Goal: Information Seeking & Learning: Learn about a topic

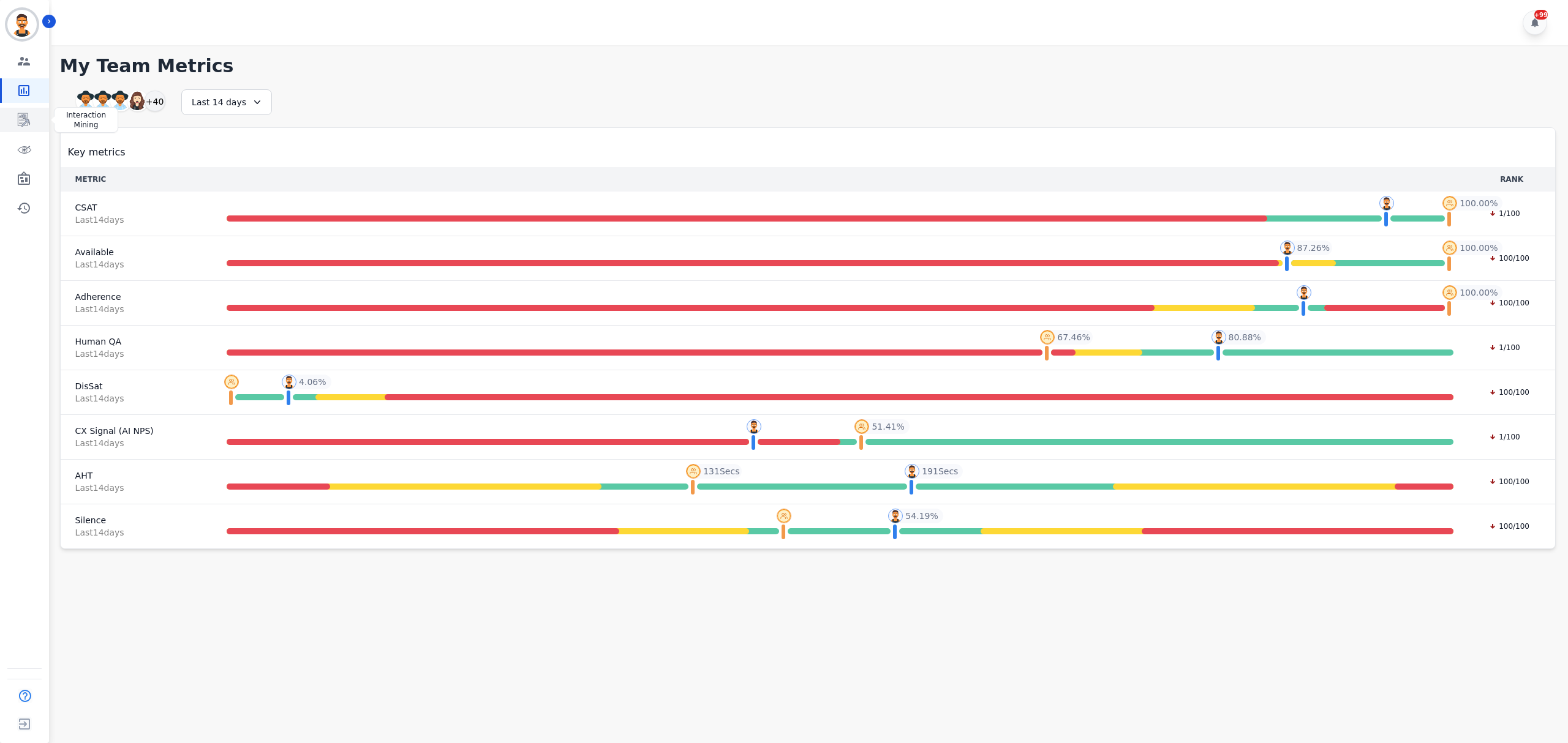
click at [24, 123] on icon "Sidebar" at bounding box center [24, 121] width 10 height 12
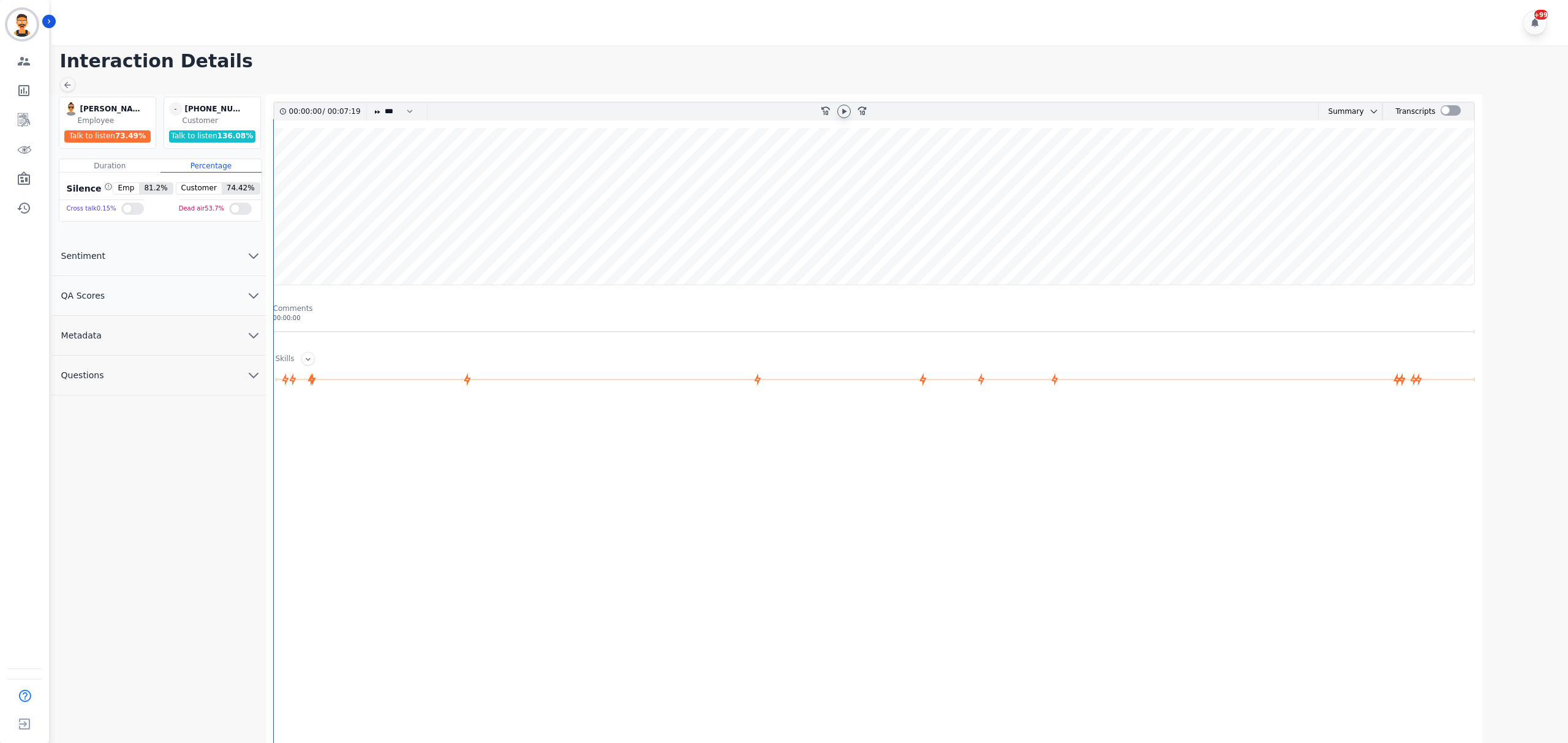
click at [844, 108] on icon at bounding box center [844, 111] width 10 height 10
click at [1446, 110] on div at bounding box center [1451, 110] width 20 height 10
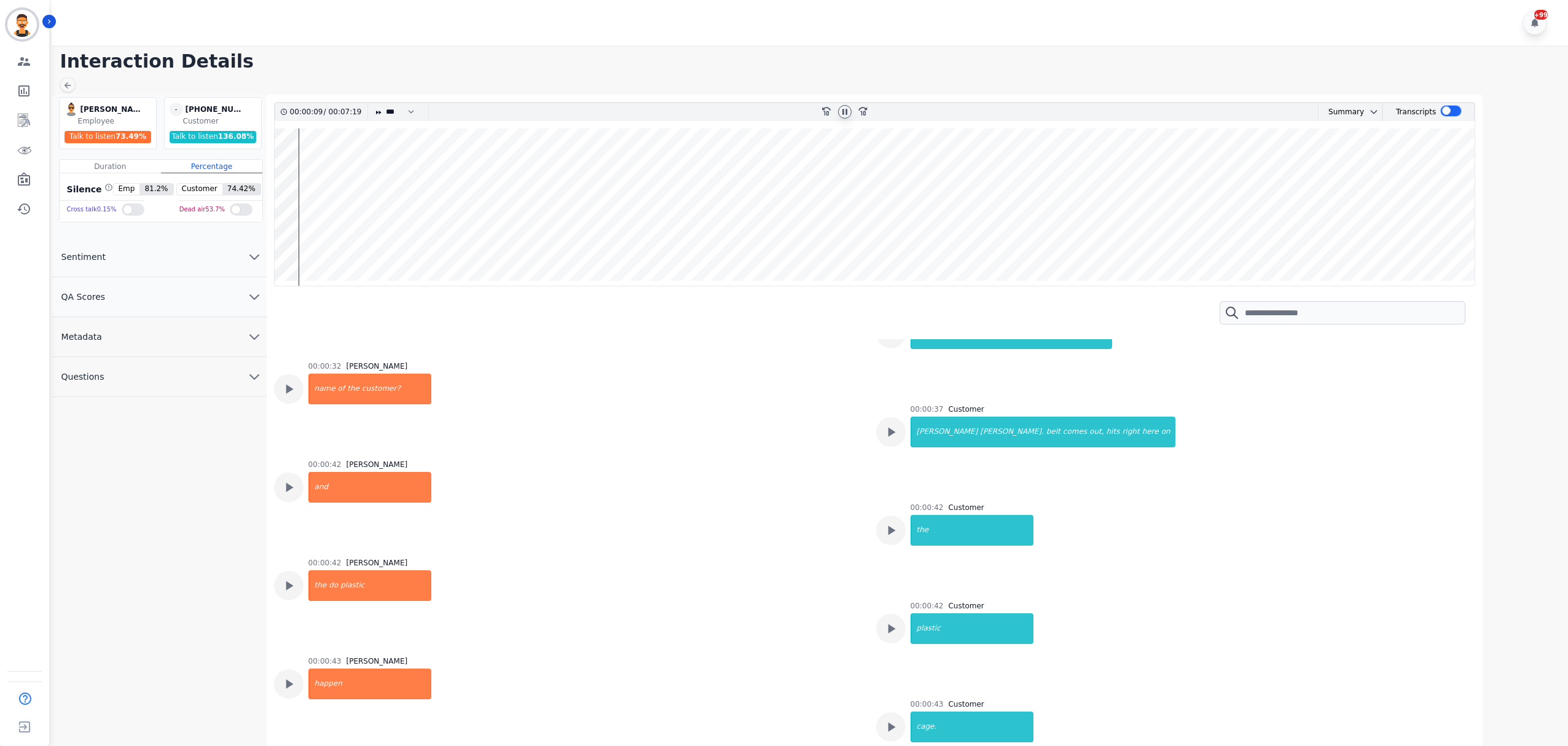
scroll to position [328, 0]
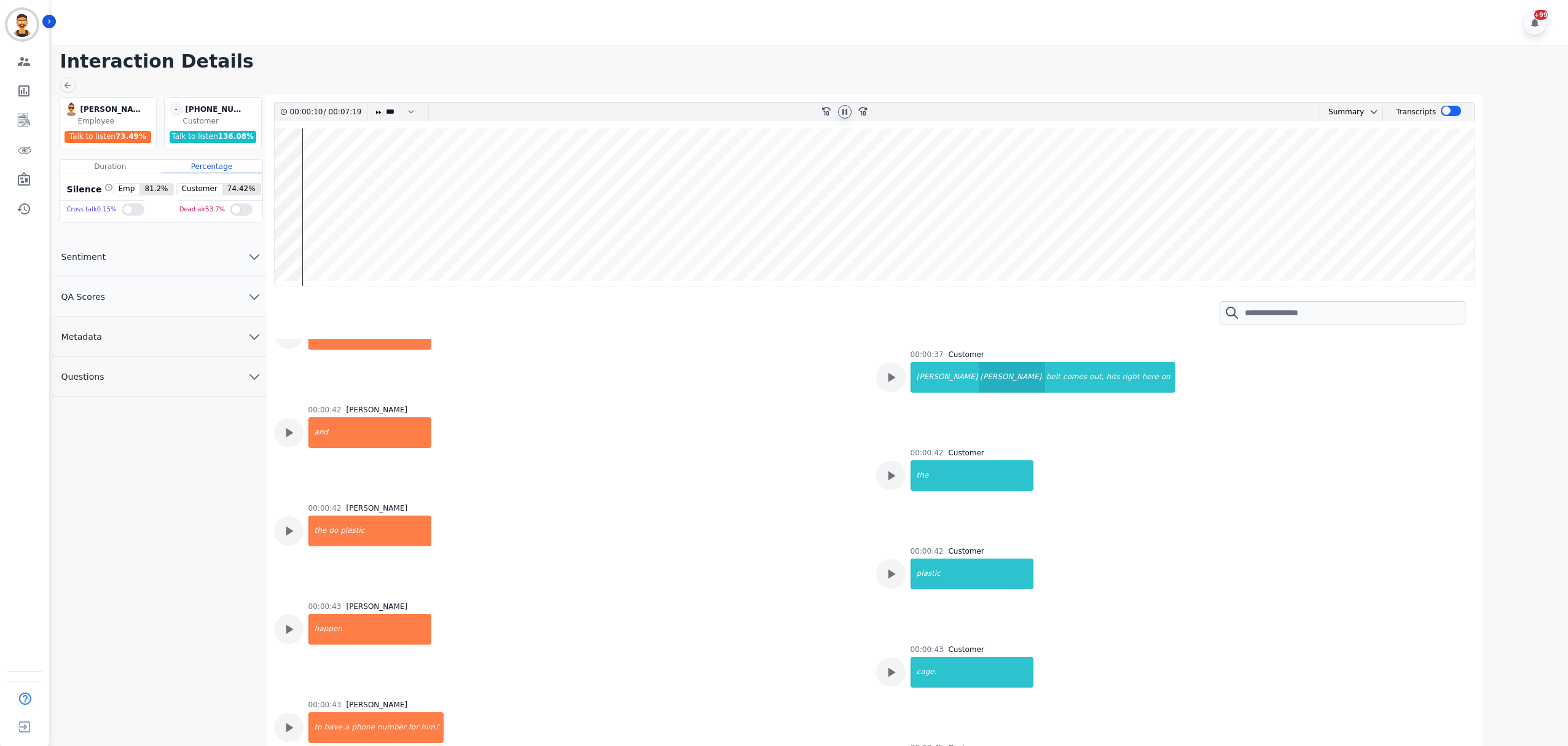
click at [979, 370] on div "tate." at bounding box center [1012, 377] width 66 height 30
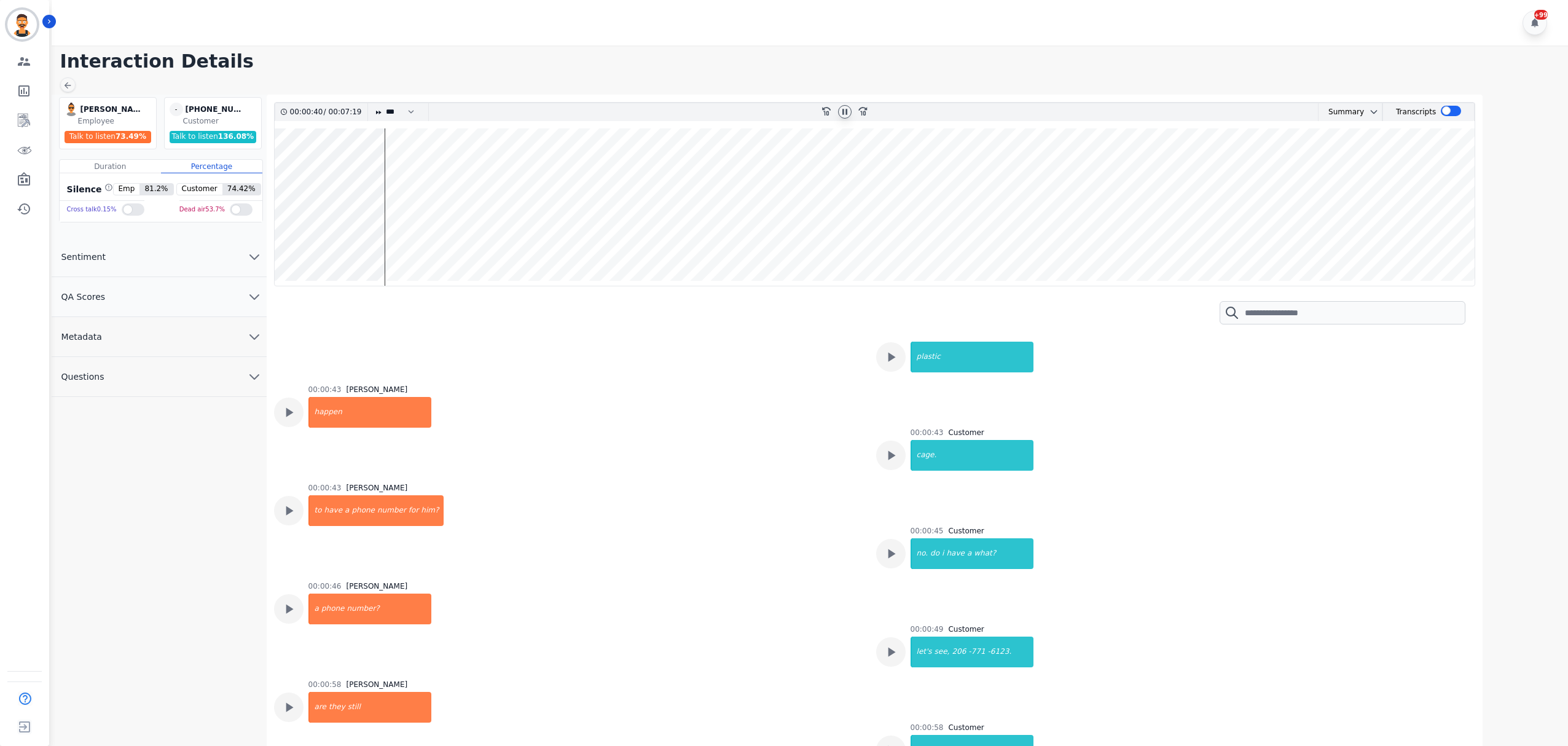
scroll to position [573, 0]
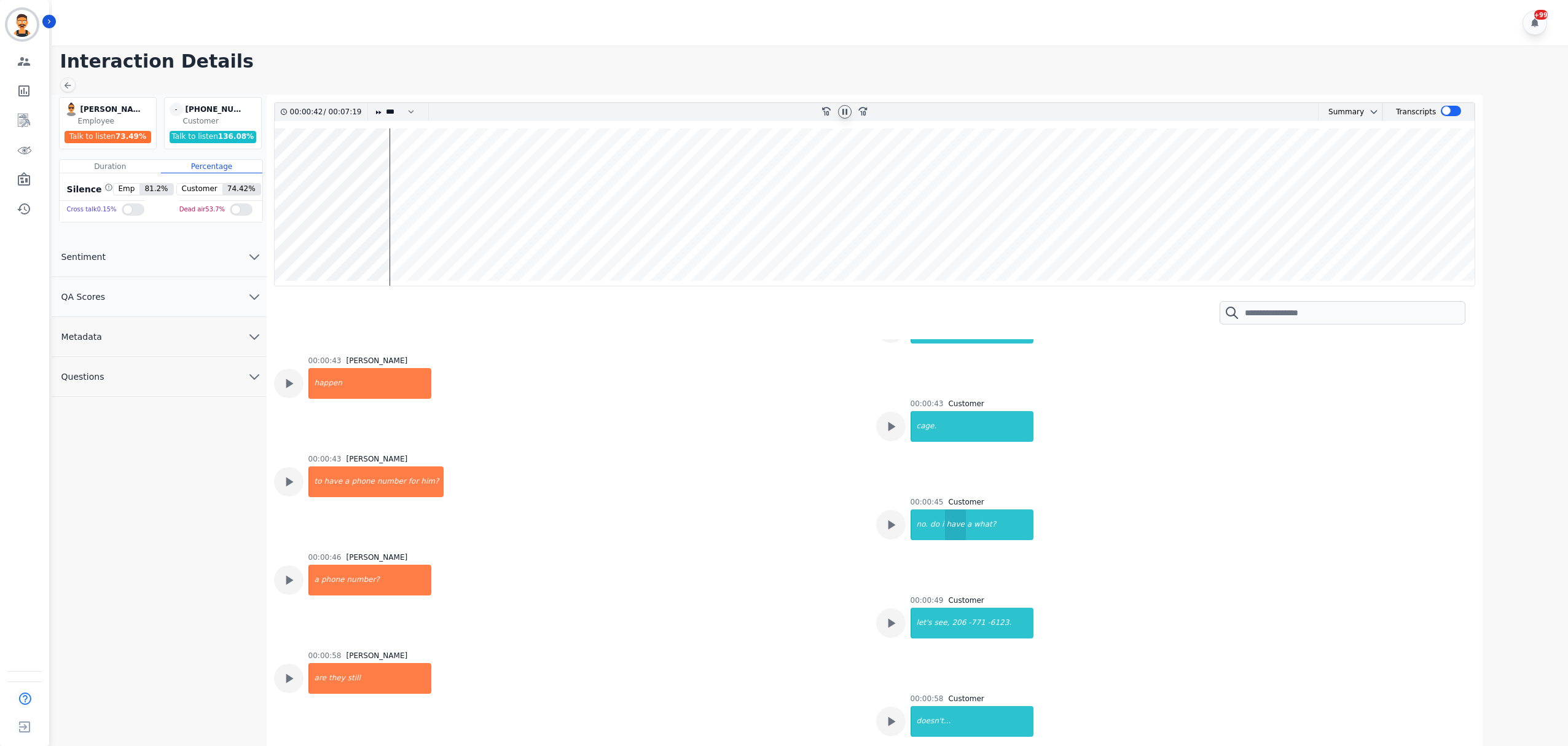
click at [949, 531] on div "have" at bounding box center [955, 525] width 20 height 30
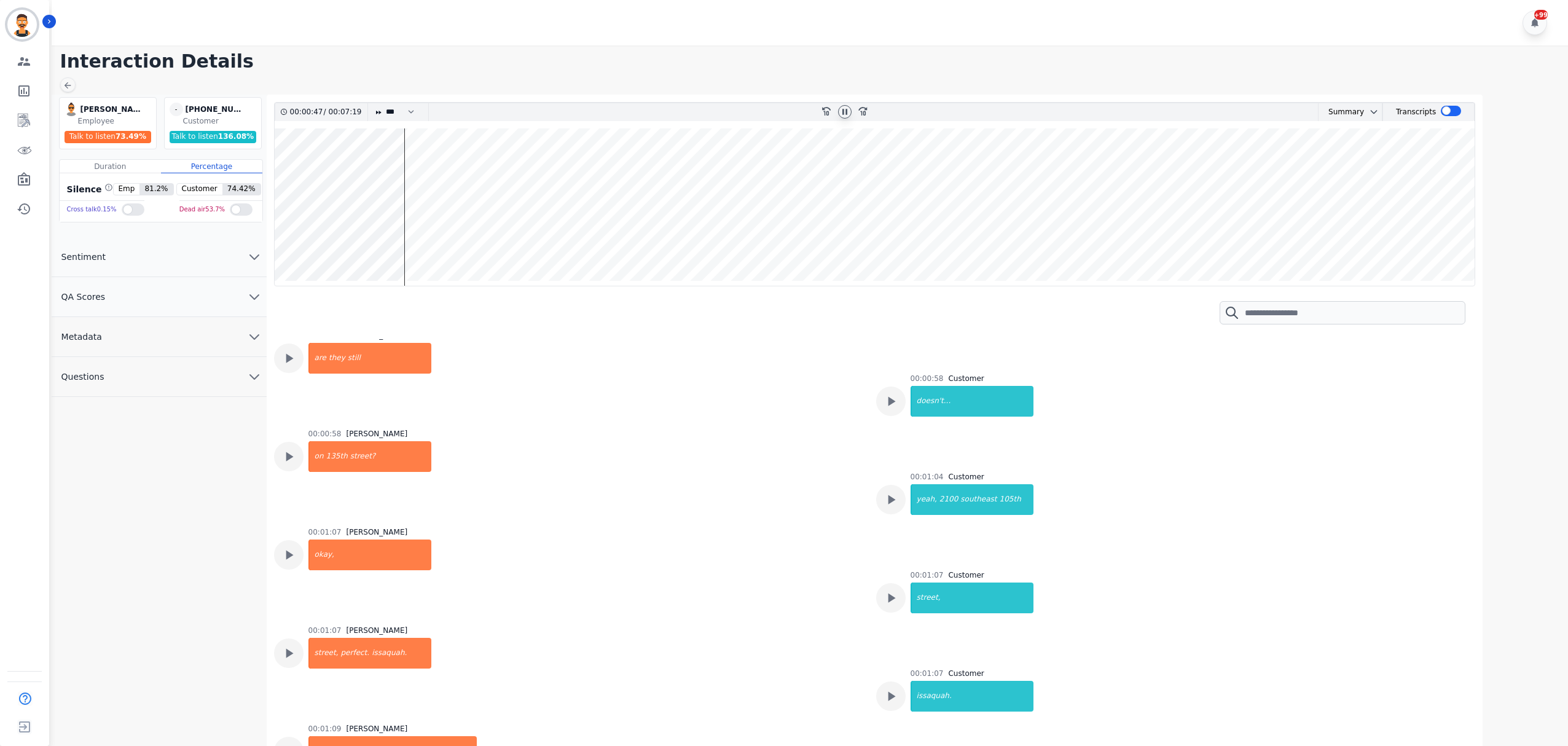
scroll to position [901, 0]
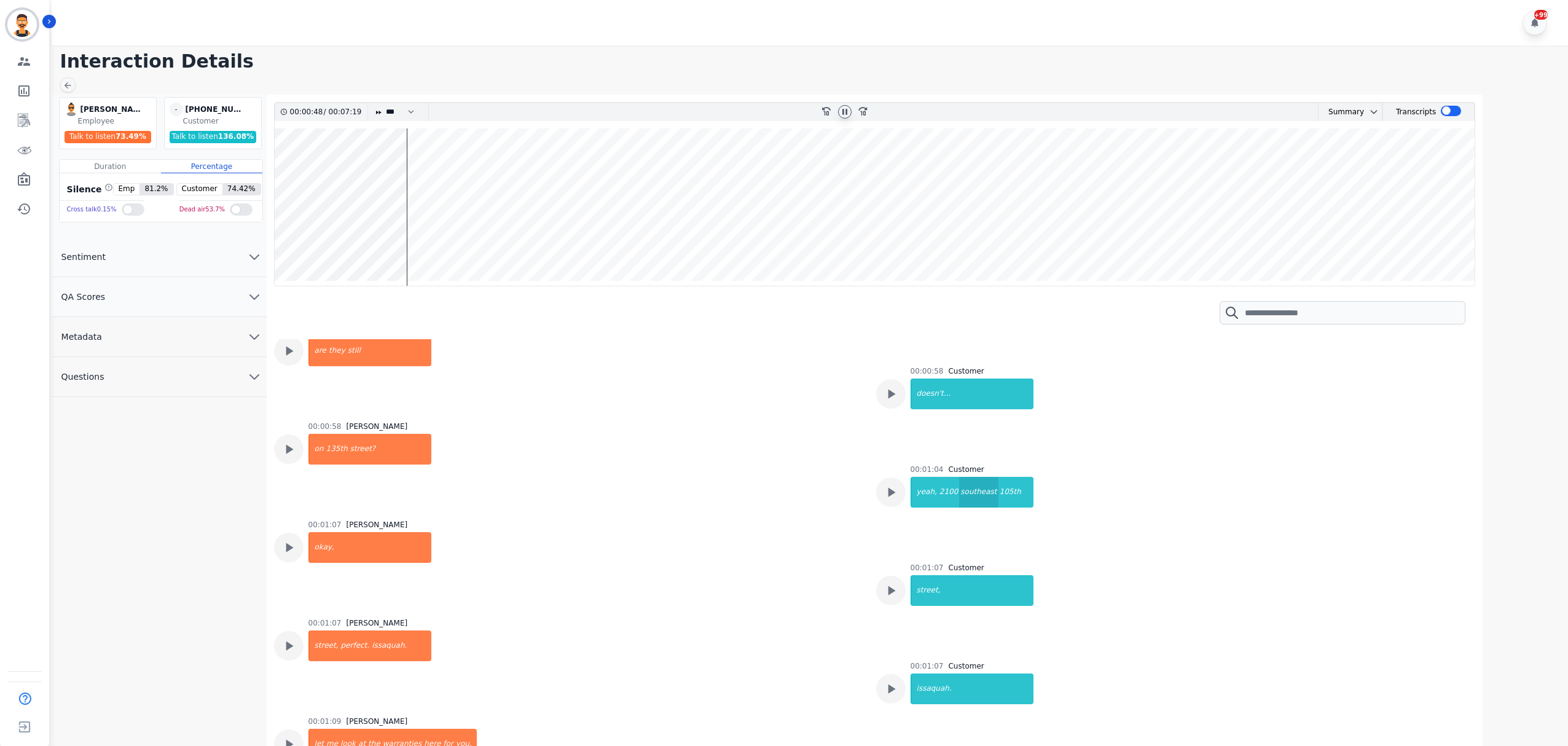
click at [959, 495] on div "southeast" at bounding box center [979, 492] width 39 height 30
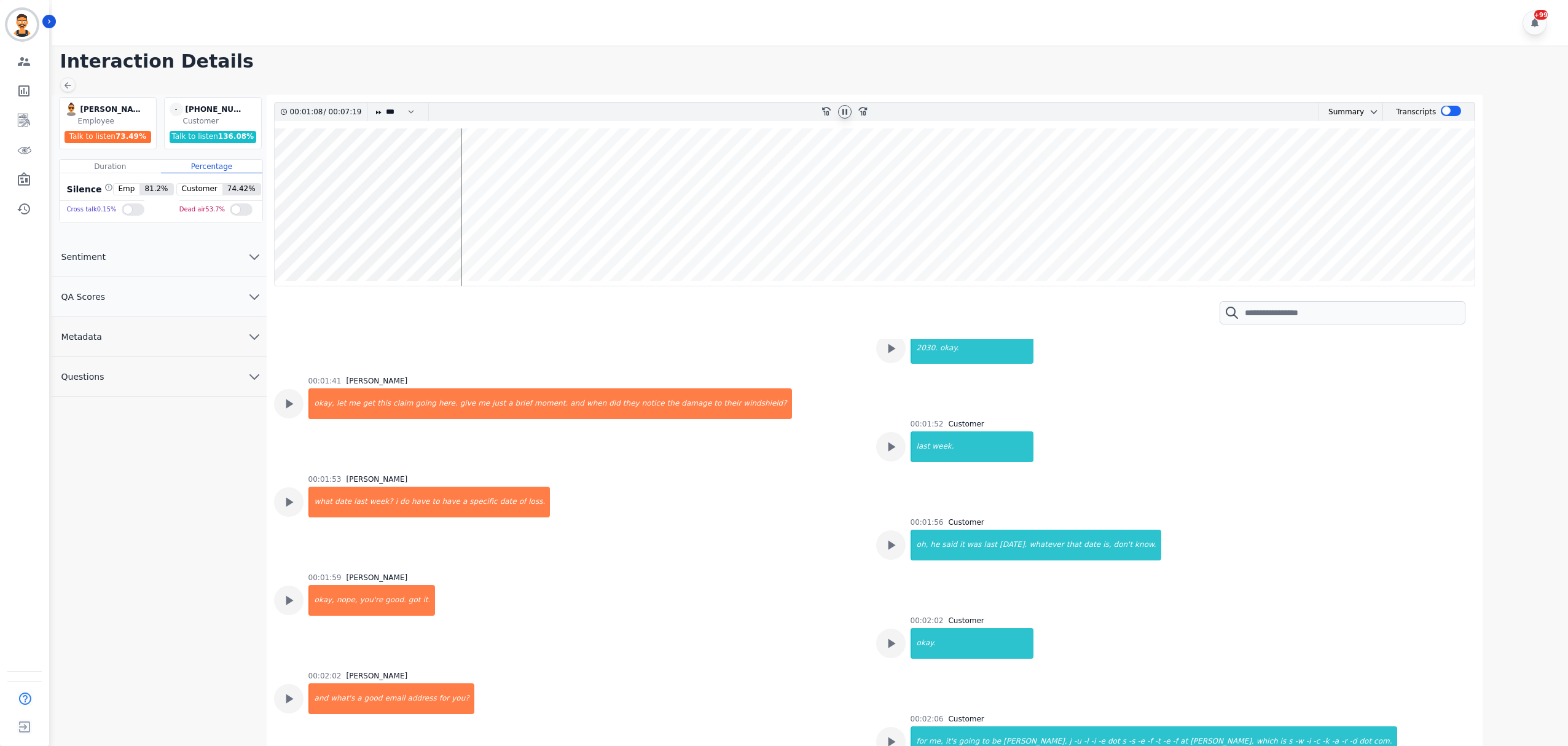
scroll to position [1556, 0]
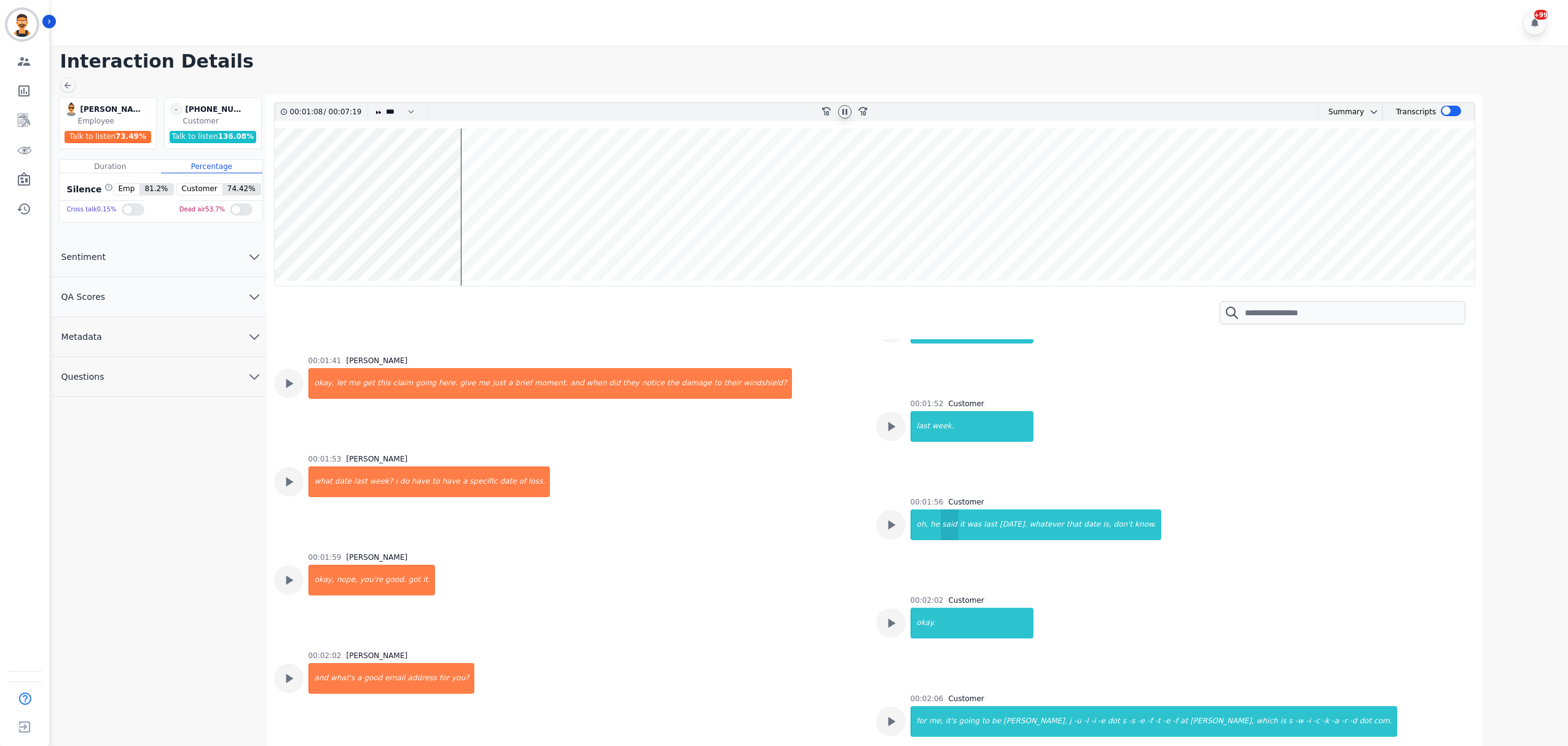
click at [941, 517] on div "said" at bounding box center [949, 525] width 18 height 30
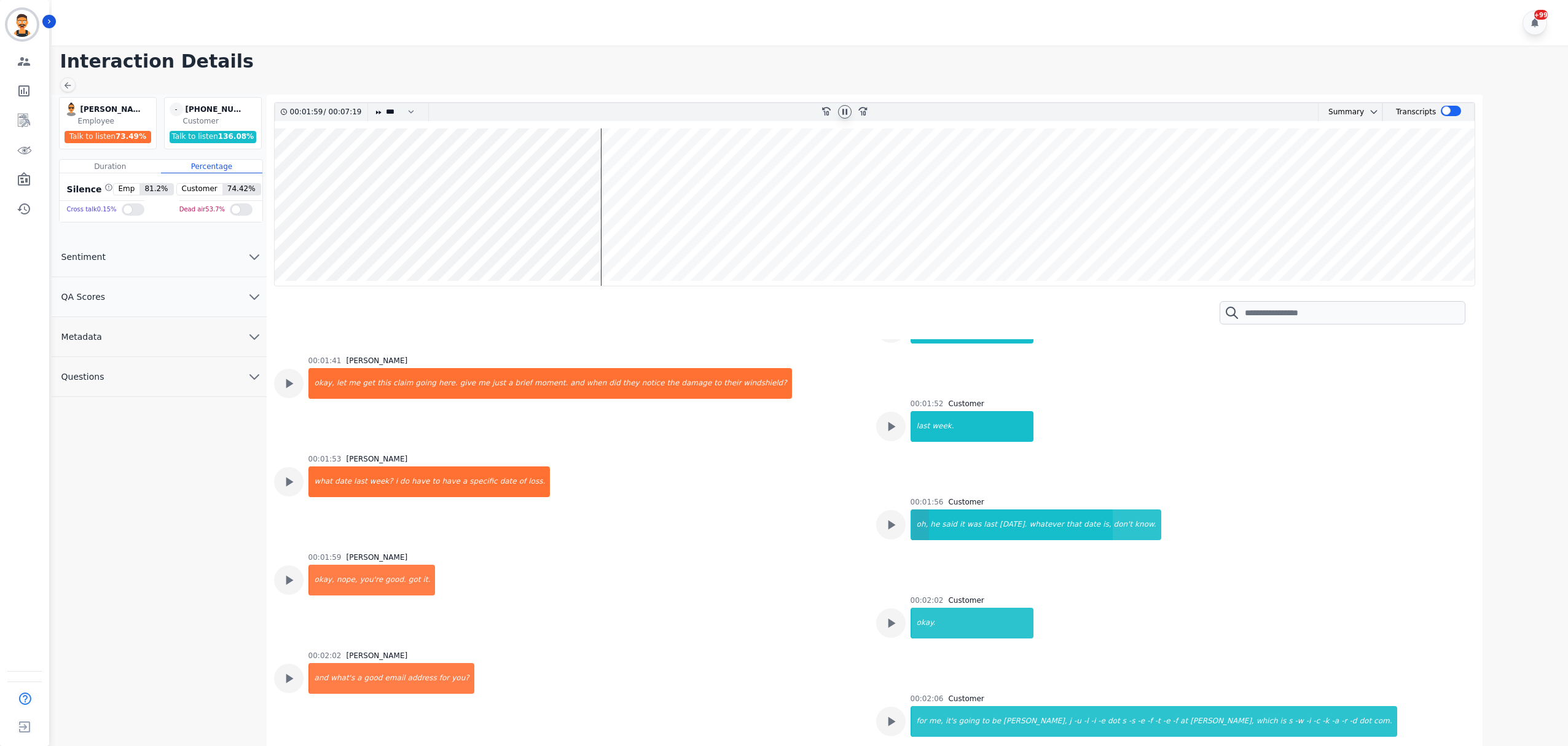
click at [919, 532] on div "oh," at bounding box center [920, 525] width 18 height 30
click at [320, 489] on div "what" at bounding box center [322, 482] width 24 height 30
click at [351, 367] on div "00:01:41 Jennifer Fischer okay, let me get this claim going here. give me just …" at bounding box center [549, 397] width 483 height 84
click at [414, 390] on div "going" at bounding box center [426, 384] width 24 height 30
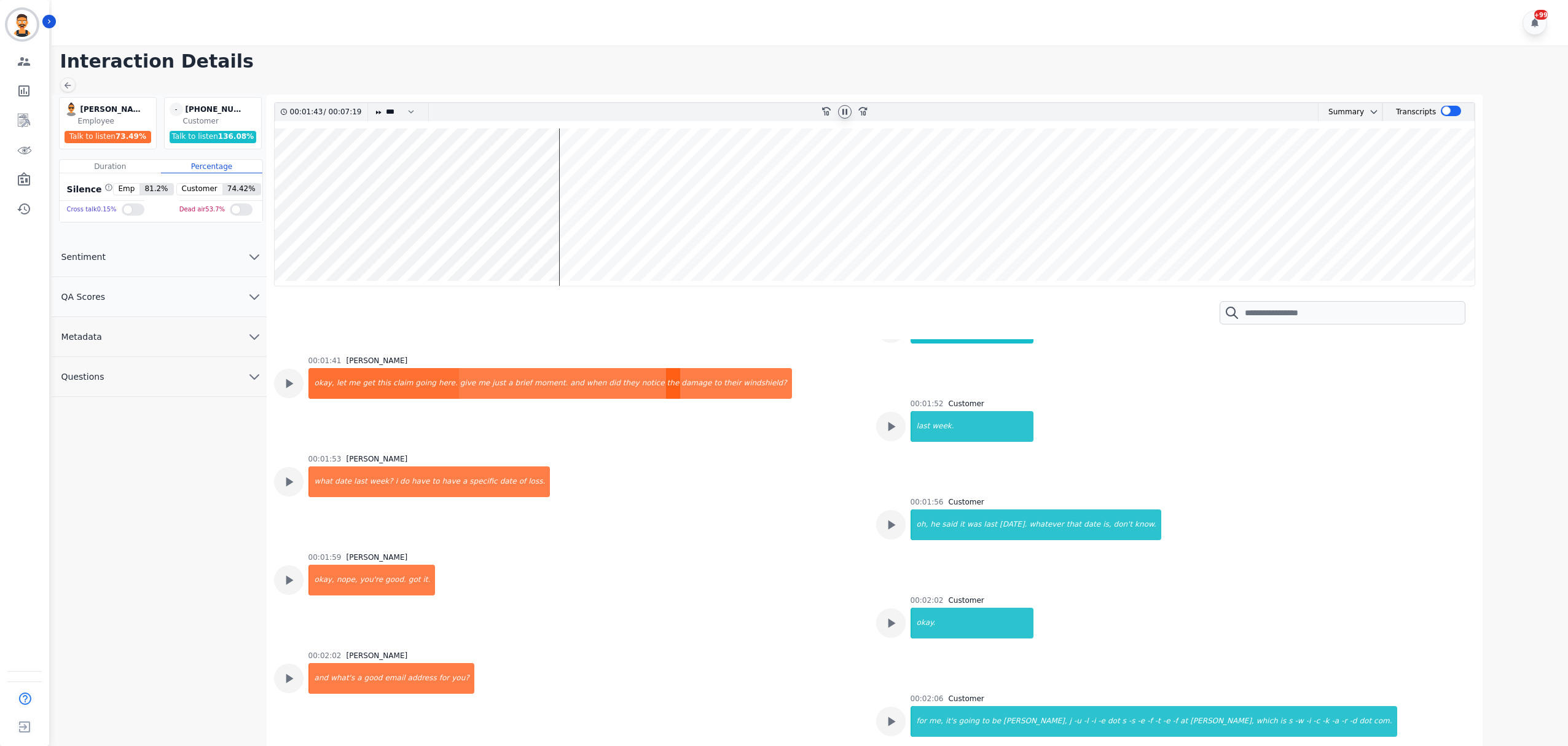
click at [666, 384] on div "the" at bounding box center [673, 384] width 14 height 30
click at [930, 423] on div "week." at bounding box center [981, 427] width 102 height 30
drag, startPoint x: 349, startPoint y: 479, endPoint x: 359, endPoint y: 479, distance: 10.0
click at [353, 479] on div "last" at bounding box center [361, 482] width 16 height 30
click at [468, 475] on div "specific" at bounding box center [483, 482] width 30 height 30
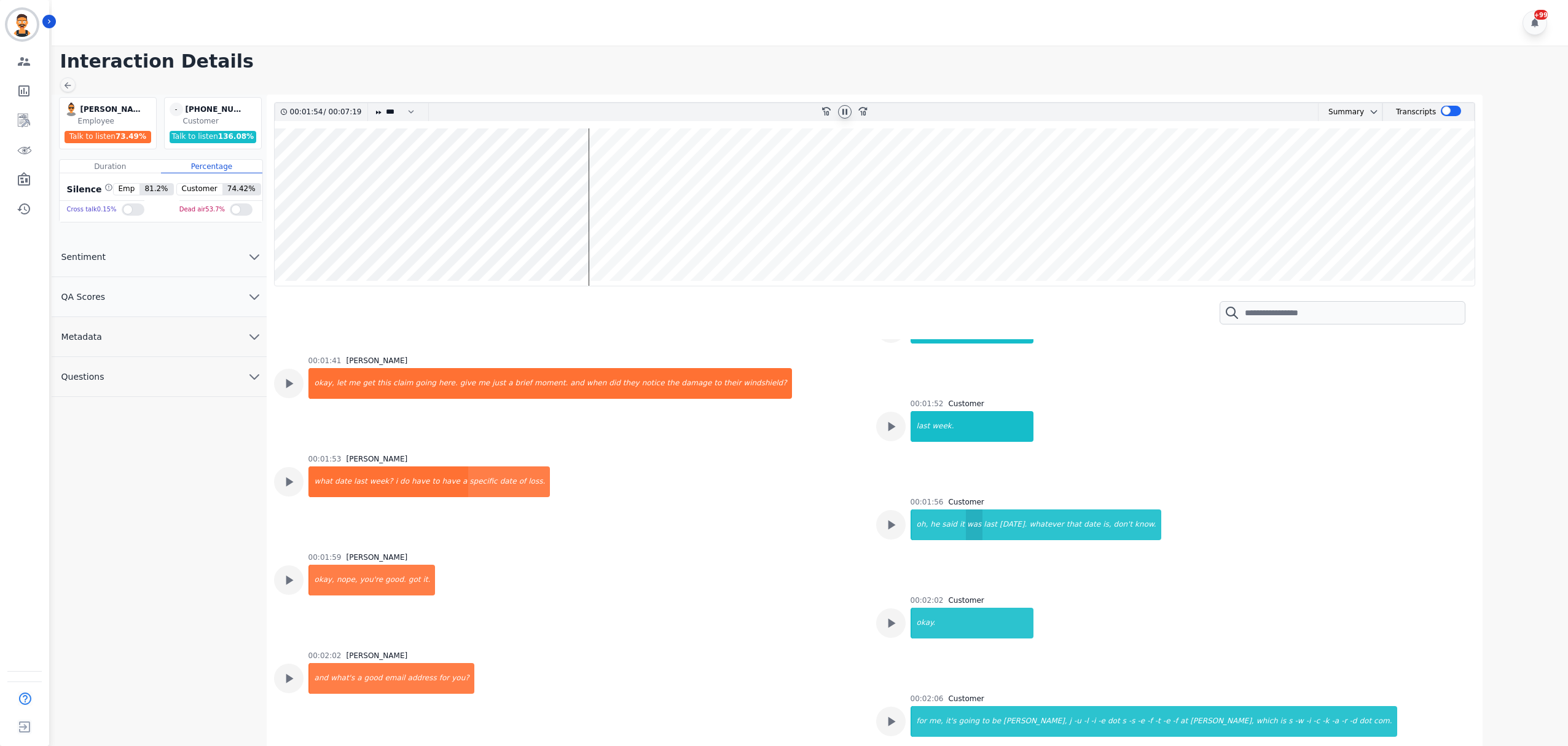
click at [966, 517] on div "was" at bounding box center [974, 525] width 17 height 30
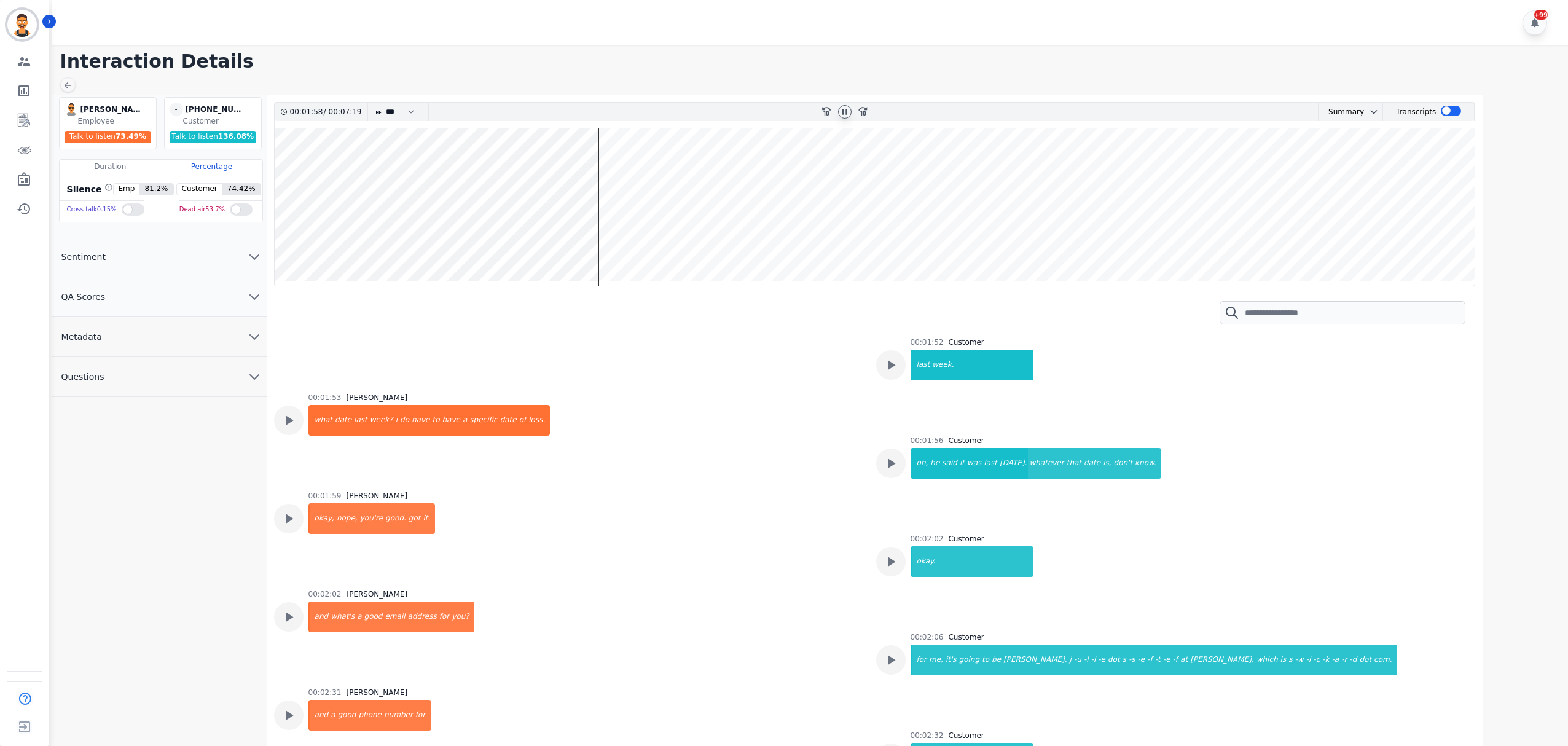
scroll to position [1721, 0]
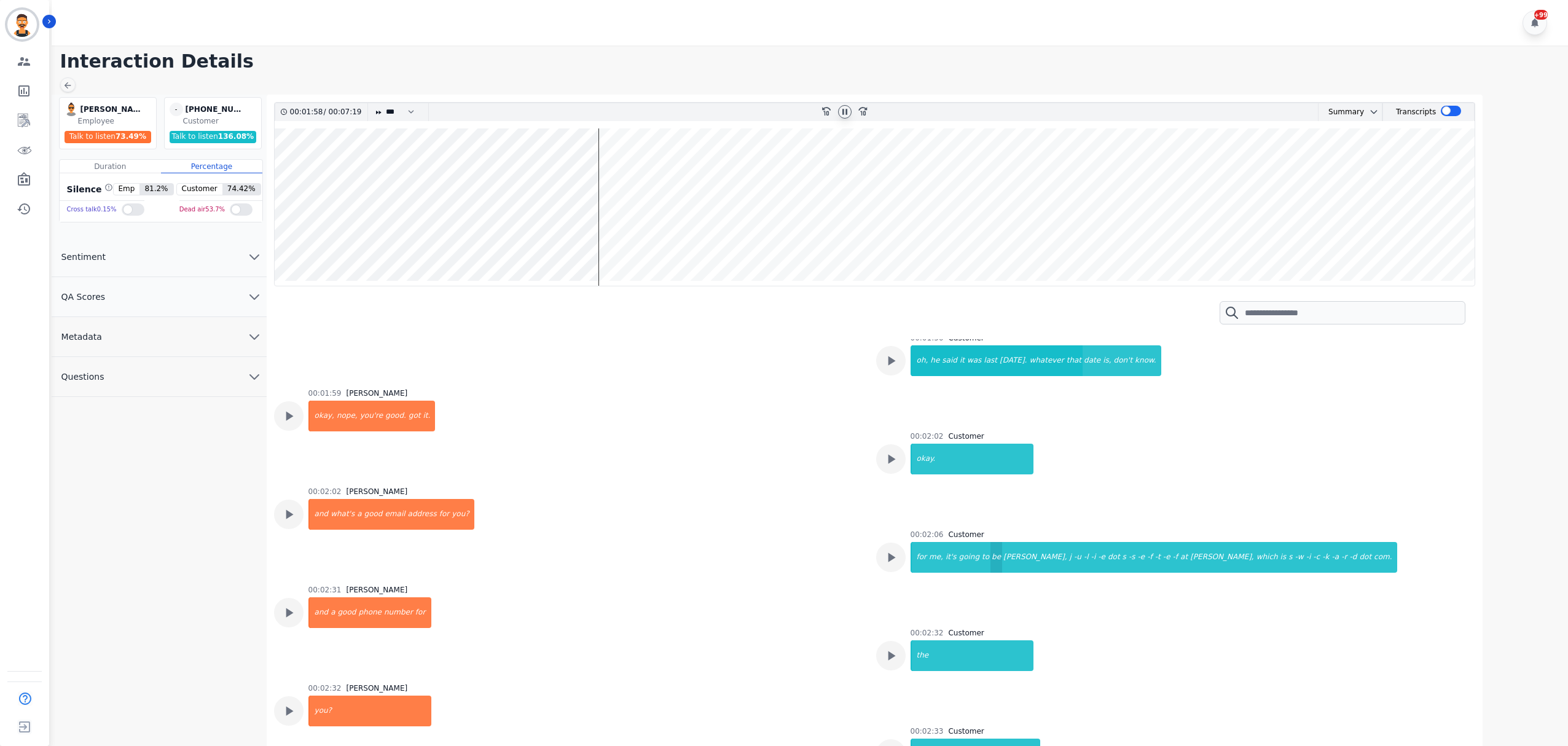
click at [991, 568] on div "be" at bounding box center [997, 557] width 12 height 30
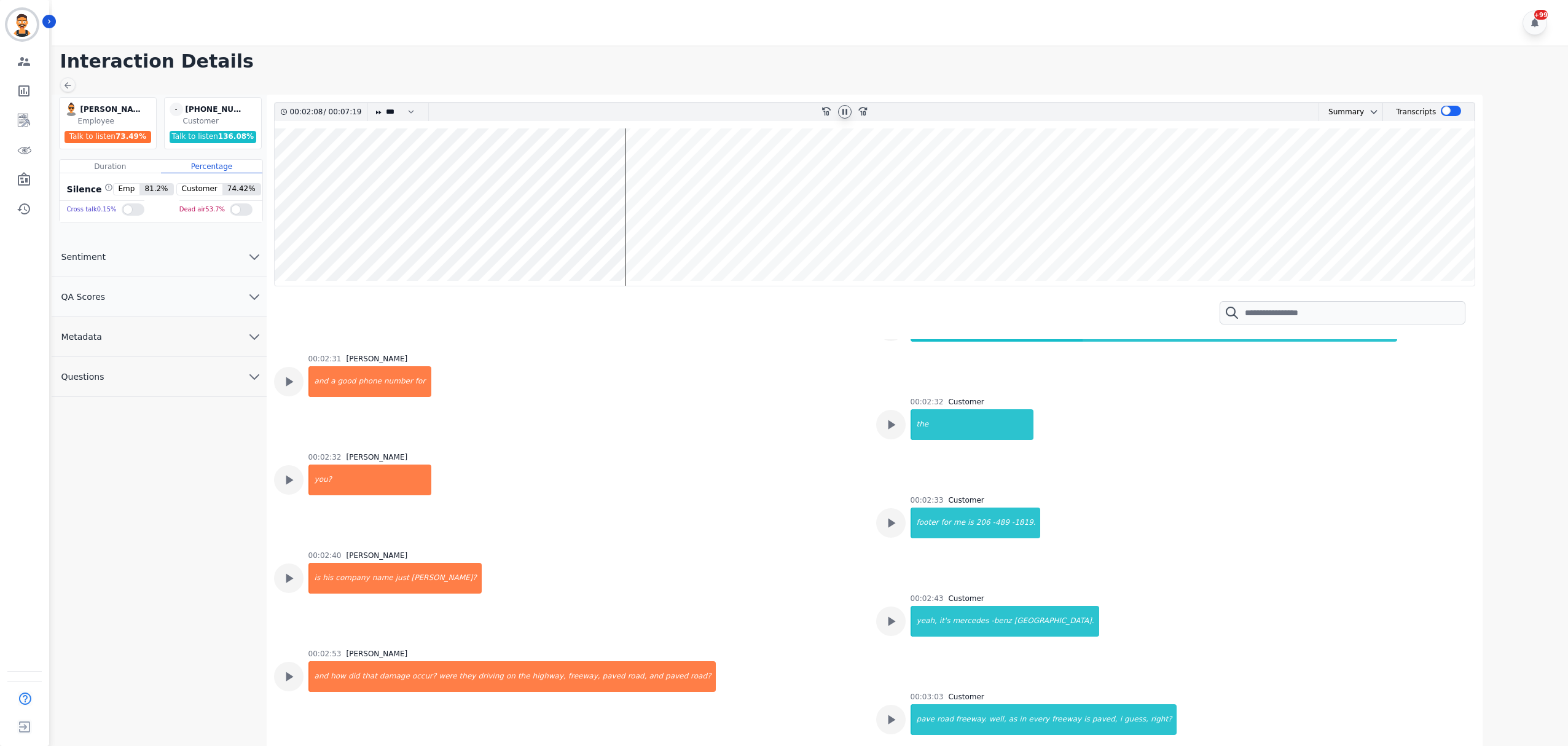
scroll to position [1966, 0]
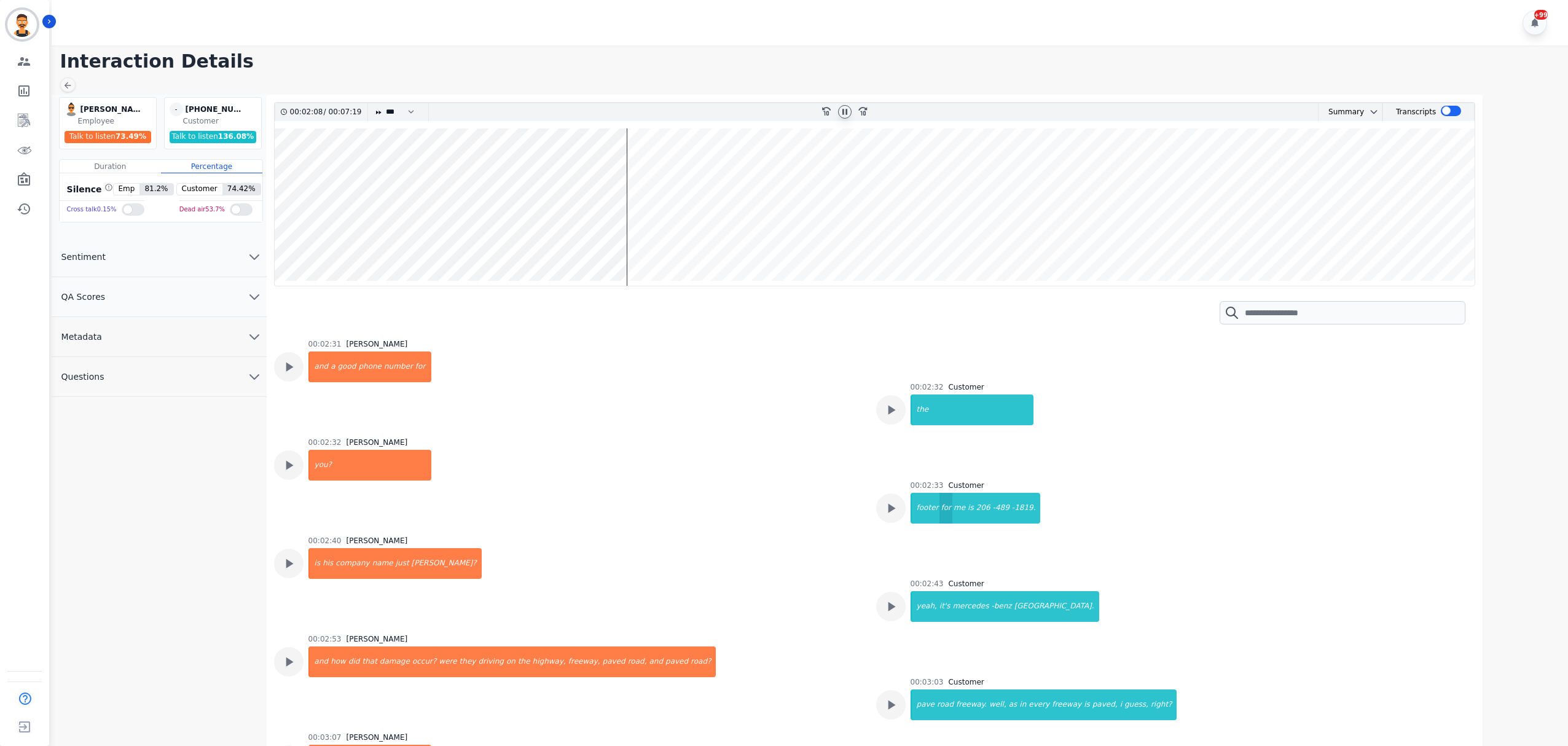
click at [940, 507] on div "for" at bounding box center [946, 508] width 13 height 30
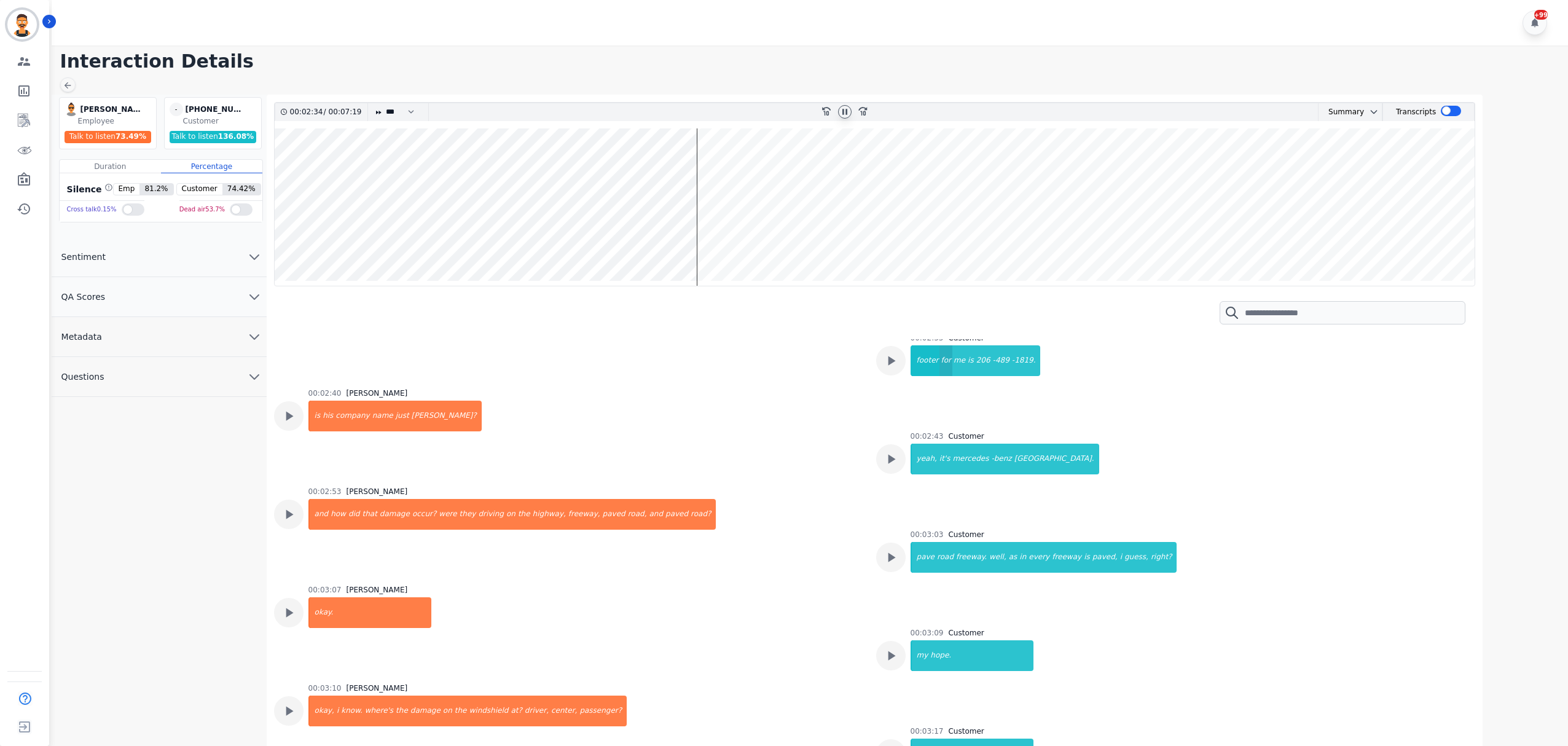
scroll to position [2130, 0]
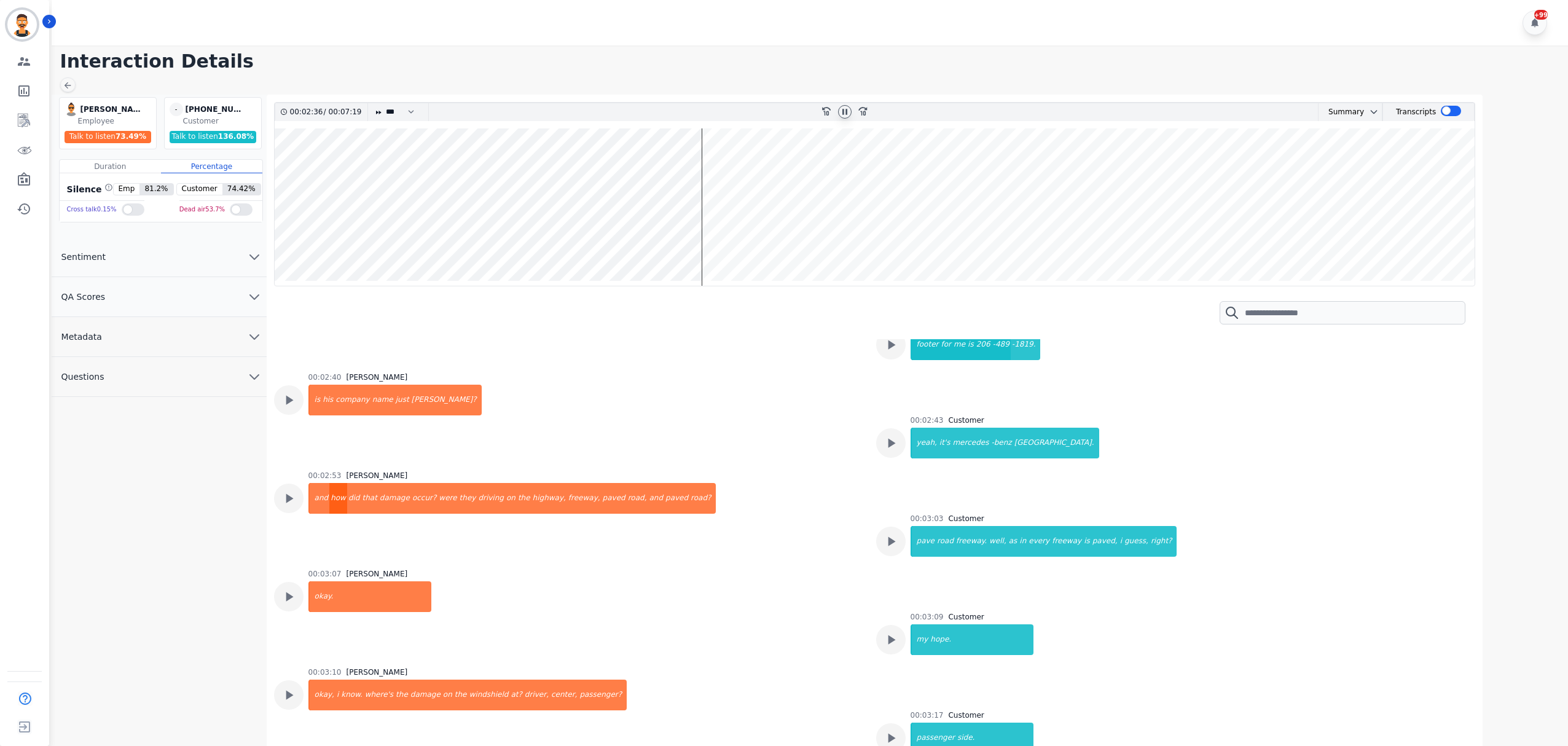
click at [338, 497] on div "how" at bounding box center [338, 498] width 18 height 30
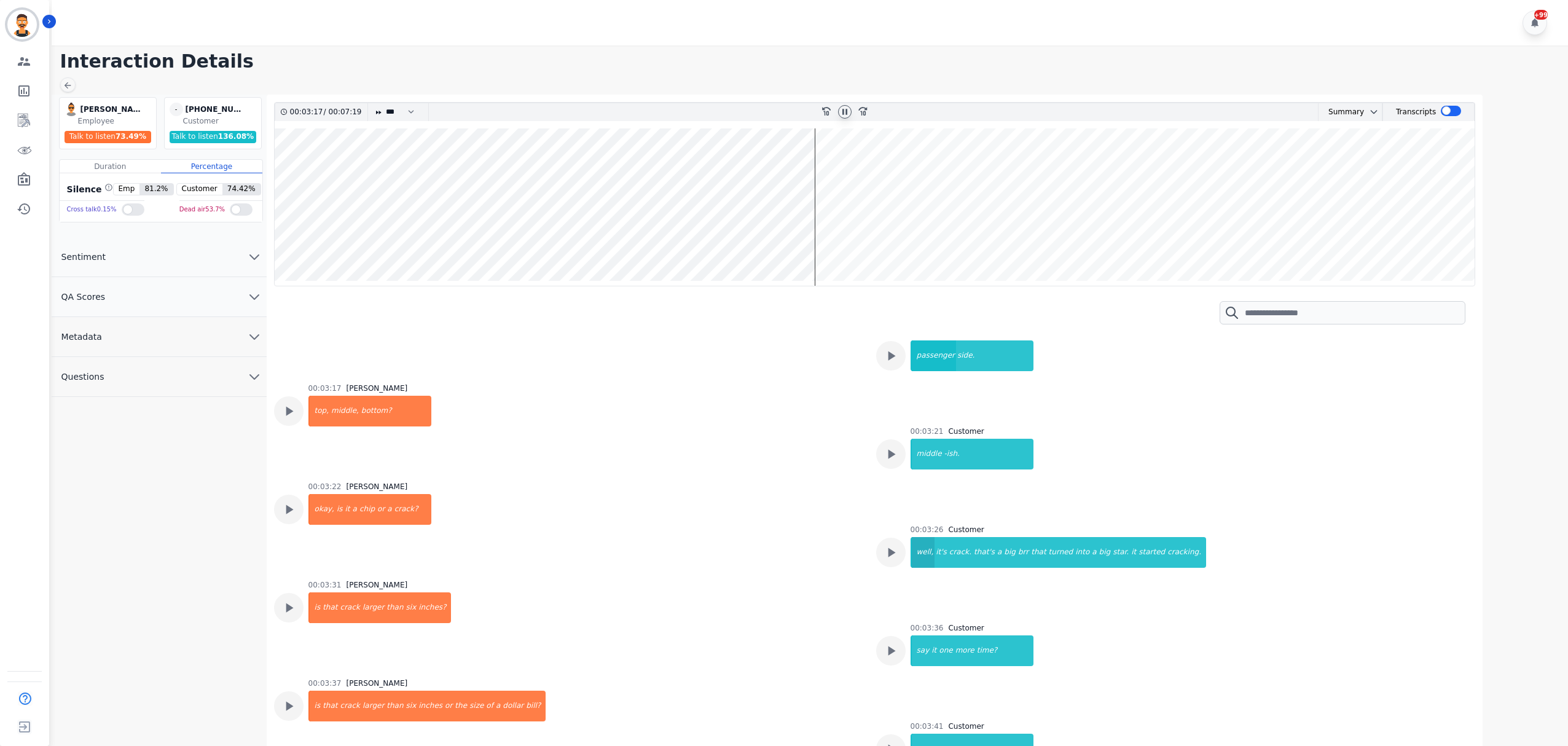
scroll to position [2539, 0]
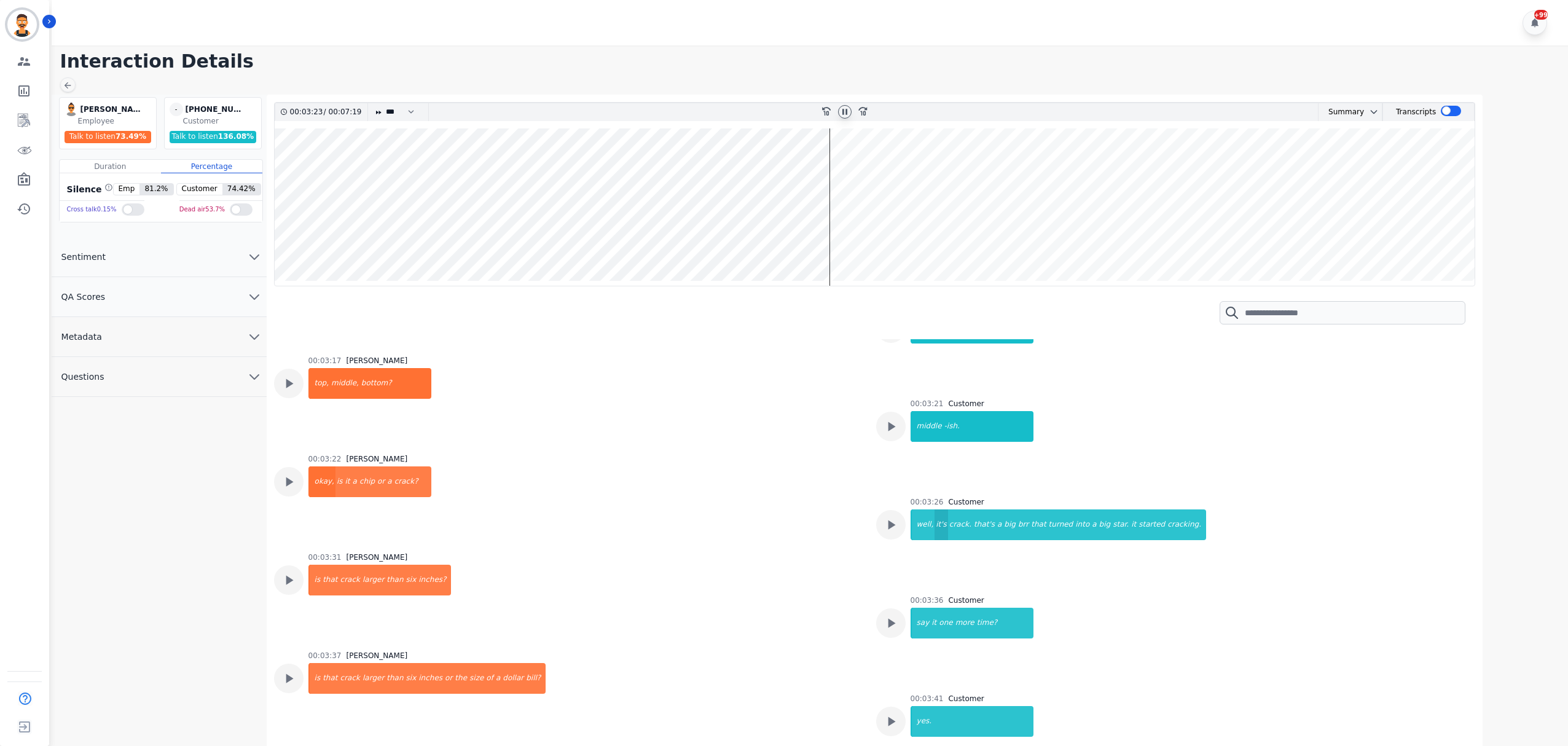
click at [935, 524] on div "it's" at bounding box center [941, 525] width 14 height 30
click at [1002, 526] on div "big" at bounding box center [1009, 525] width 14 height 30
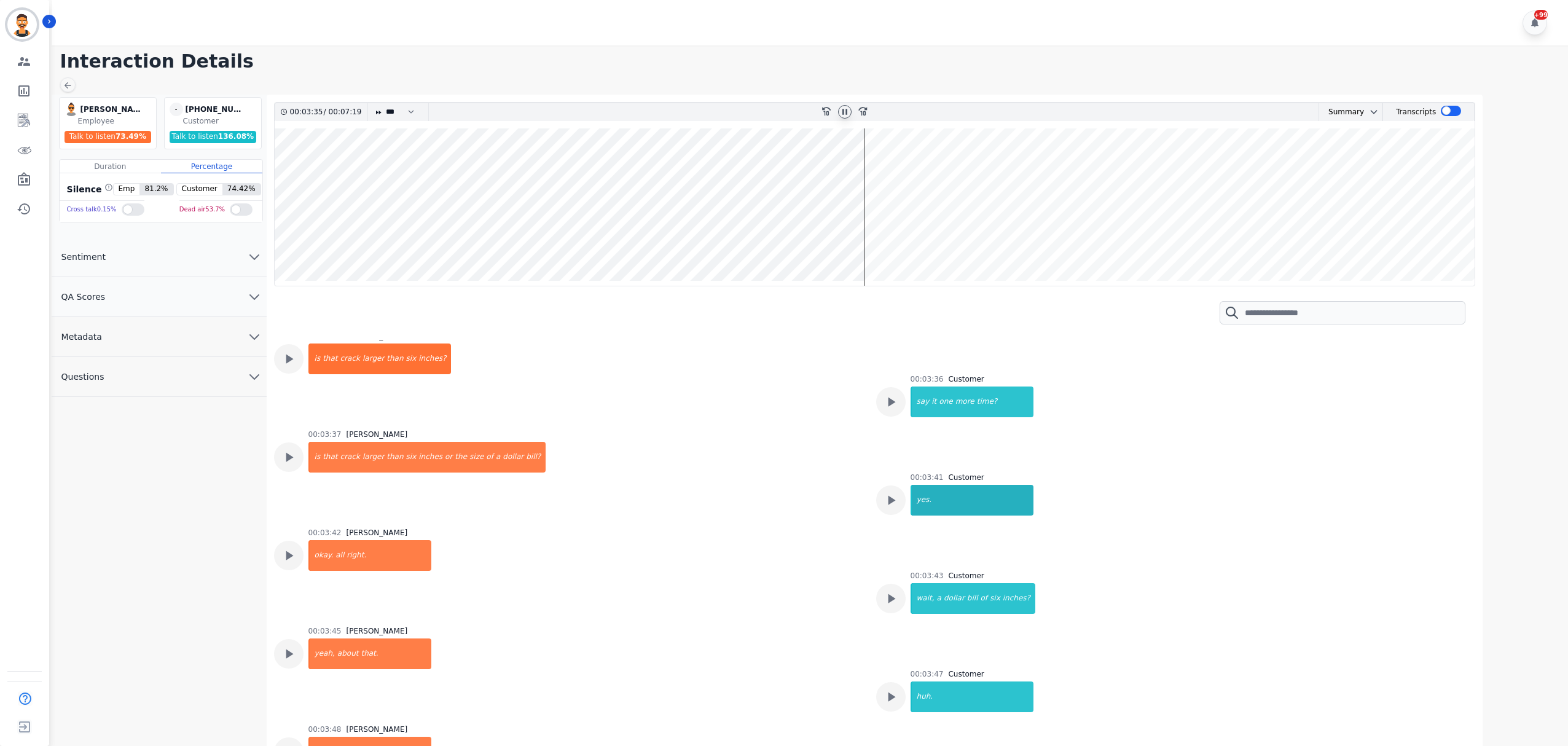
scroll to position [2867, 0]
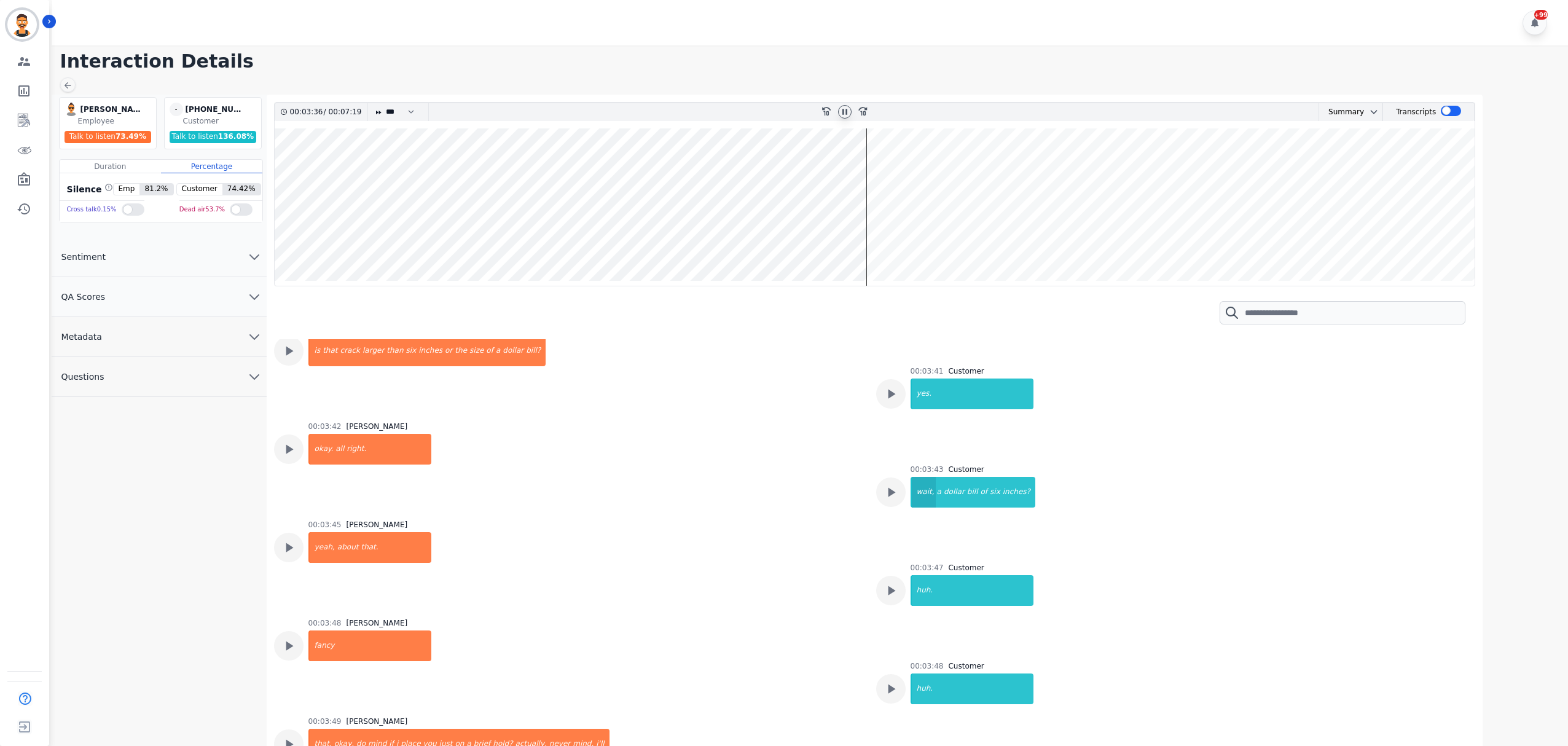
click at [922, 488] on div "wait," at bounding box center [924, 492] width 24 height 30
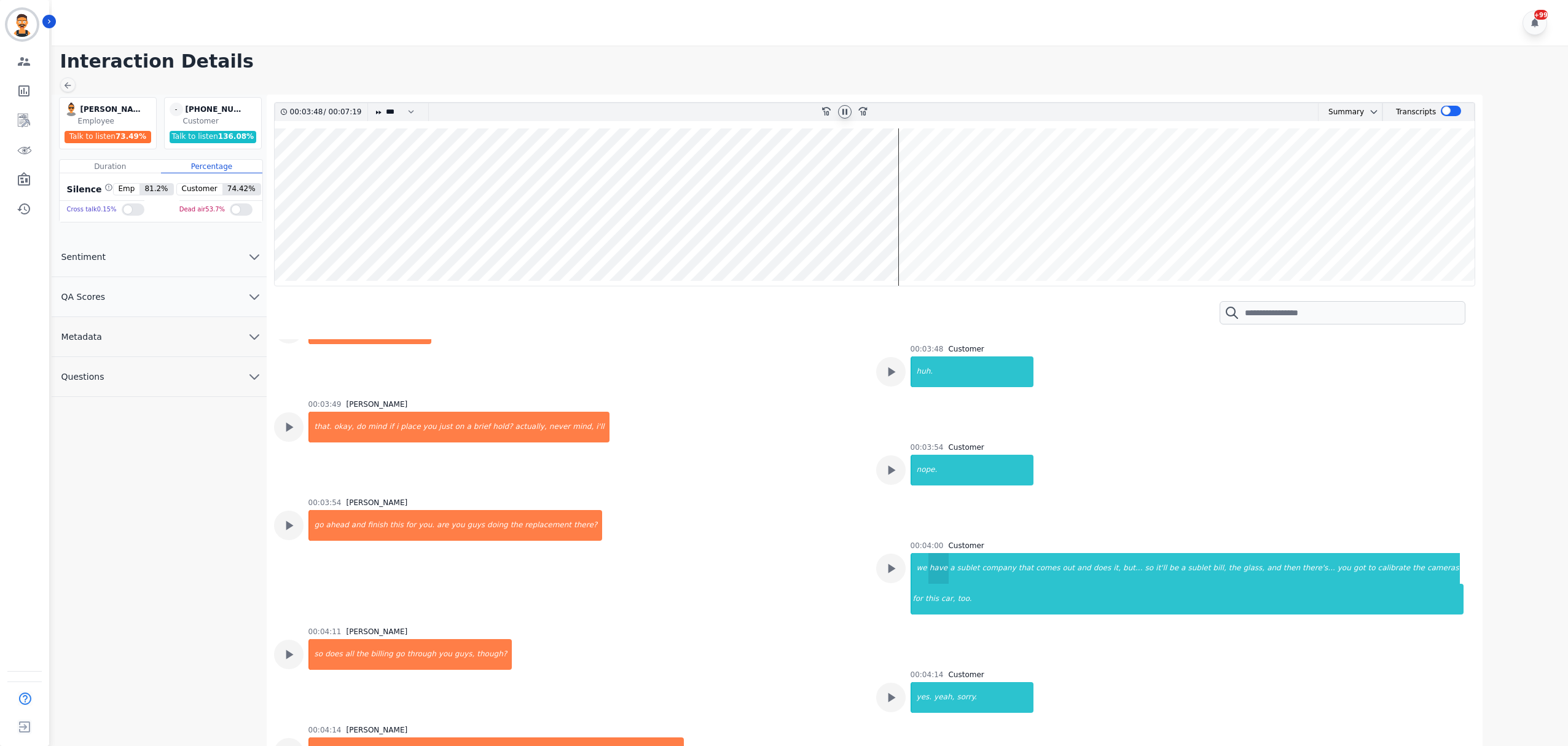
scroll to position [3196, 0]
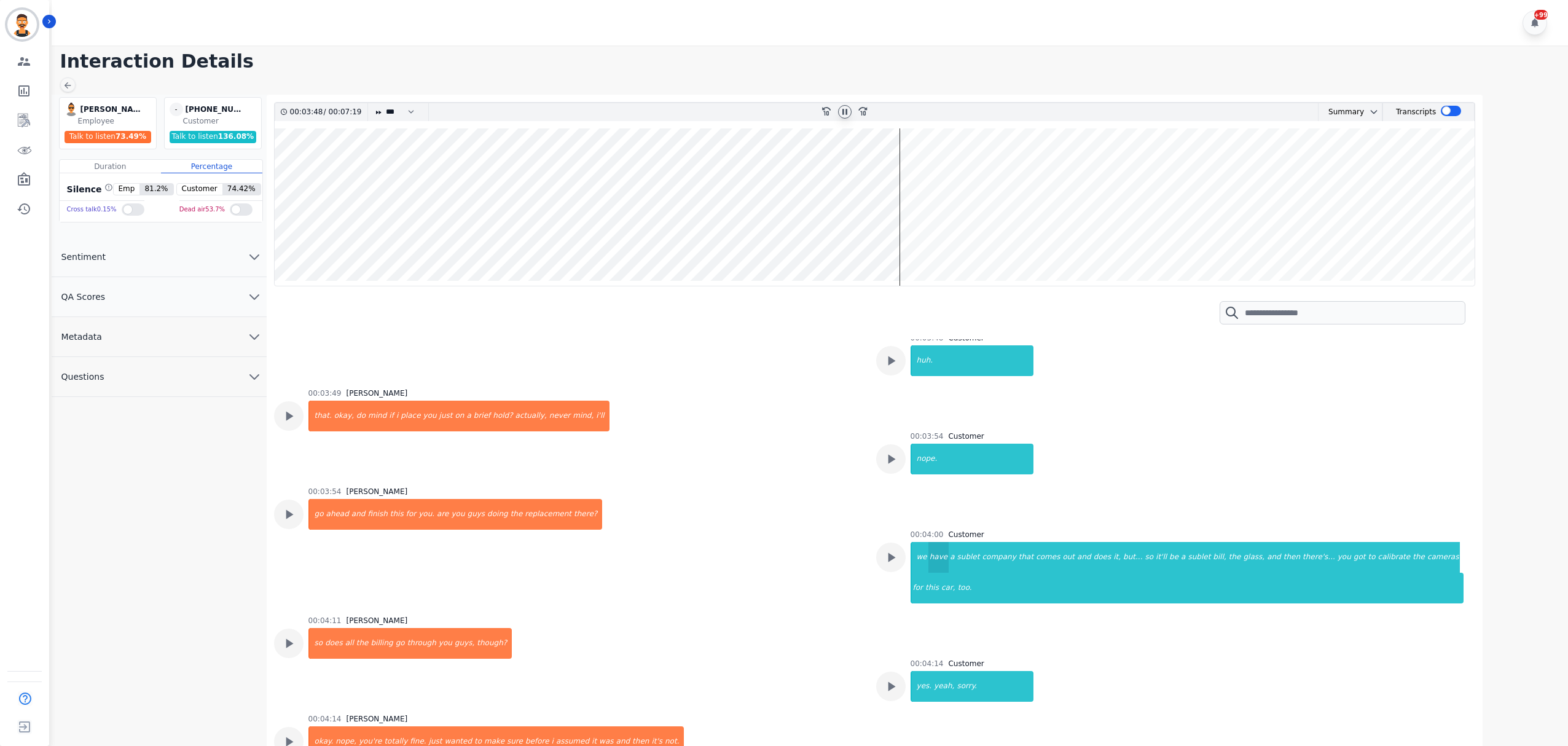
click at [930, 552] on div "have" at bounding box center [939, 557] width 20 height 30
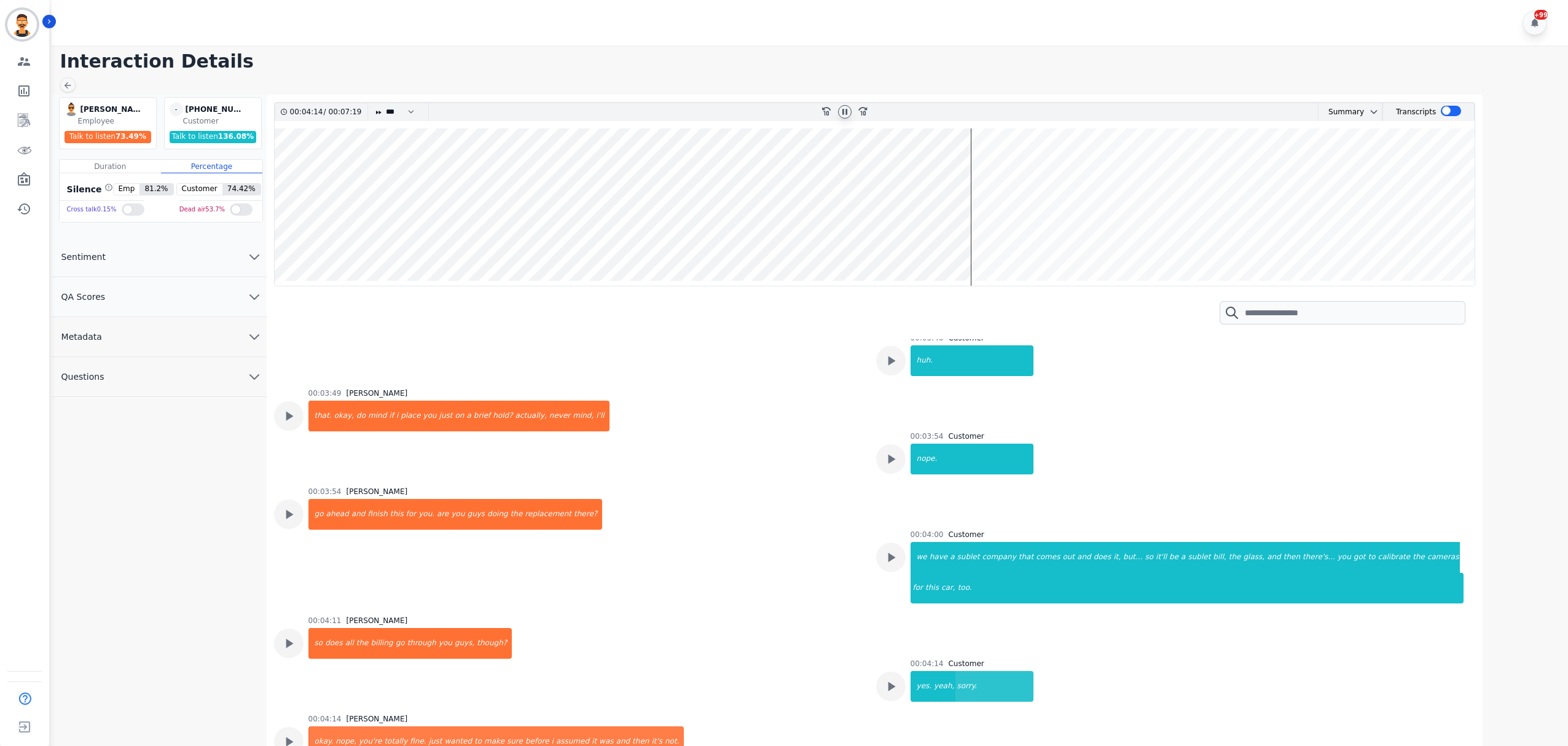
click at [978, 214] on wave at bounding box center [875, 207] width 1201 height 157
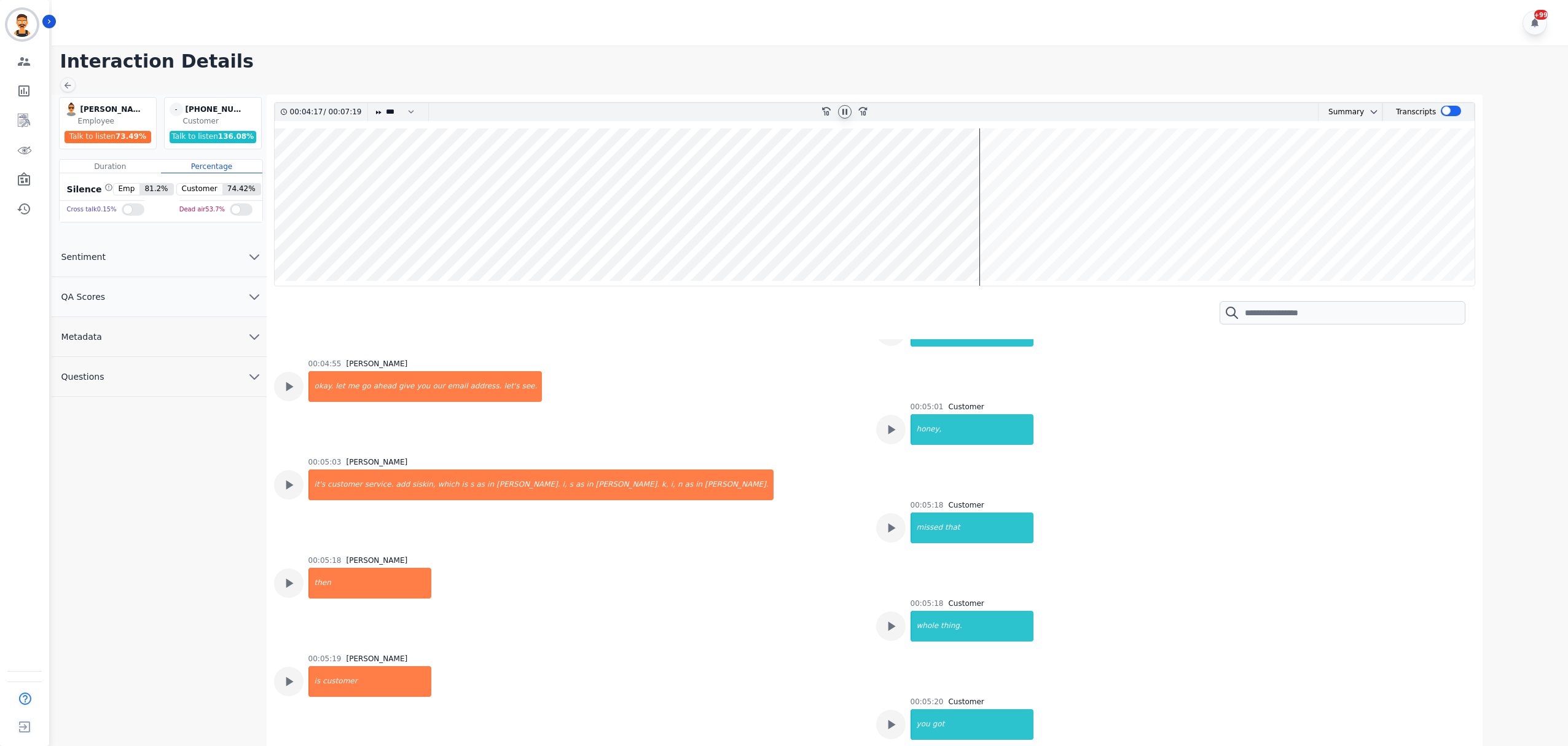
scroll to position [3752, 0]
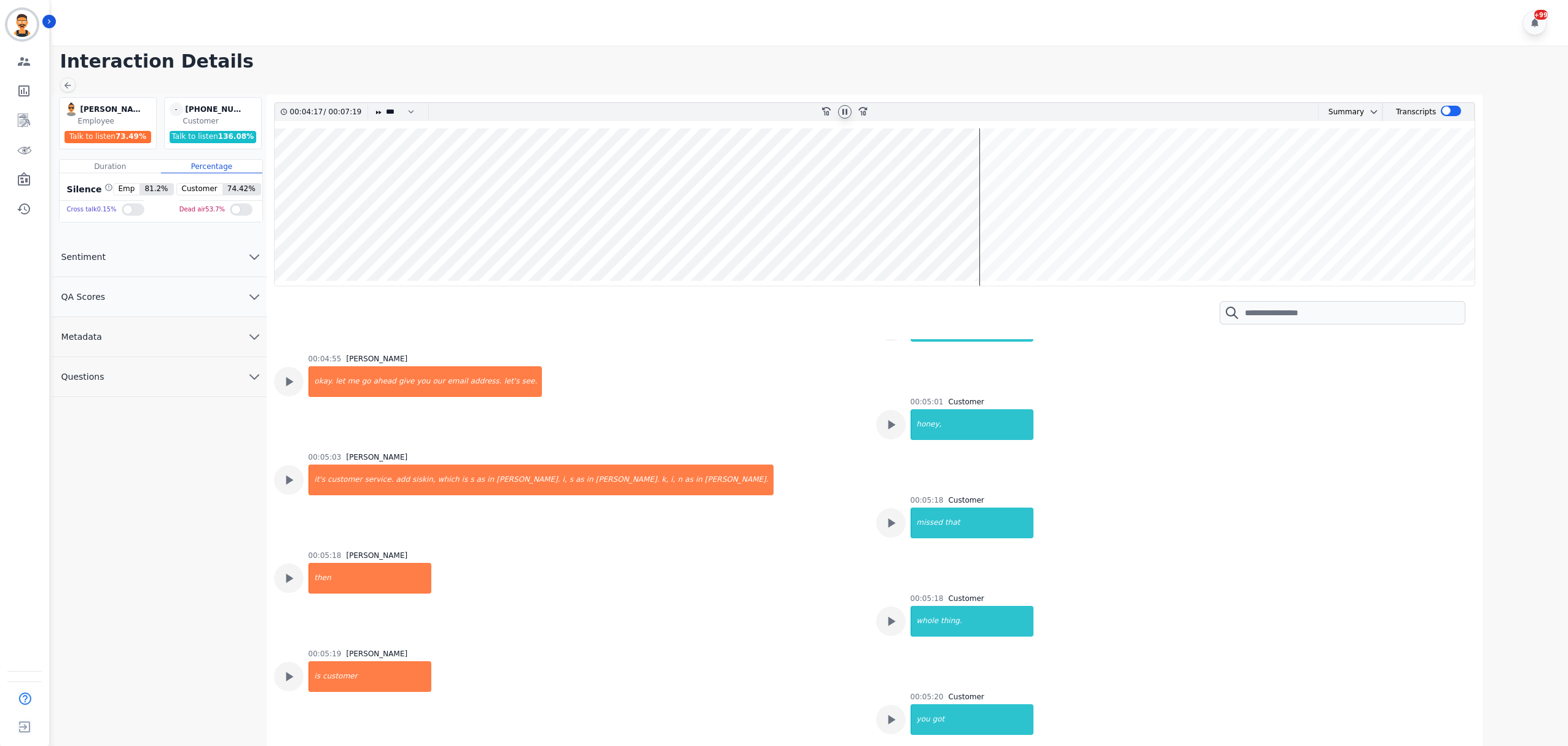
click at [984, 216] on wave at bounding box center [875, 207] width 1201 height 157
click at [991, 214] on wave at bounding box center [875, 207] width 1201 height 157
click at [1047, 201] on wave at bounding box center [875, 207] width 1201 height 157
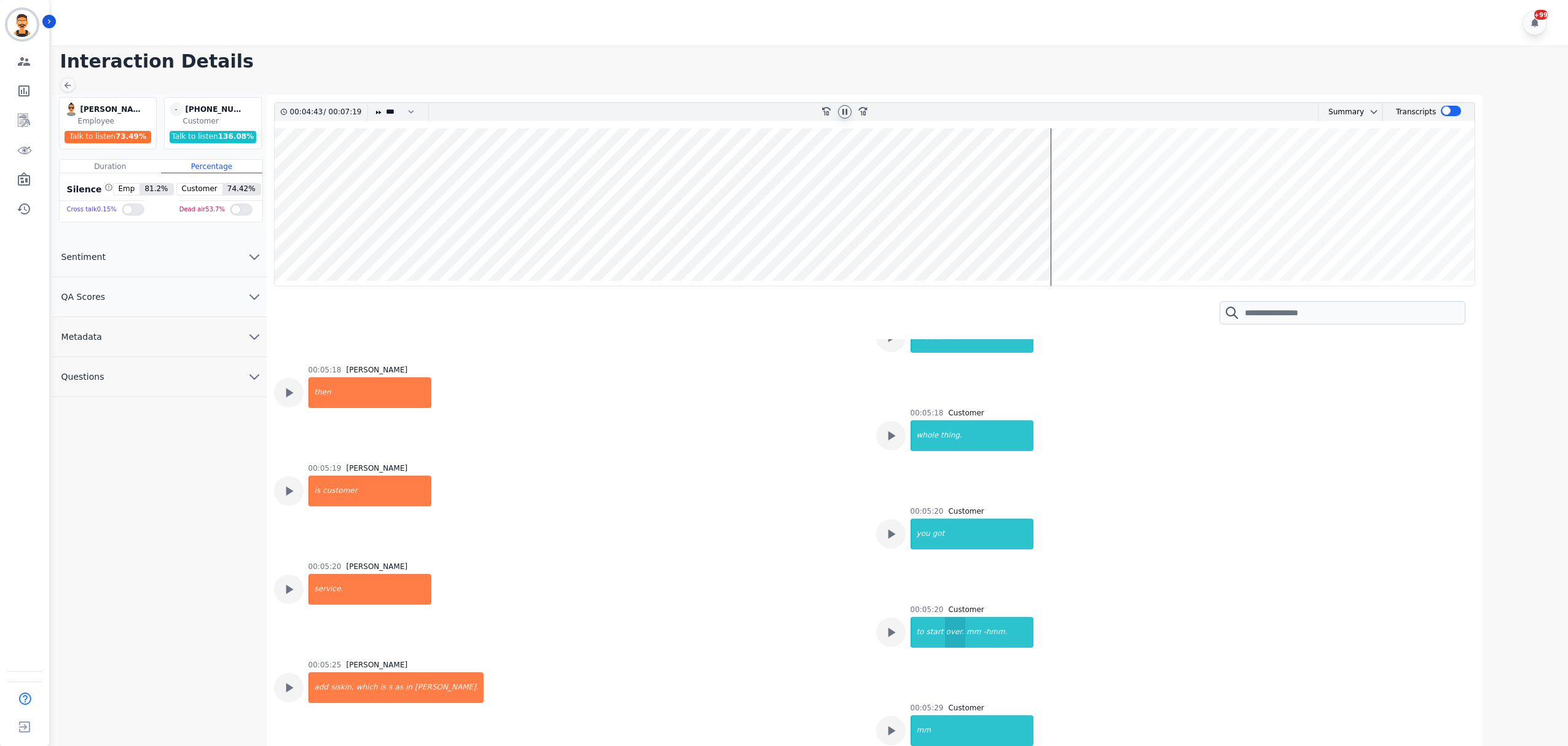
scroll to position [4022, 0]
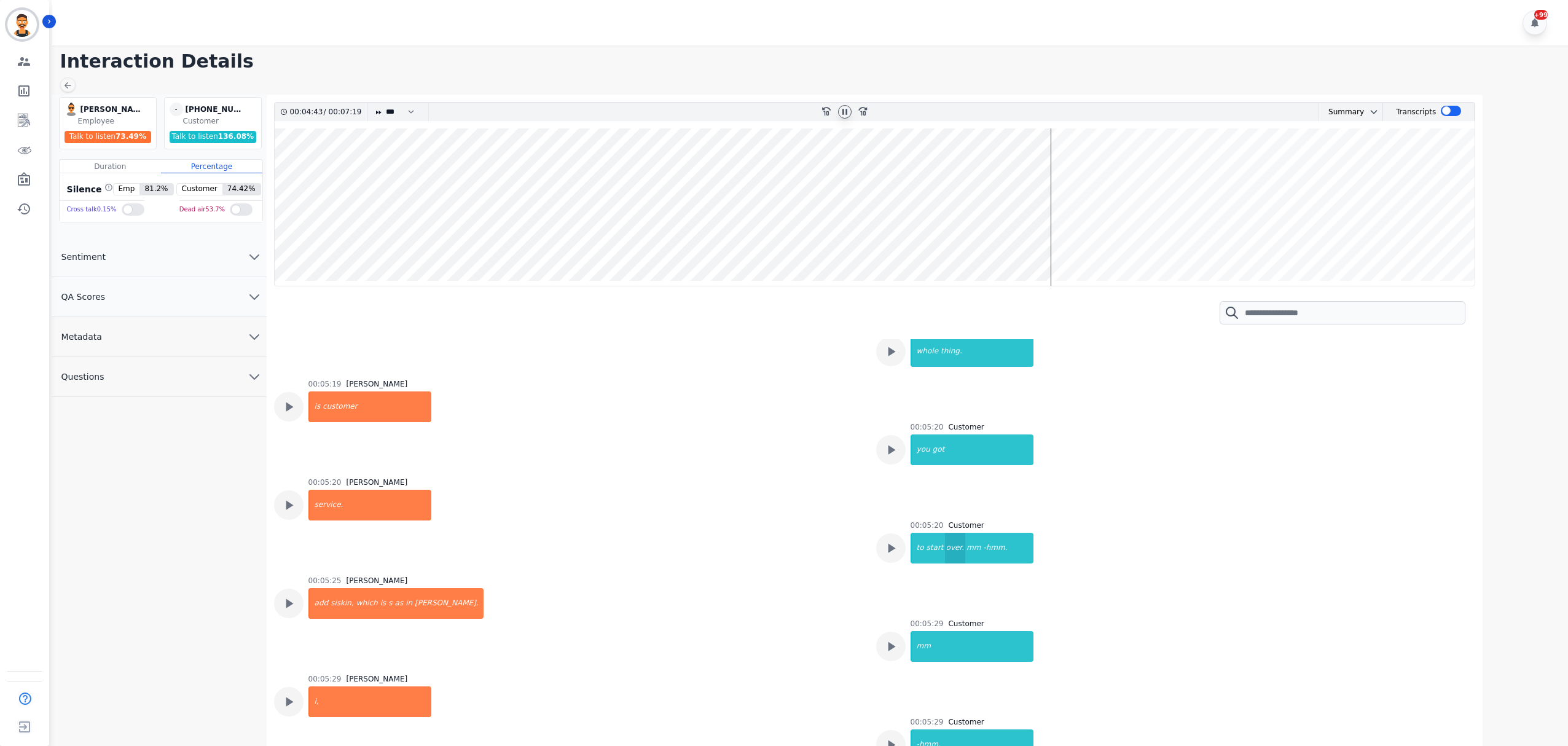
click at [945, 533] on div "over." at bounding box center [955, 548] width 20 height 30
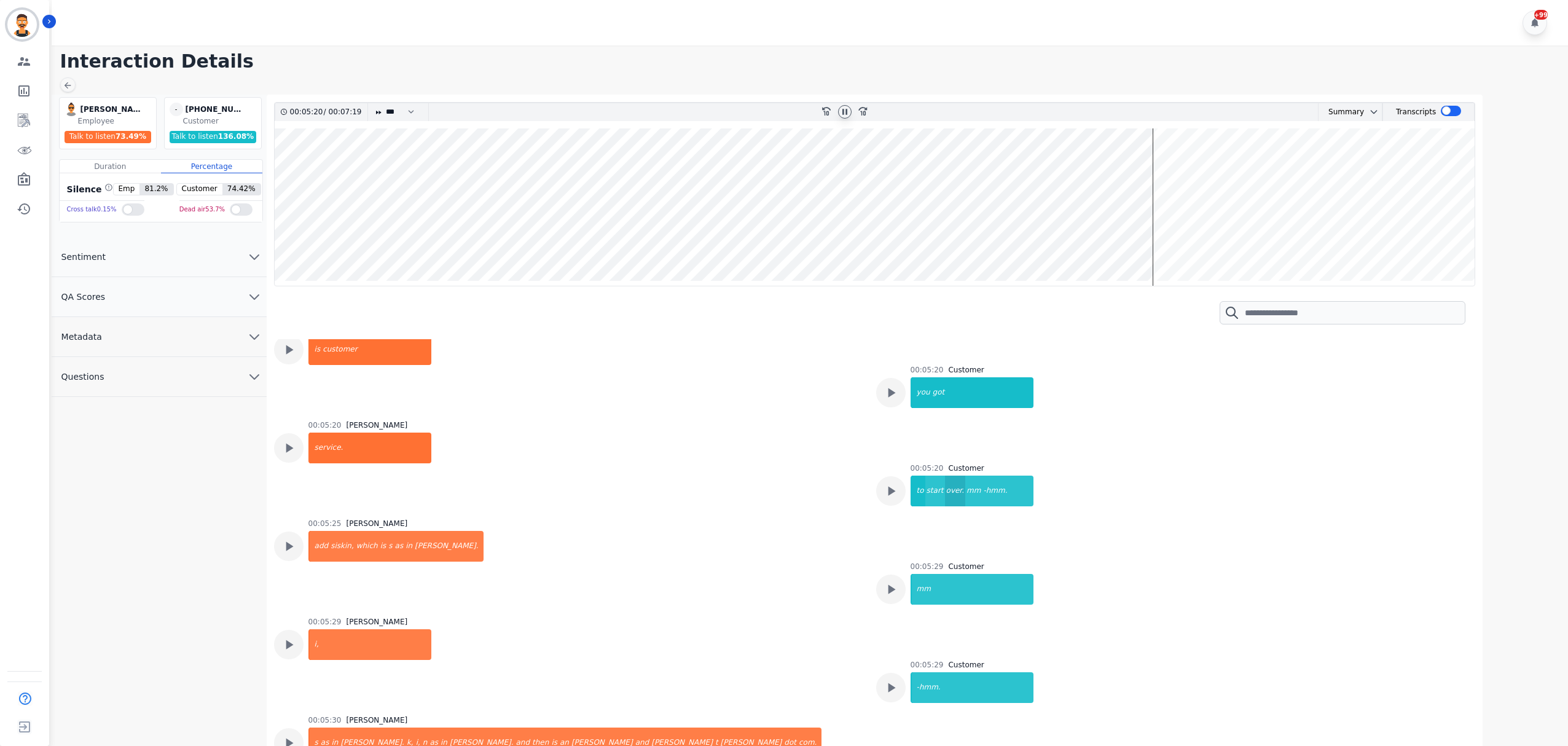
scroll to position [4186, 0]
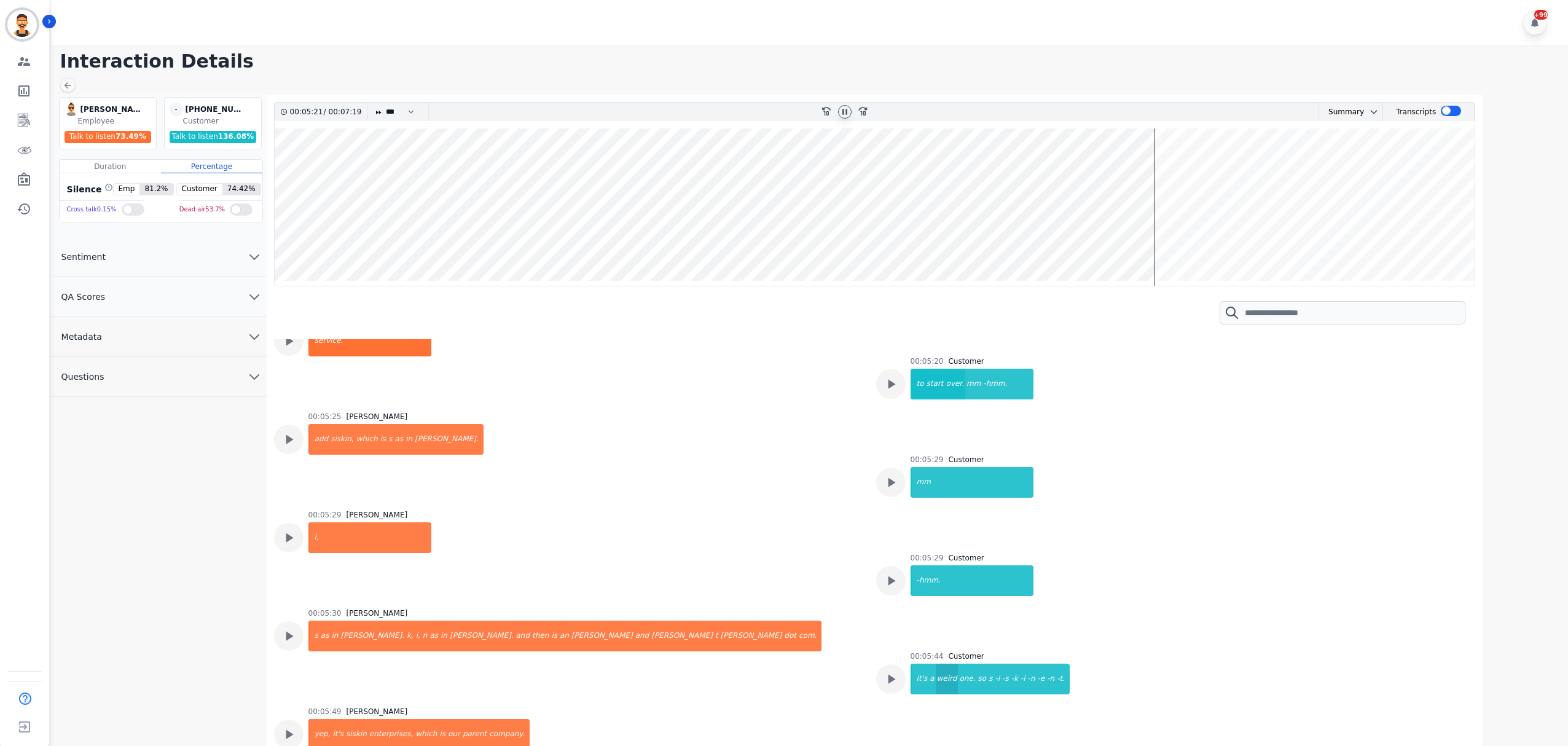
click at [936, 664] on div "weird" at bounding box center [947, 679] width 23 height 30
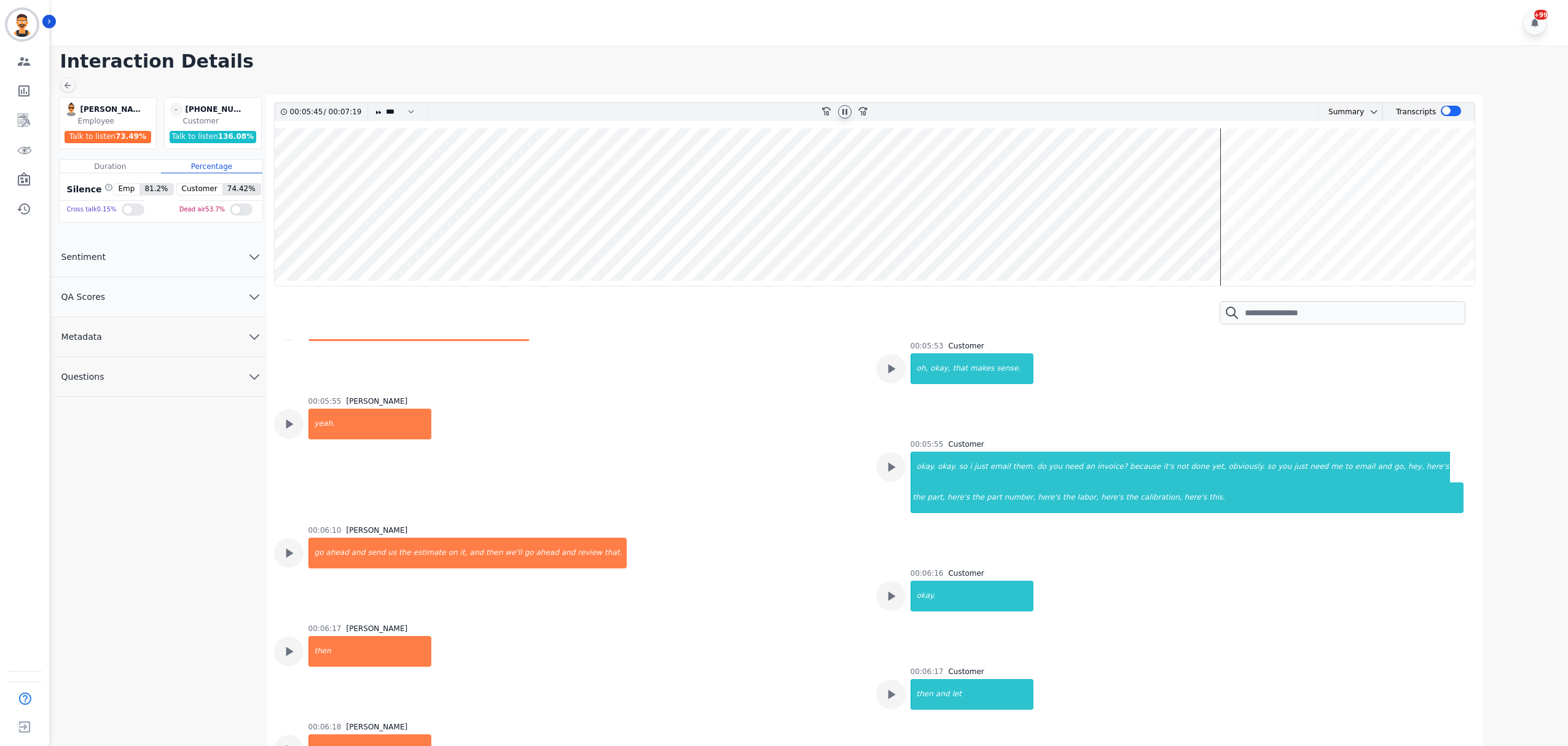
scroll to position [4595, 0]
click at [958, 451] on div "so" at bounding box center [963, 467] width 11 height 30
click at [1129, 451] on div "because" at bounding box center [1145, 467] width 33 height 30
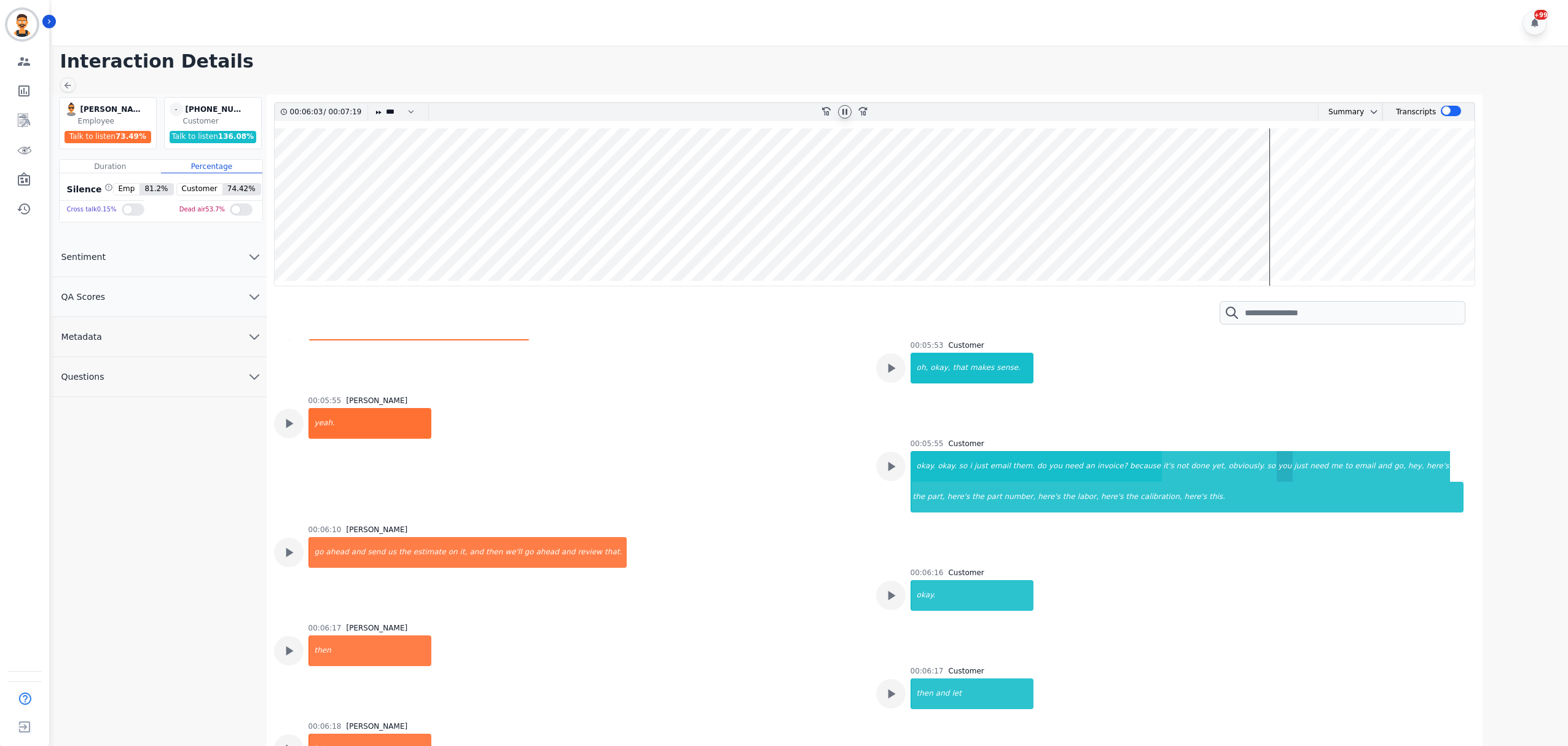
click at [1277, 451] on div "you" at bounding box center [1284, 467] width 16 height 30
click at [1426, 451] on div "here's" at bounding box center [1438, 467] width 25 height 30
click at [1036, 482] on div "here's" at bounding box center [1049, 497] width 25 height 30
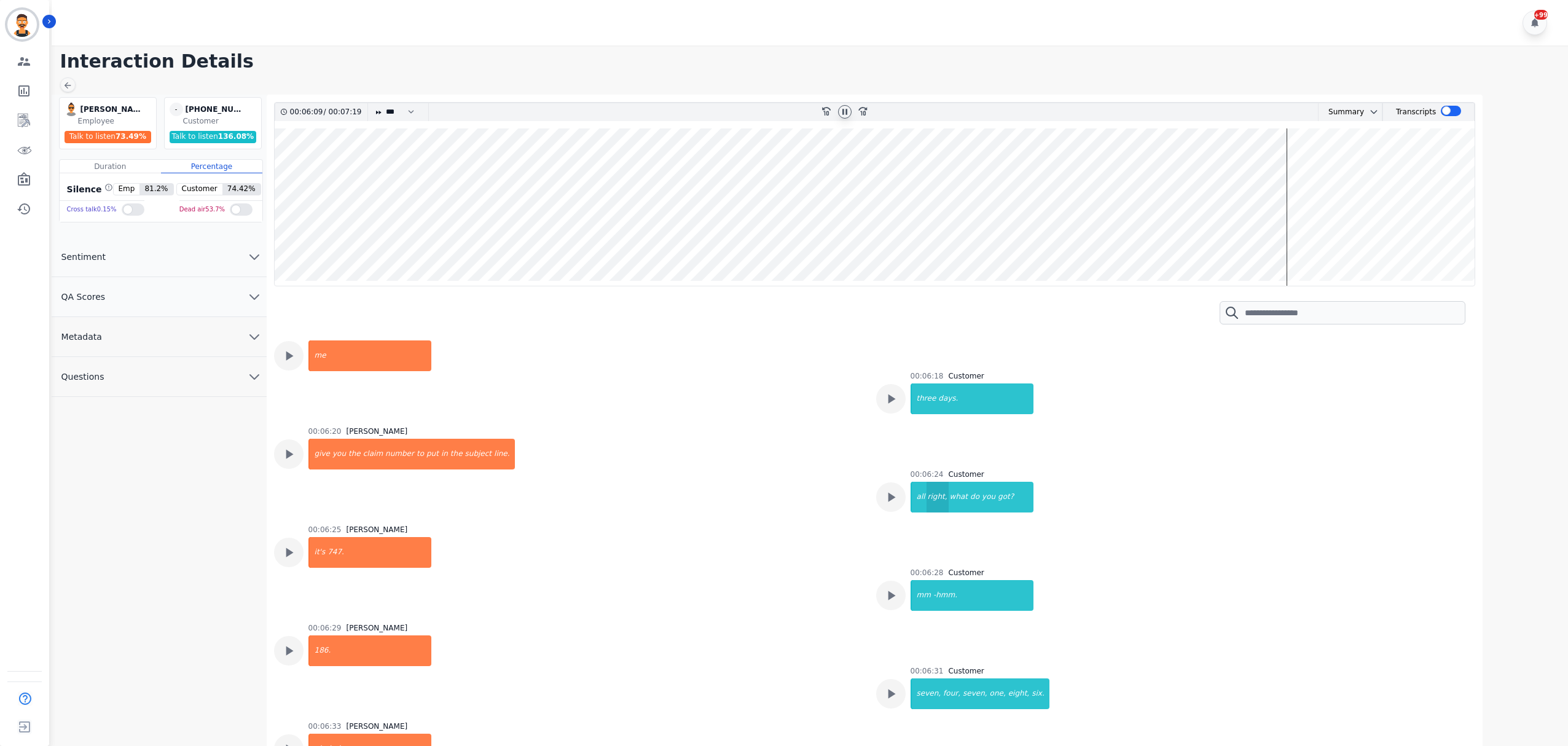
click at [934, 482] on div "right," at bounding box center [937, 497] width 22 height 30
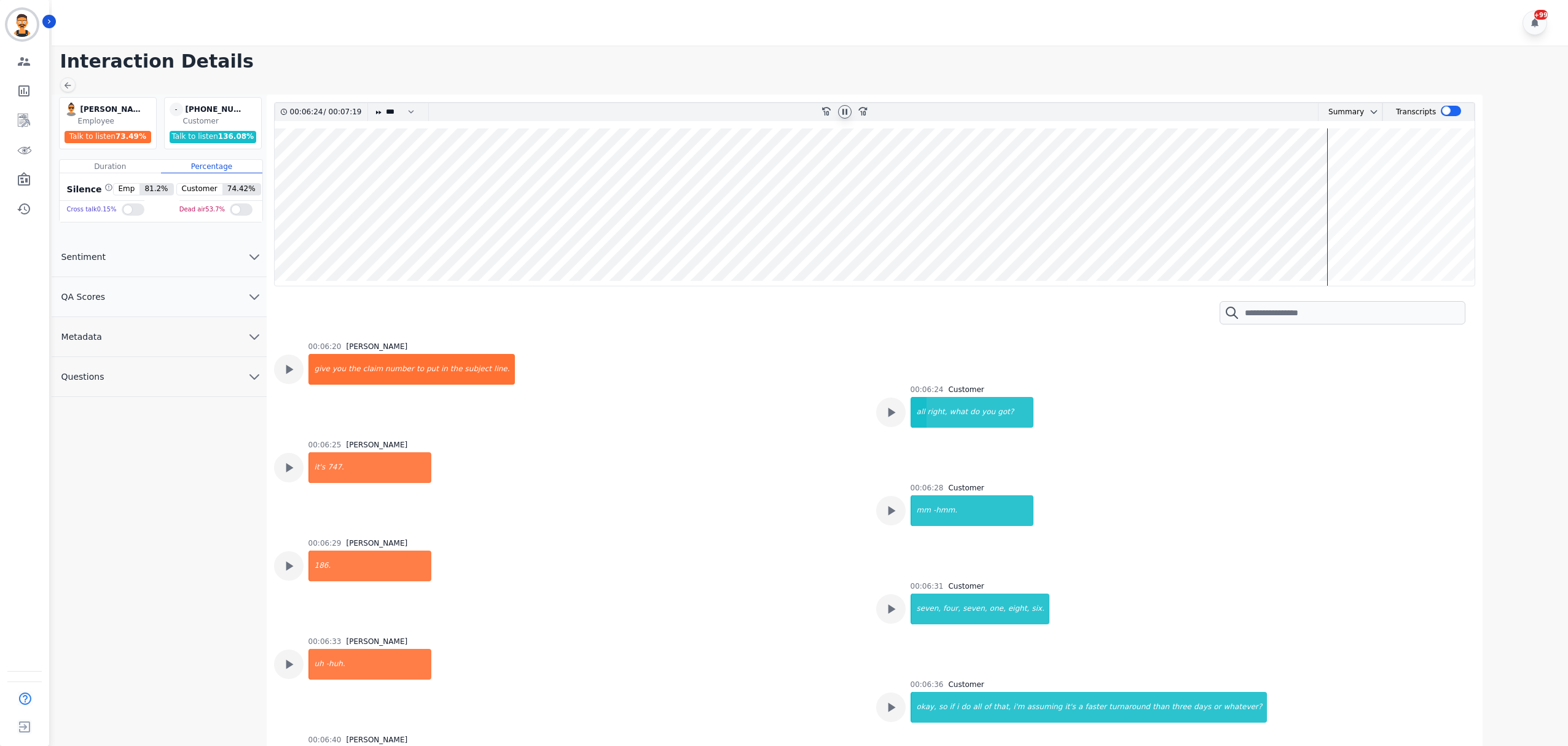
scroll to position [5333, 0]
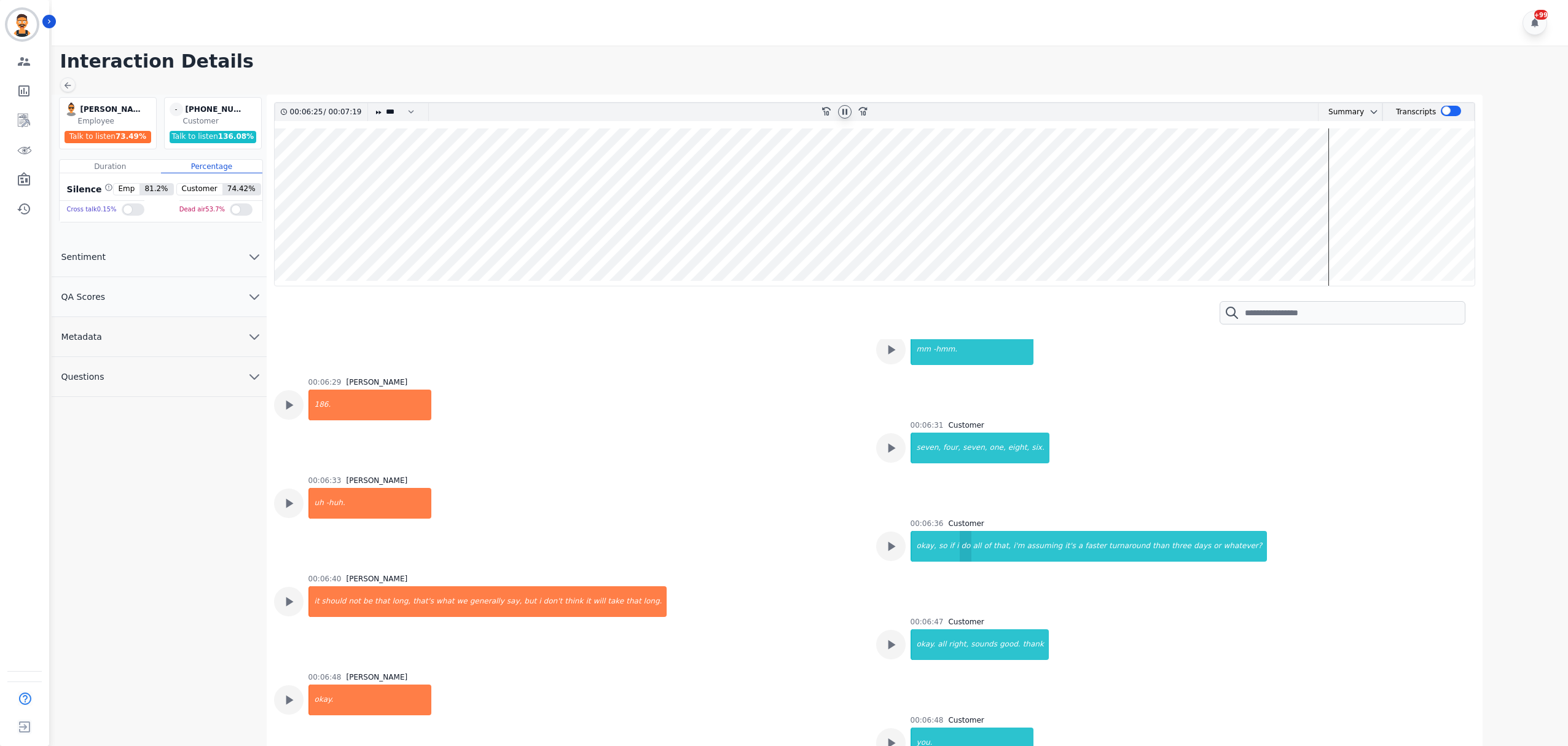
click at [960, 531] on div "do" at bounding box center [966, 546] width 12 height 30
click at [1193, 531] on div "days" at bounding box center [1202, 546] width 19 height 30
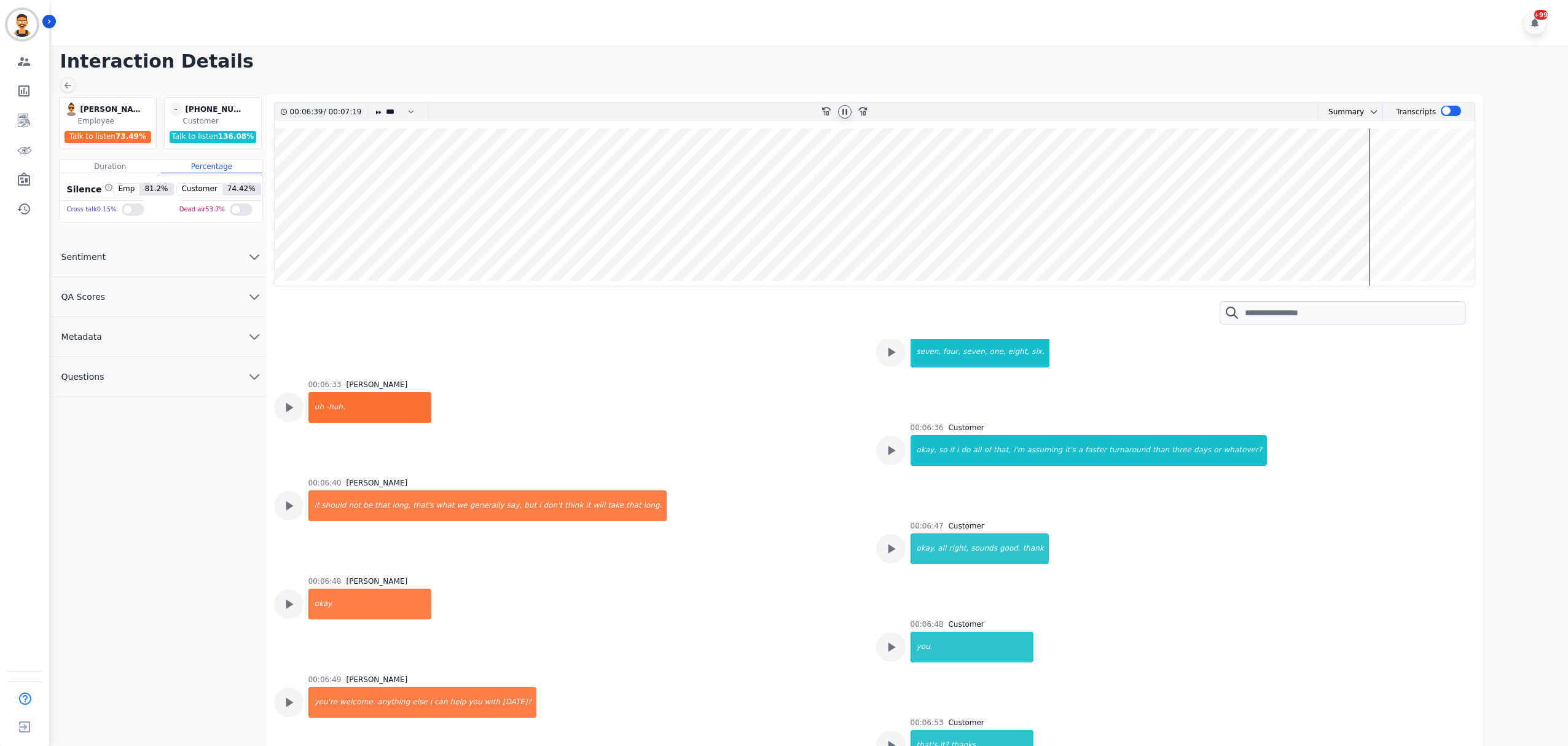
scroll to position [5497, 0]
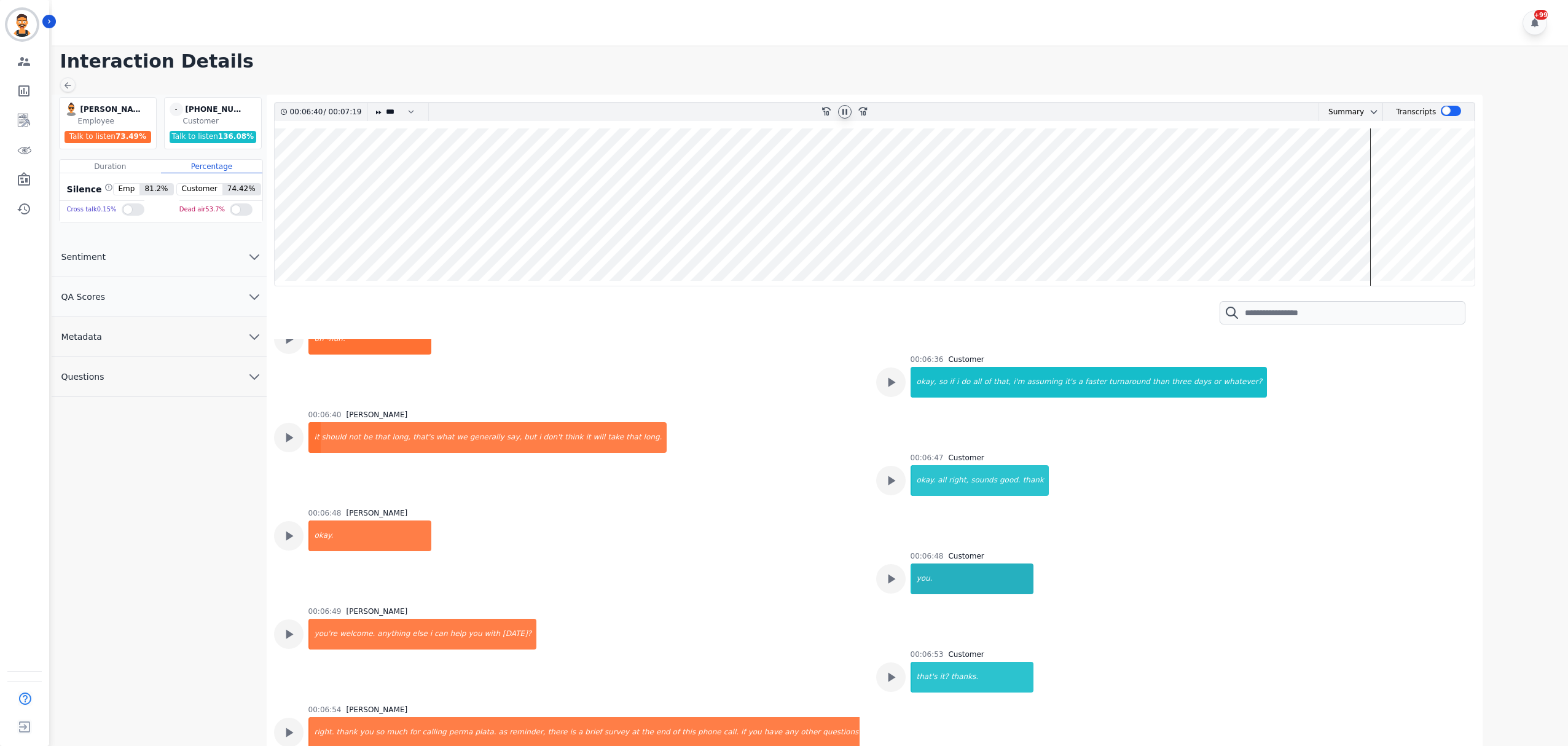
click at [949, 563] on div "you." at bounding box center [973, 578] width 122 height 30
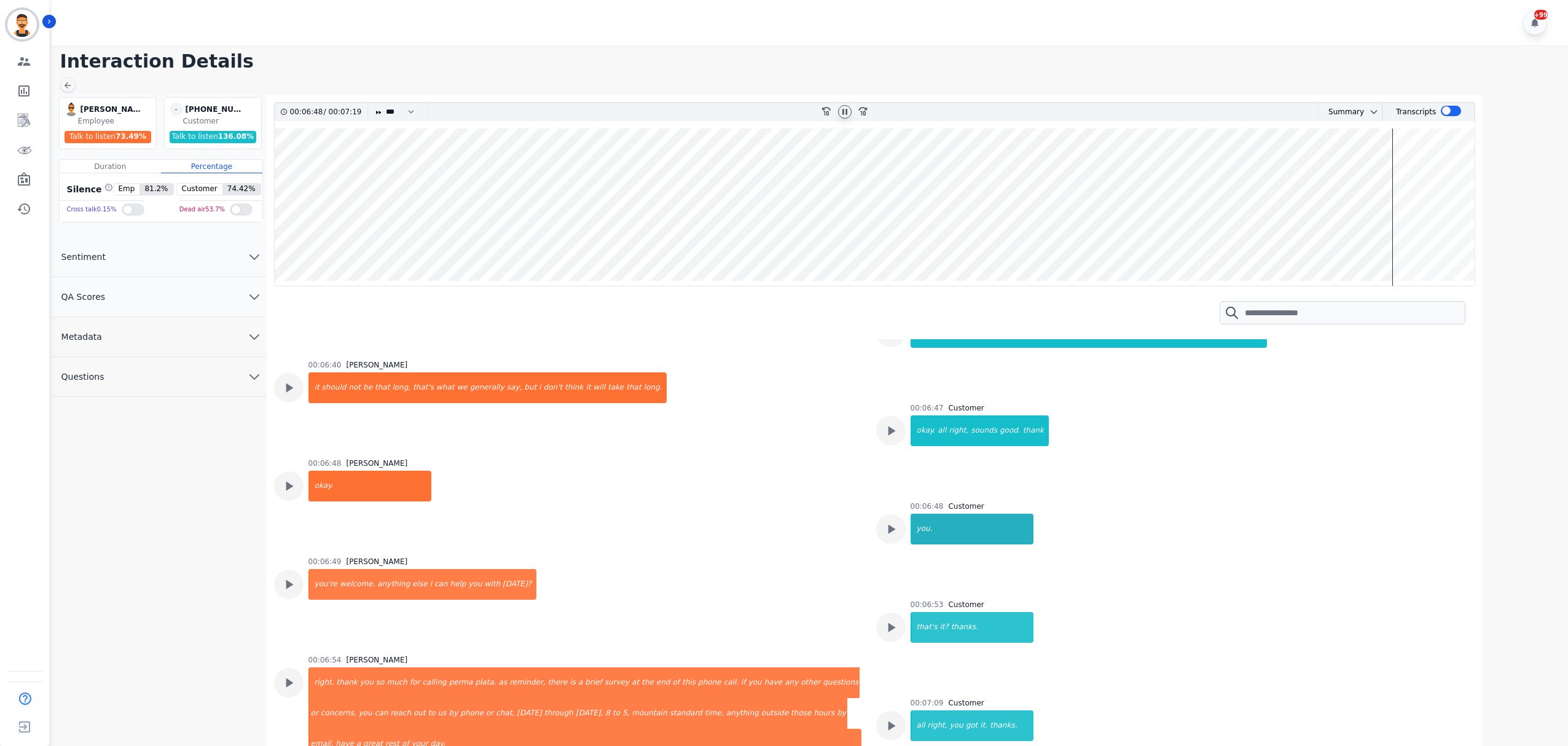
scroll to position [5575, 0]
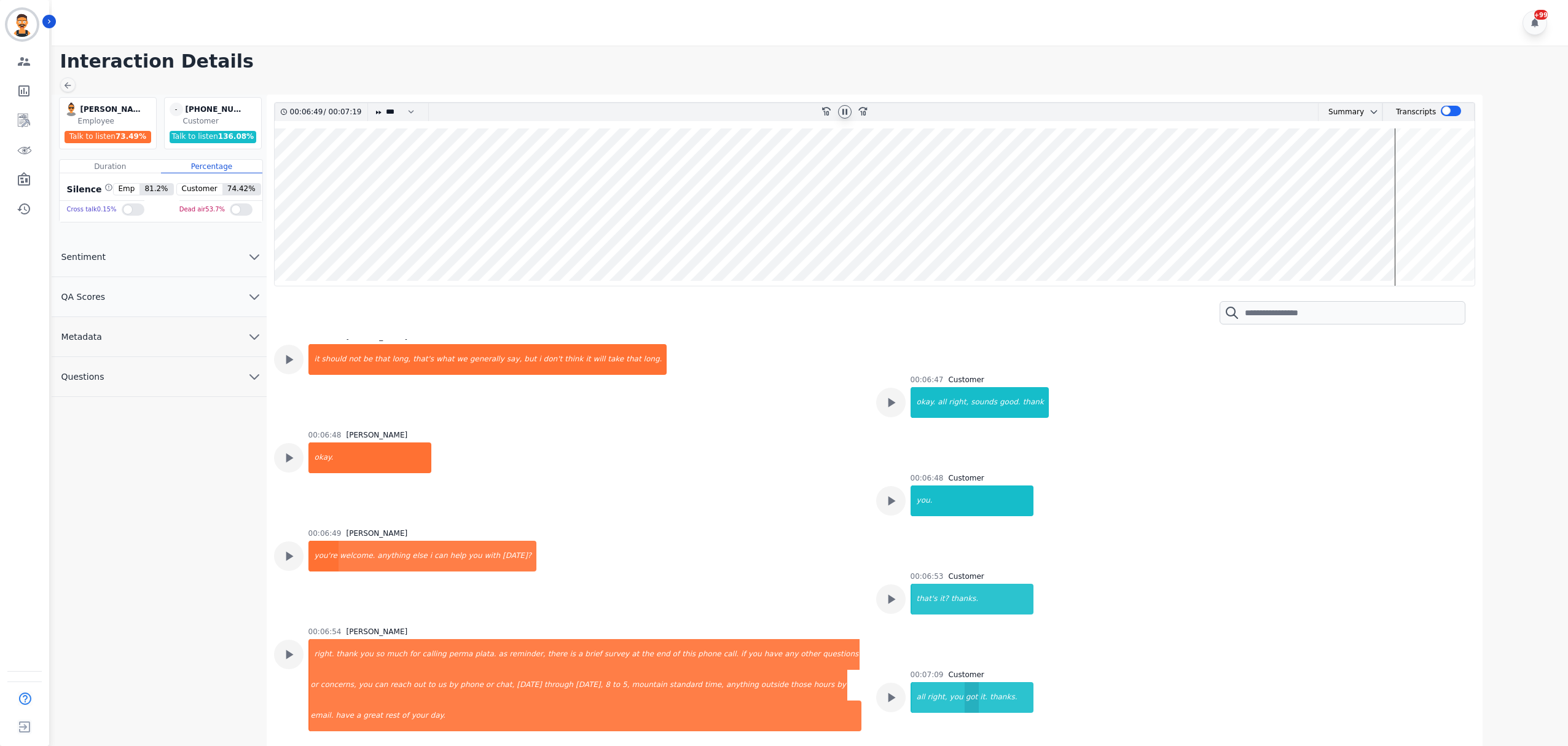
click at [964, 682] on div "got" at bounding box center [971, 698] width 14 height 30
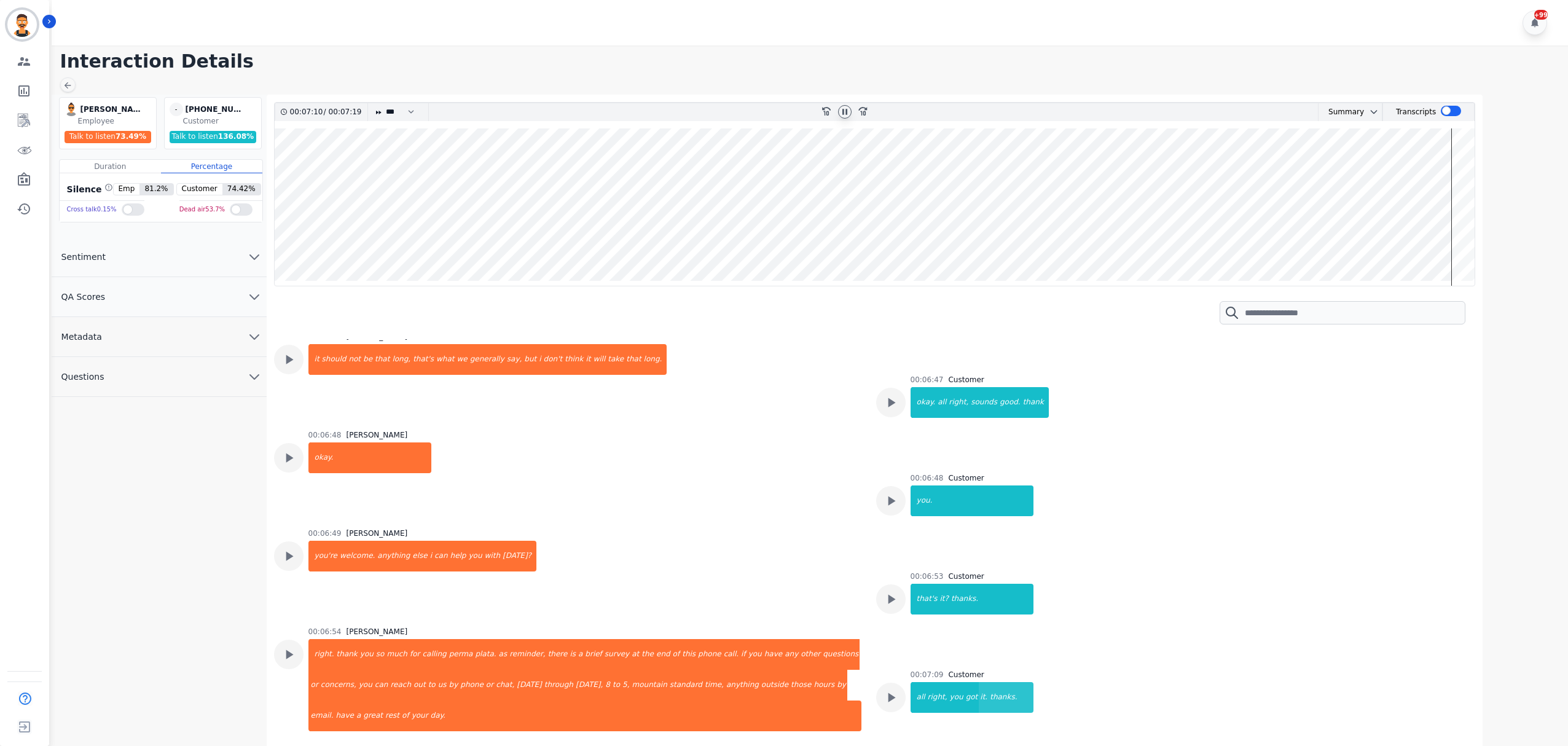
click at [843, 107] on div at bounding box center [845, 112] width 14 height 14
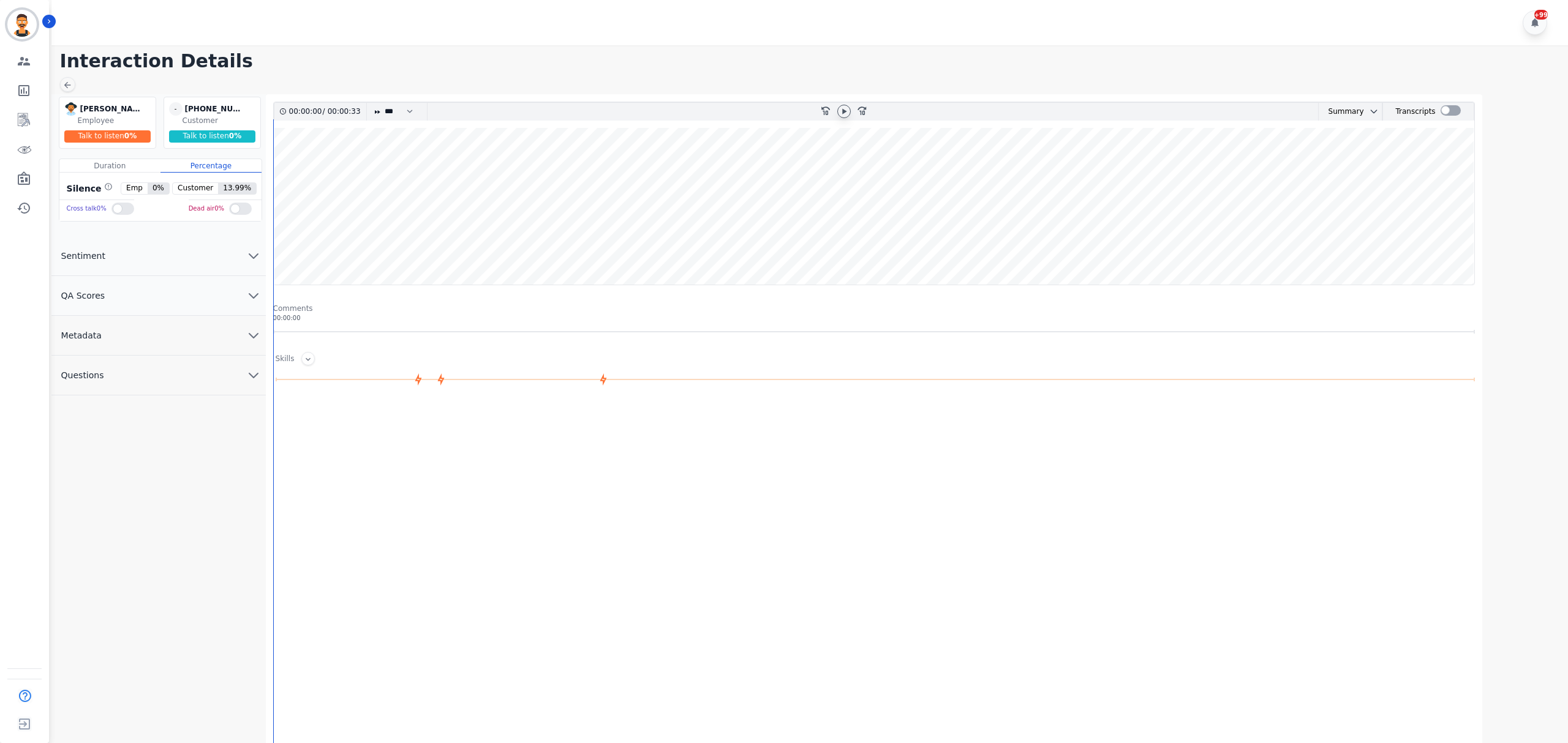
click at [841, 106] on div at bounding box center [844, 111] width 14 height 13
click at [409, 245] on wave at bounding box center [873, 207] width 1200 height 157
click at [432, 245] on wave at bounding box center [873, 207] width 1200 height 157
click at [660, 240] on wave at bounding box center [873, 207] width 1200 height 157
click at [779, 240] on wave at bounding box center [873, 207] width 1200 height 157
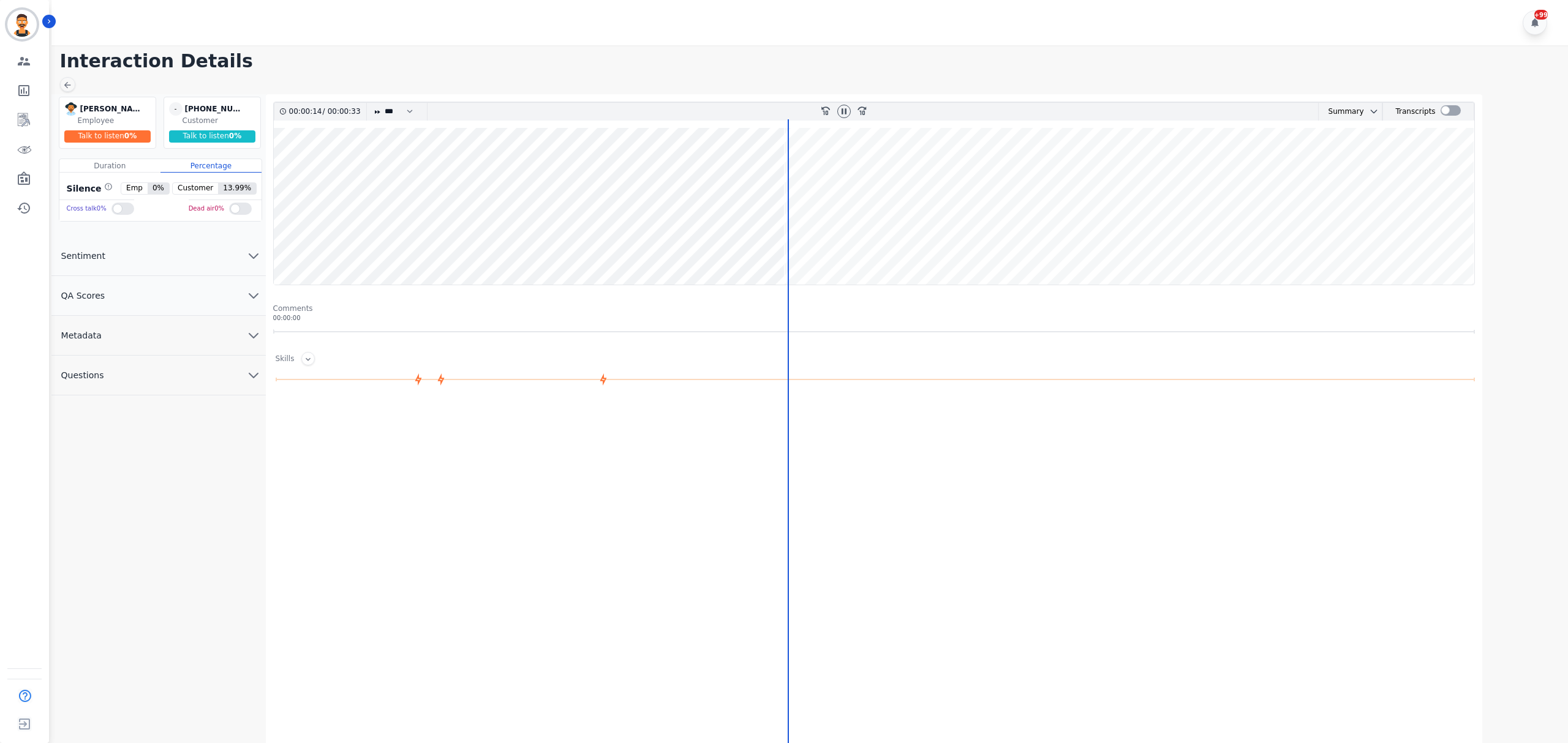
drag, startPoint x: 959, startPoint y: 234, endPoint x: 1023, endPoint y: 231, distance: 64.1
click at [960, 234] on wave at bounding box center [873, 207] width 1200 height 157
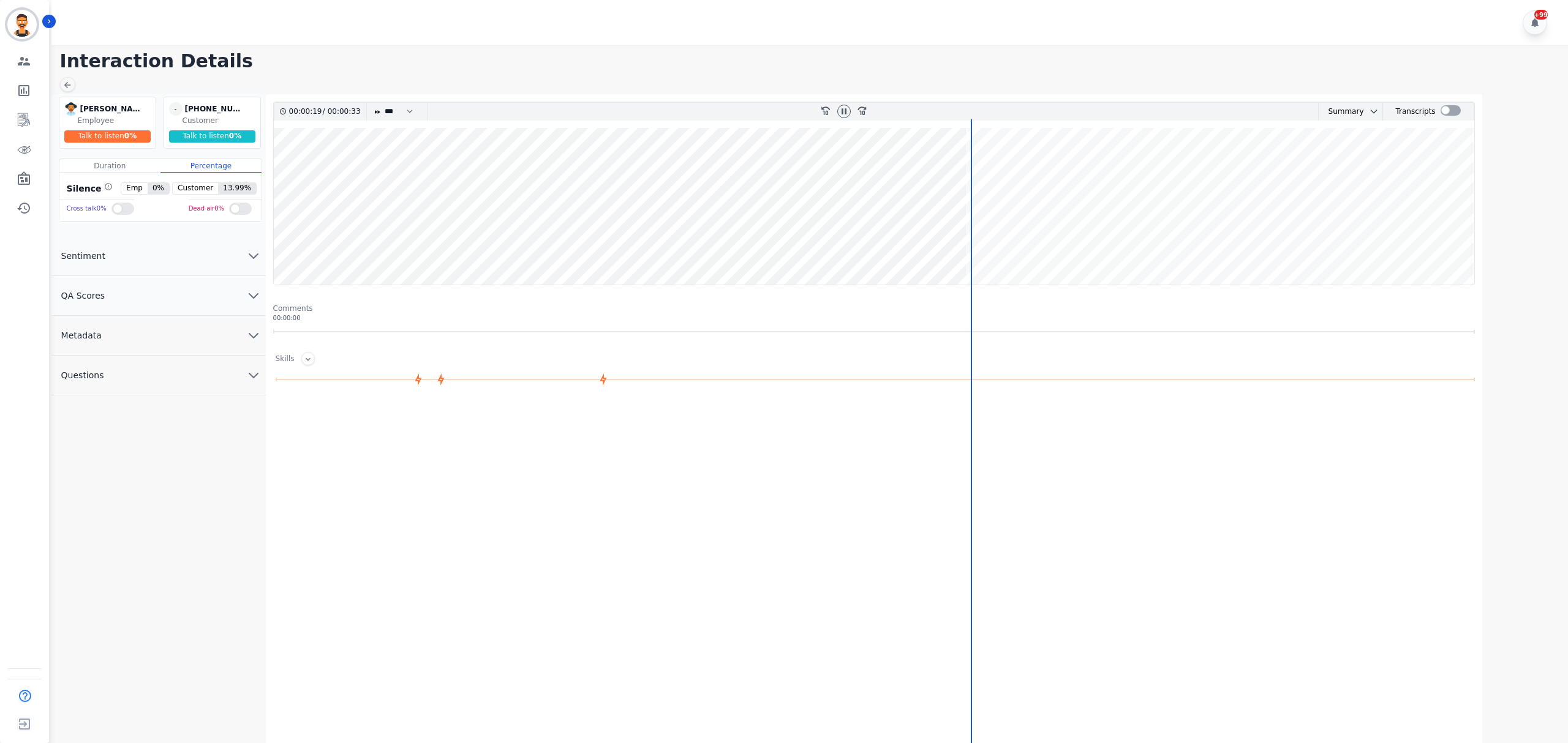
click at [1047, 231] on wave at bounding box center [873, 207] width 1200 height 157
click at [1233, 235] on wave at bounding box center [873, 207] width 1200 height 157
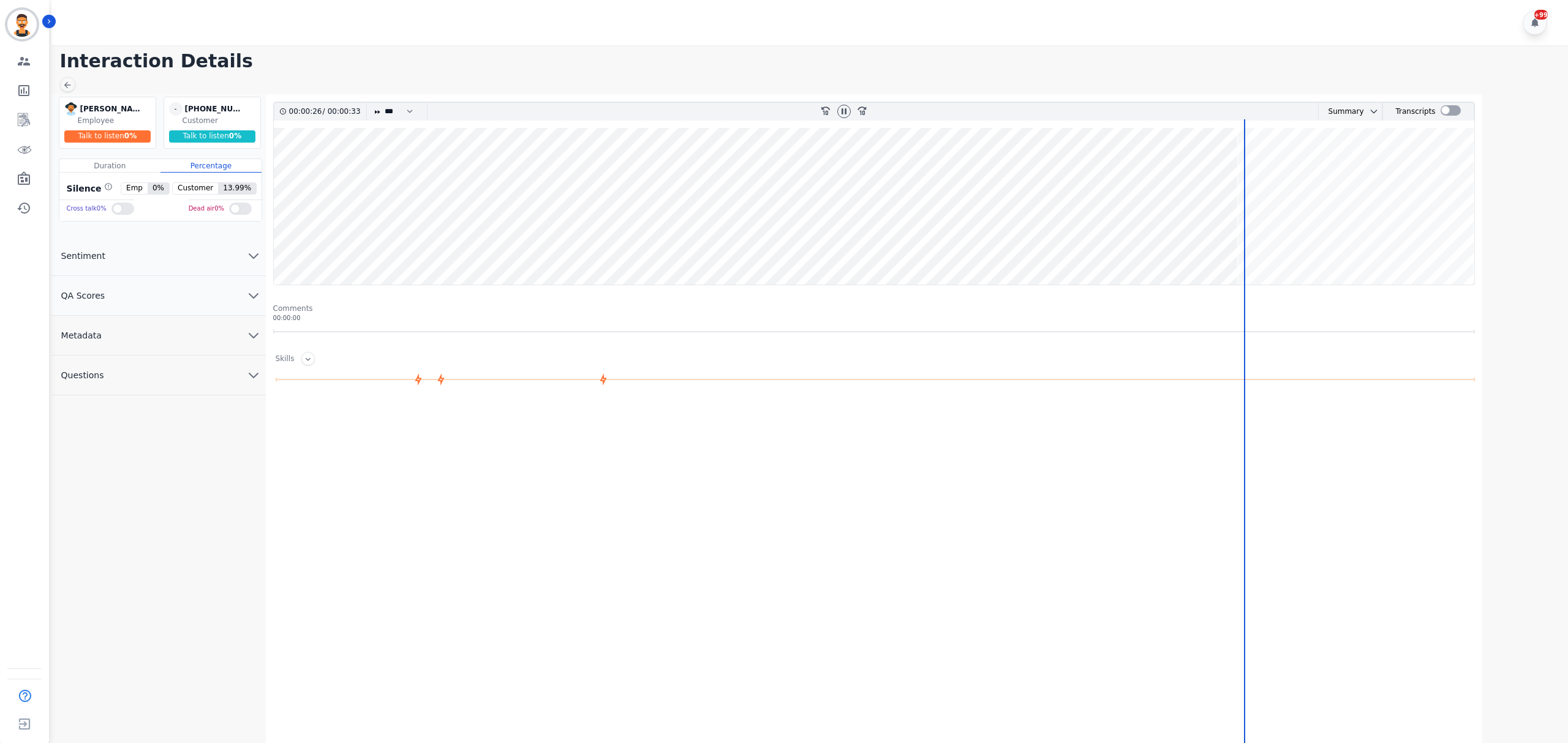
click at [1348, 231] on wave at bounding box center [873, 207] width 1200 height 157
drag, startPoint x: 1192, startPoint y: 147, endPoint x: 1177, endPoint y: 139, distance: 17.0
click at [841, 113] on icon at bounding box center [844, 111] width 10 height 10
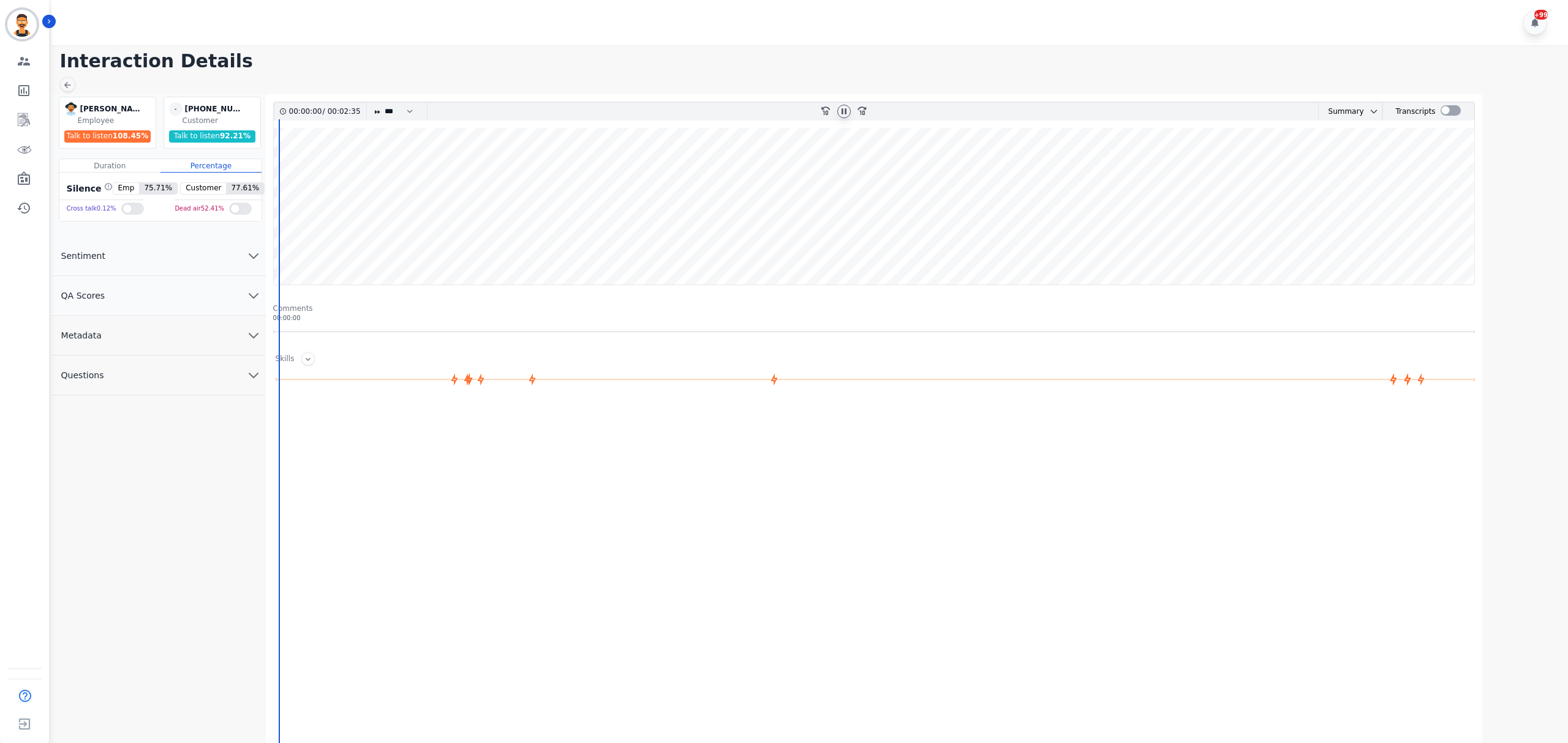
click at [477, 233] on wave at bounding box center [873, 207] width 1200 height 157
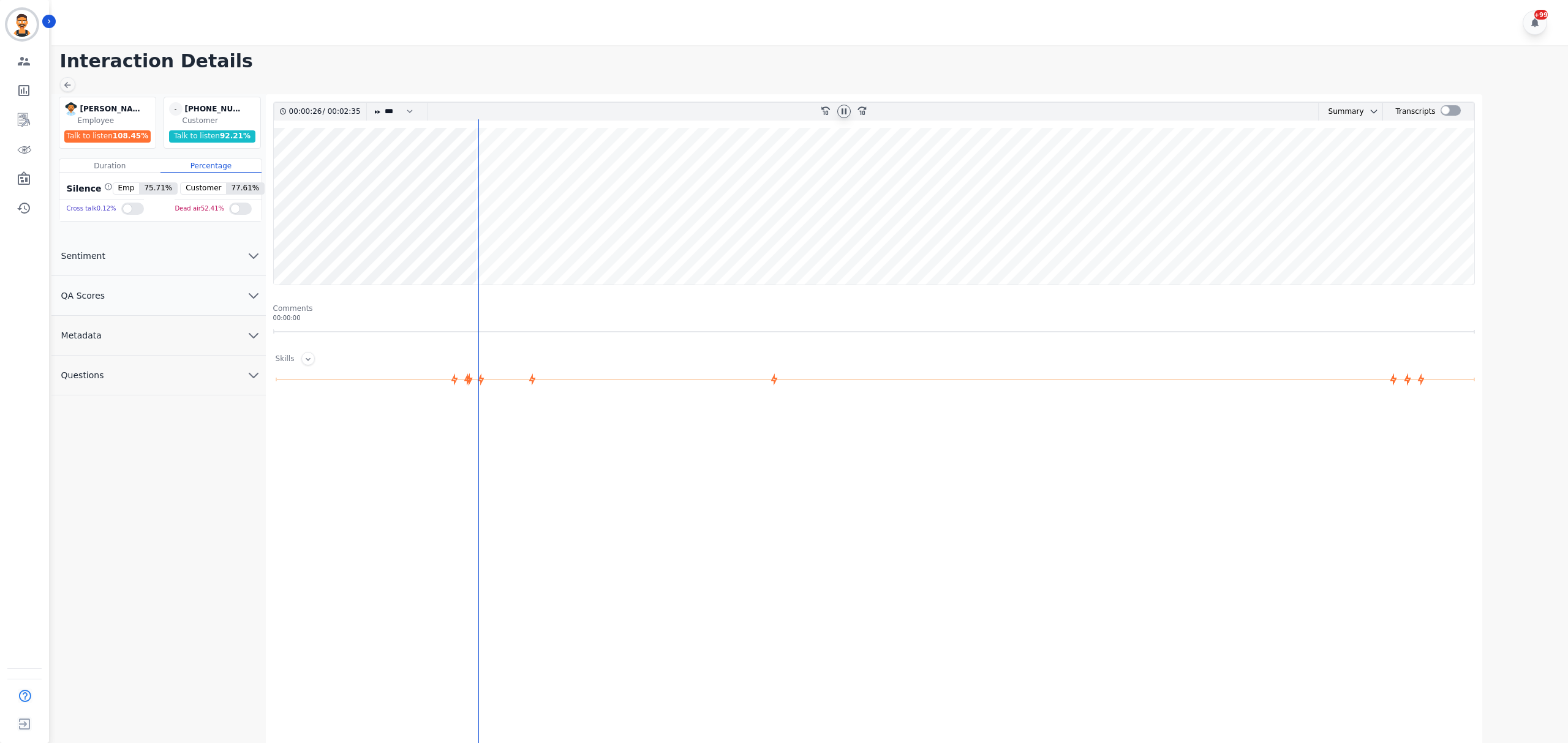
click at [486, 231] on wave at bounding box center [873, 207] width 1200 height 157
click at [502, 234] on wave at bounding box center [873, 207] width 1200 height 157
click at [1441, 110] on div at bounding box center [1451, 110] width 20 height 10
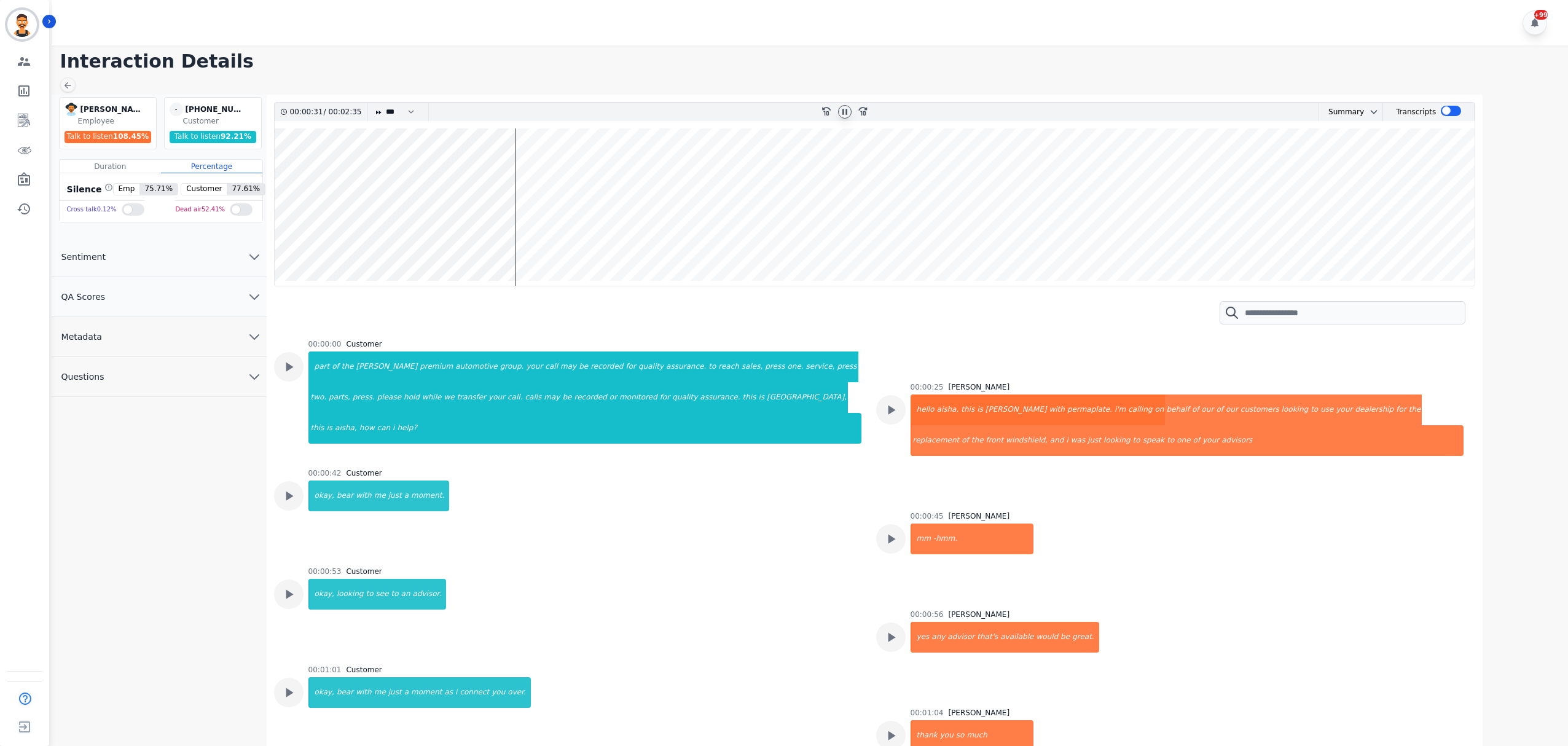
click at [624, 174] on wave at bounding box center [875, 207] width 1201 height 157
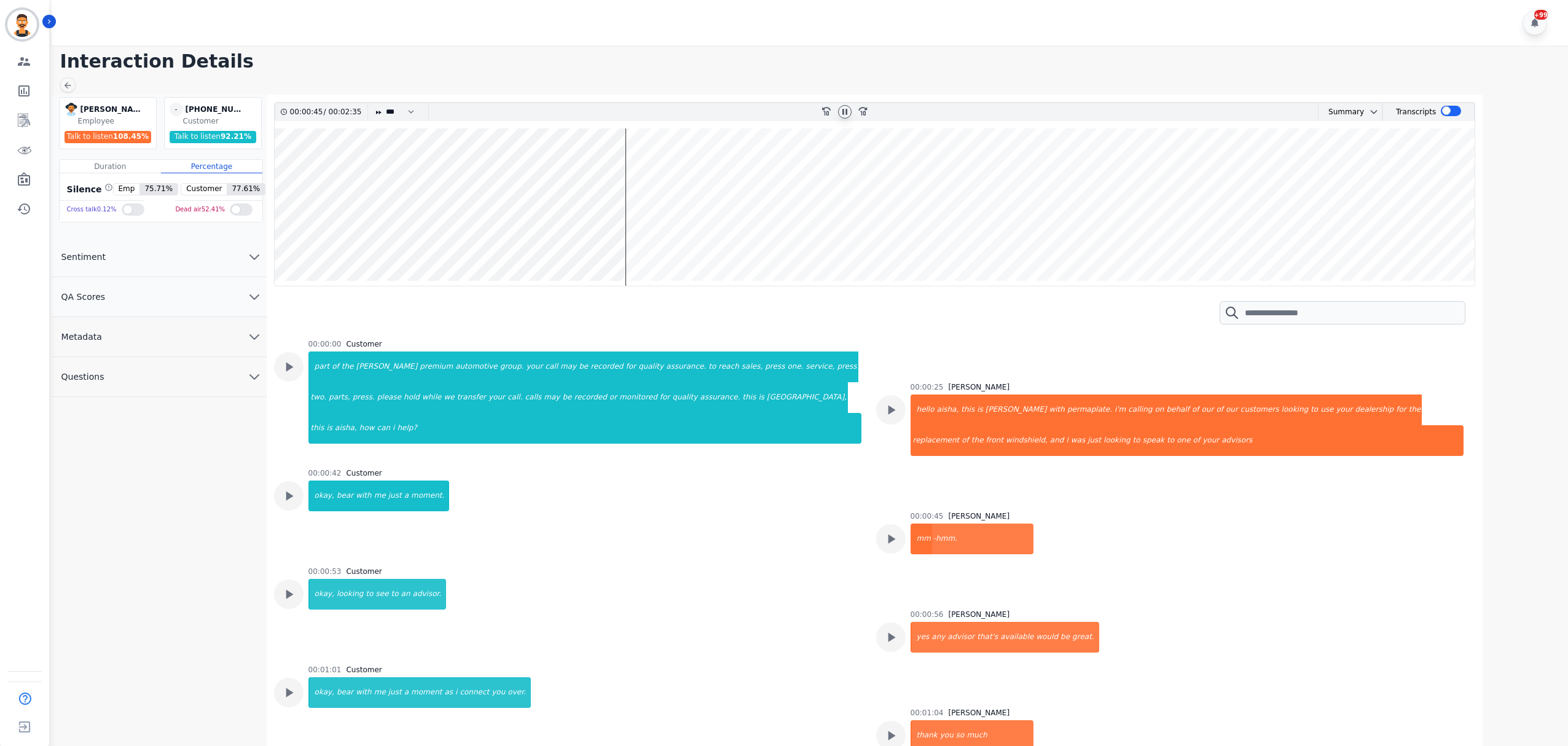
click at [613, 174] on wave at bounding box center [875, 207] width 1201 height 157
click at [817, 173] on wave at bounding box center [875, 207] width 1201 height 157
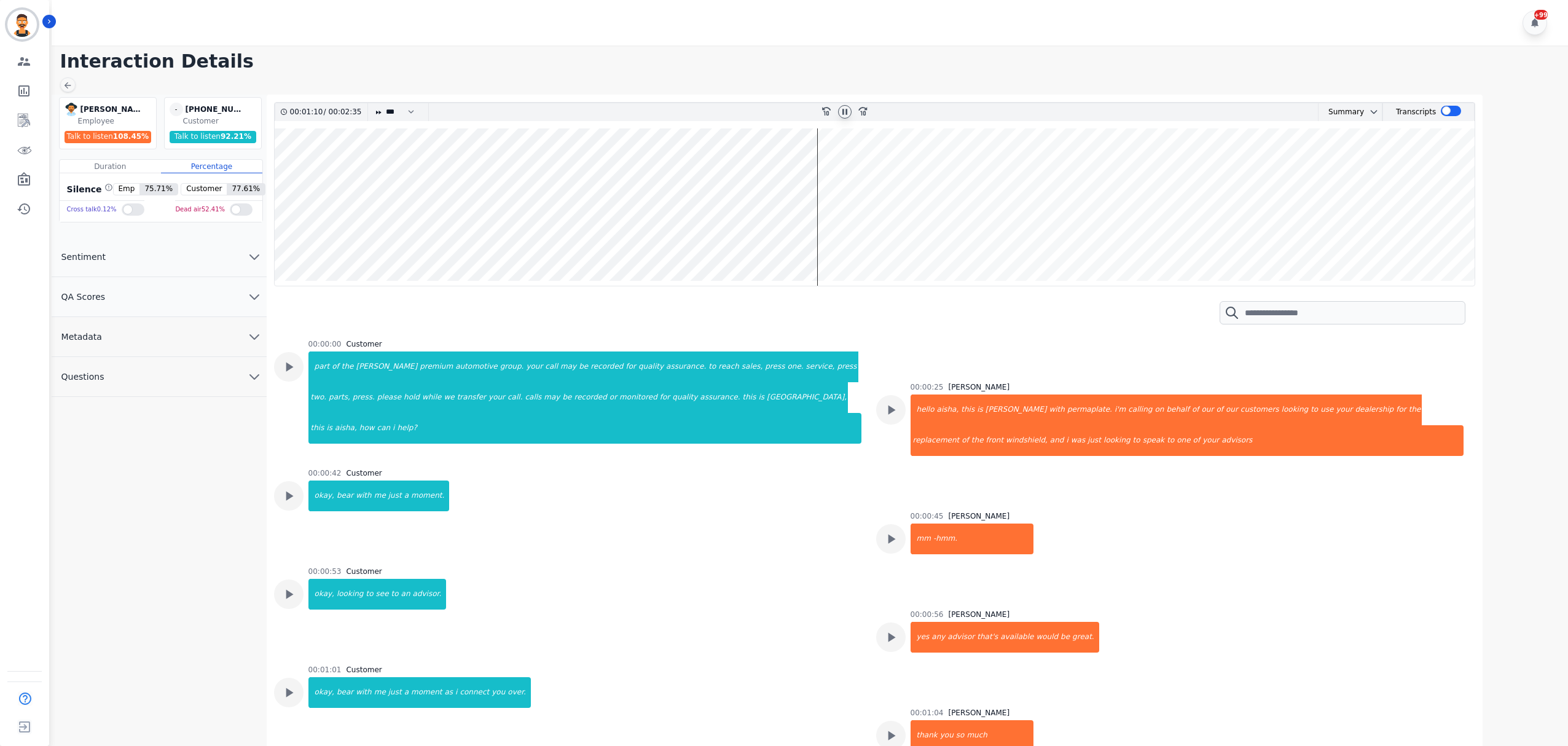
click at [953, 175] on wave at bounding box center [875, 207] width 1201 height 157
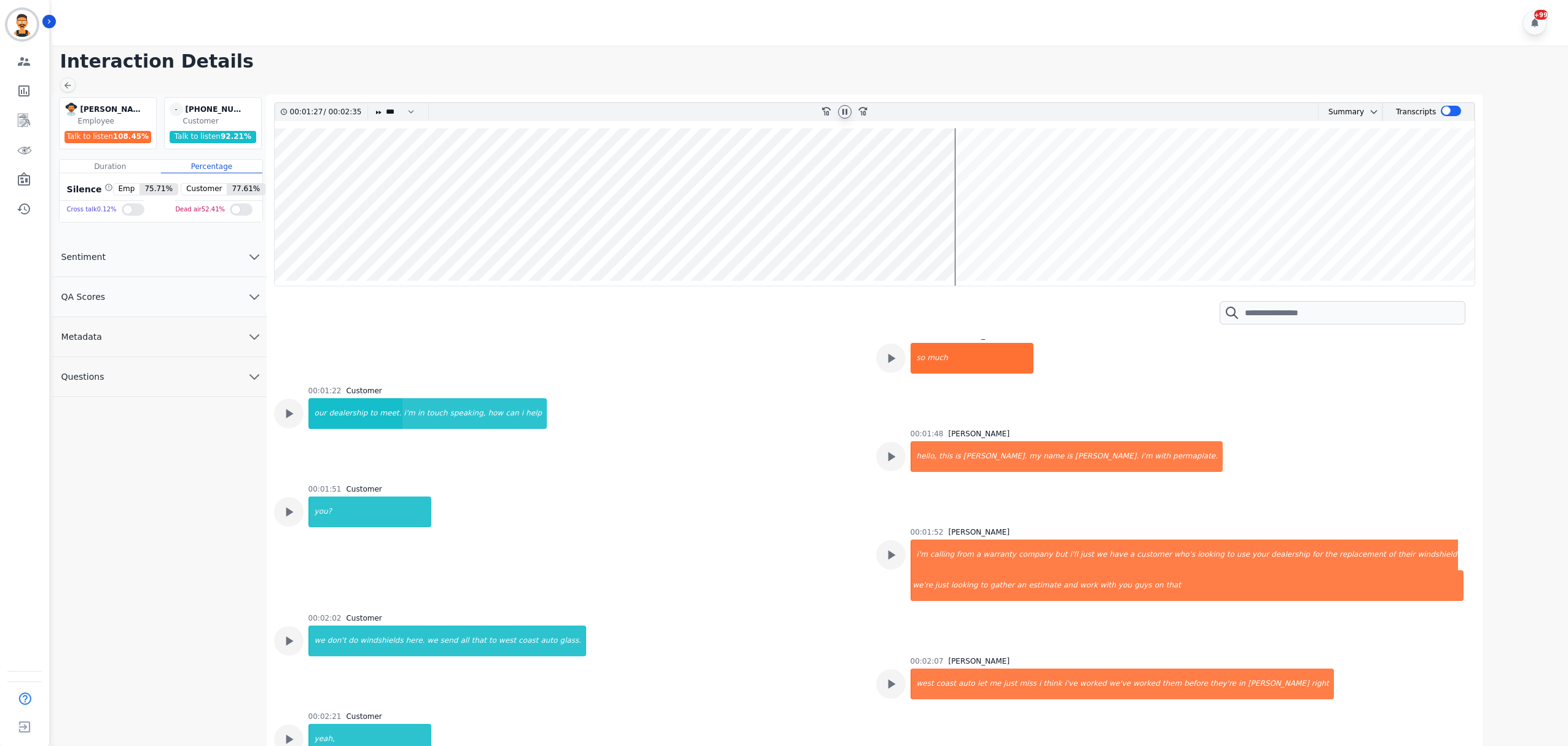
click at [941, 173] on wave at bounding box center [875, 207] width 1201 height 157
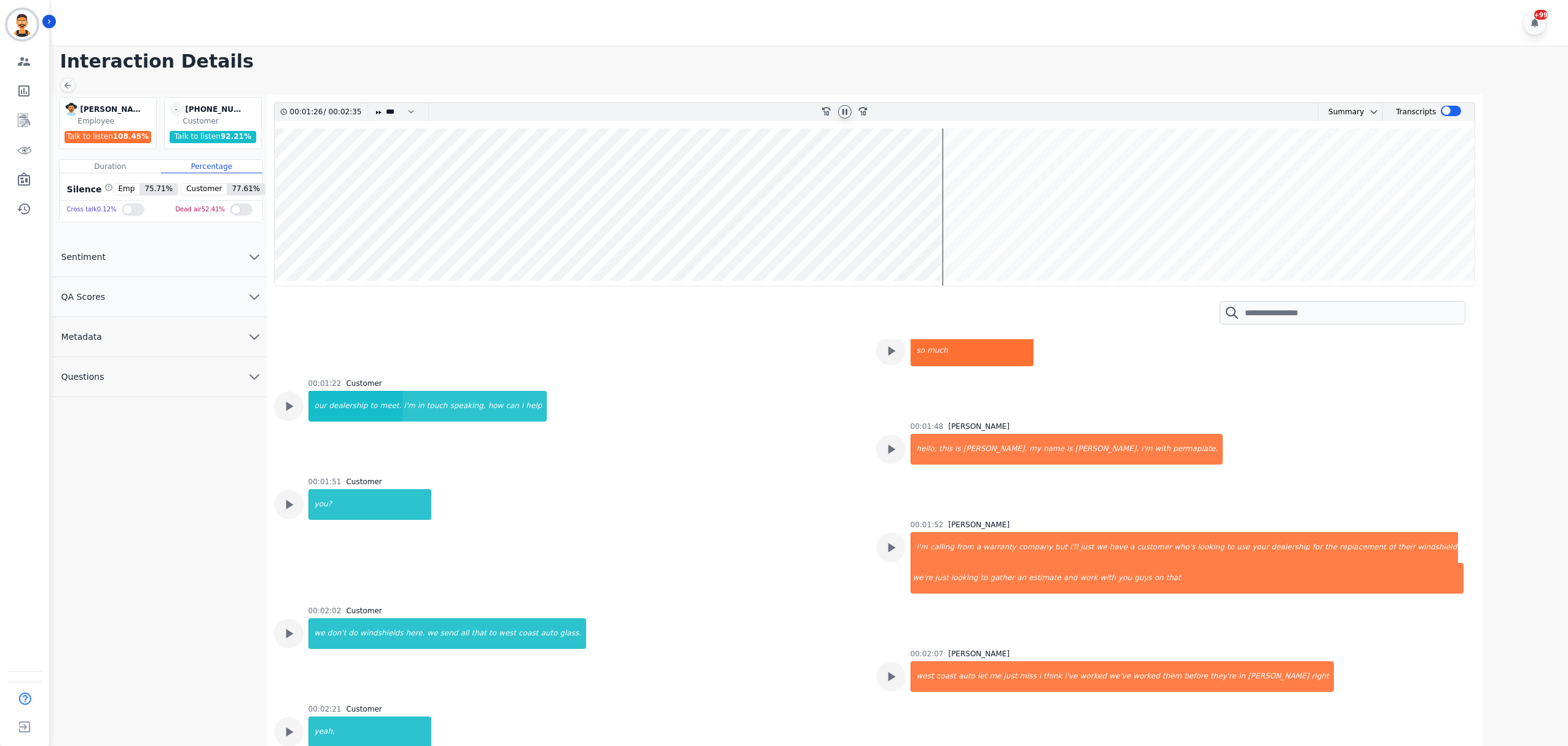
click at [991, 175] on wave at bounding box center [875, 207] width 1201 height 157
click at [1052, 175] on wave at bounding box center [875, 207] width 1201 height 157
click at [1089, 174] on wave at bounding box center [875, 207] width 1201 height 157
click at [842, 111] on icon at bounding box center [845, 112] width 10 height 10
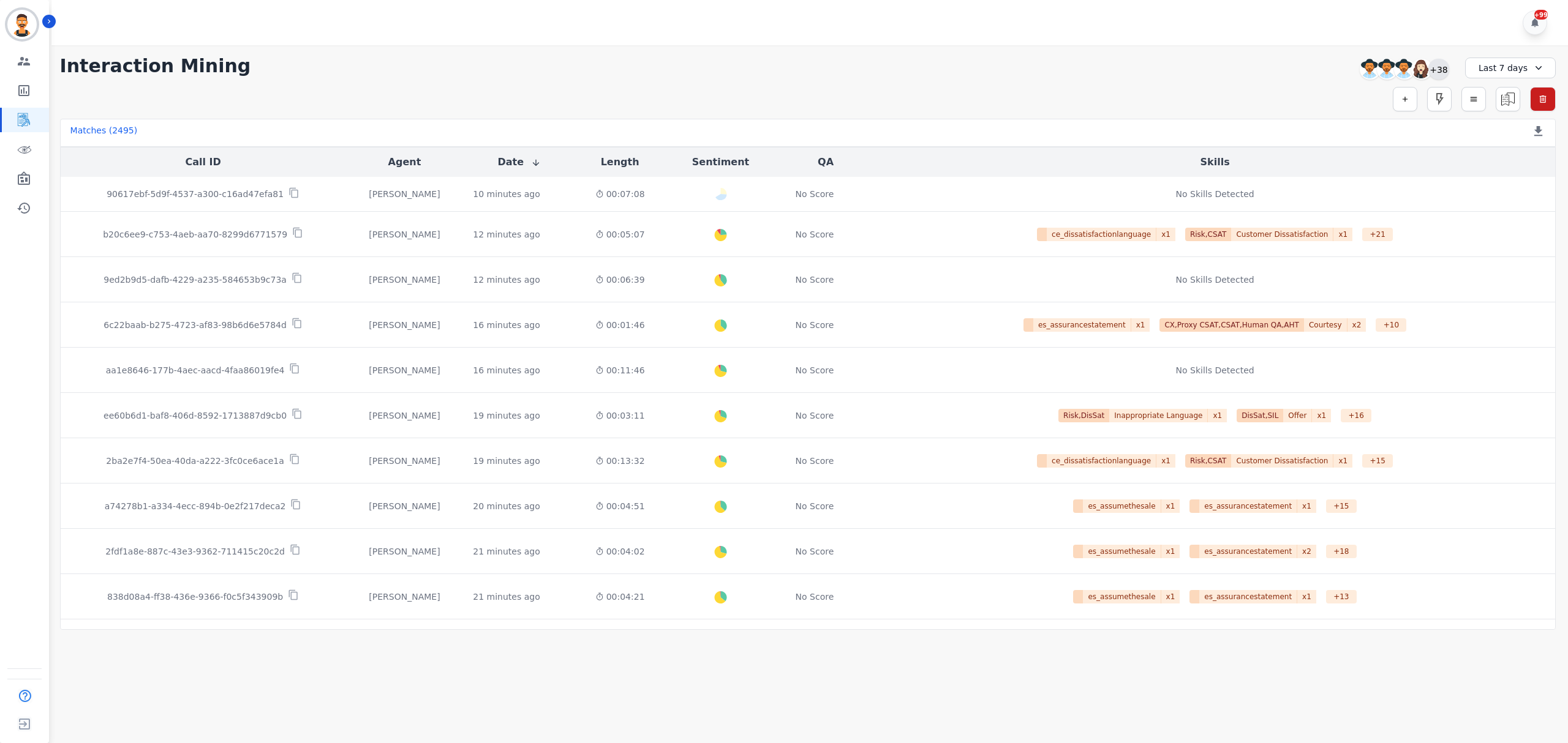
click at [1439, 71] on div "+38" at bounding box center [1438, 69] width 21 height 21
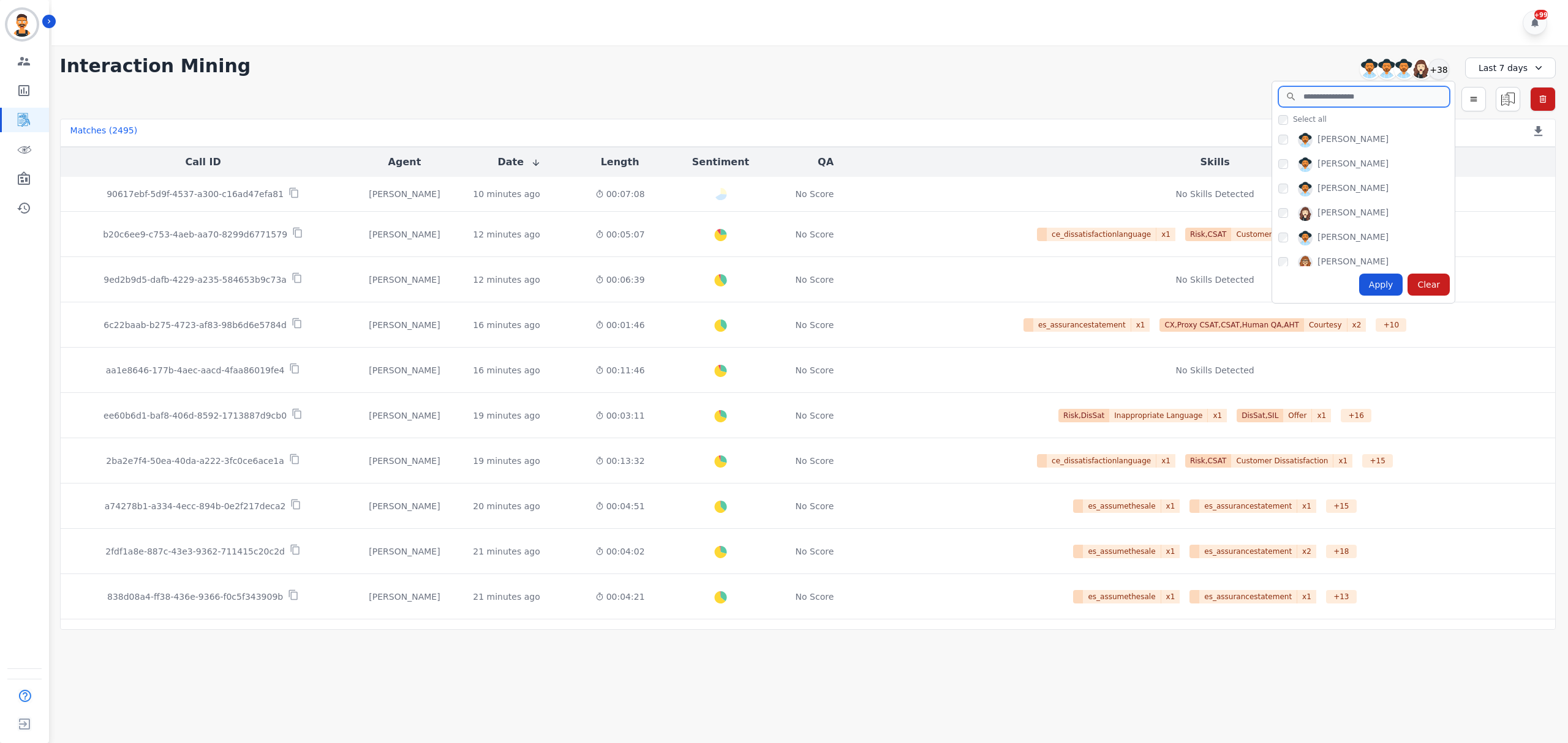
click at [1337, 100] on input "search" at bounding box center [1364, 96] width 171 height 21
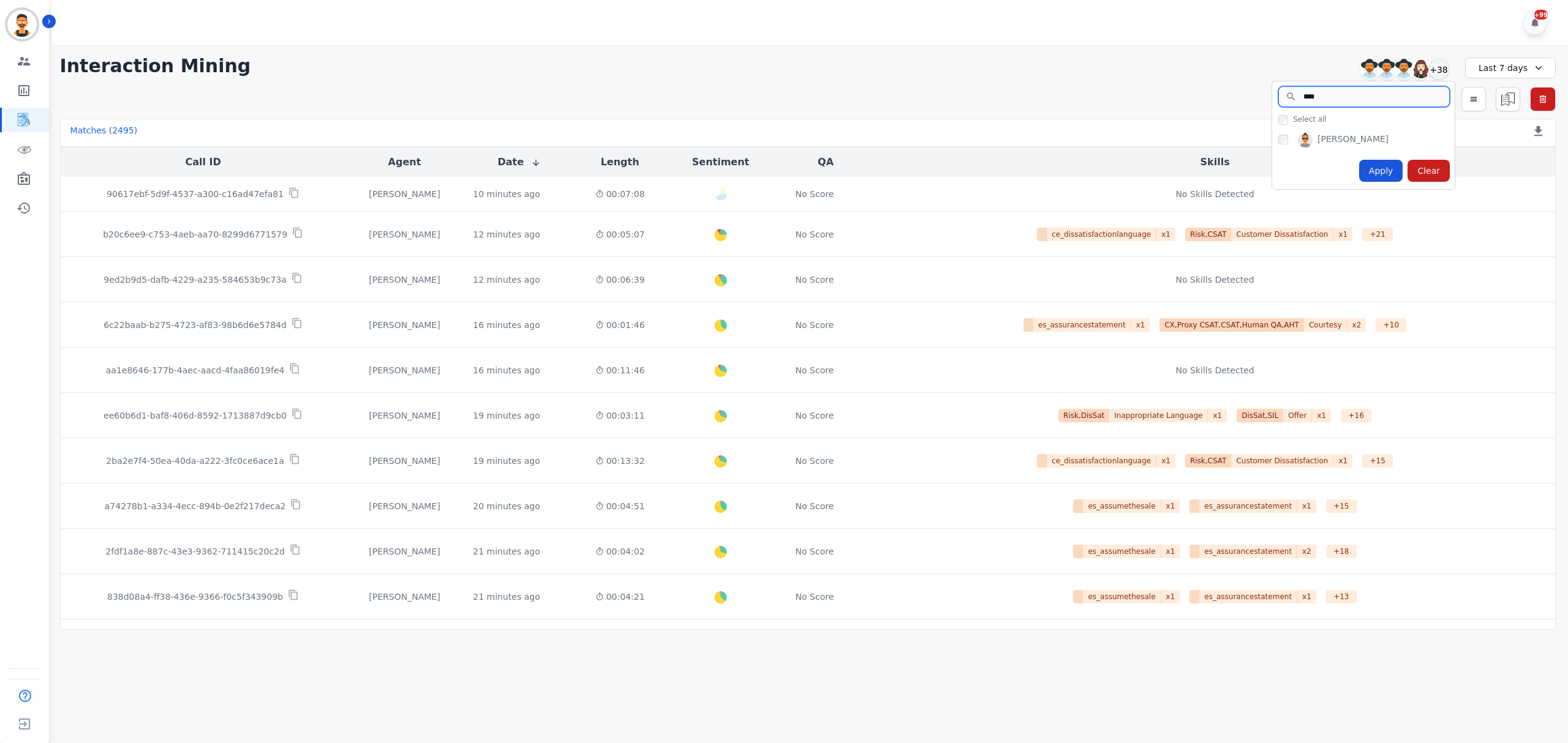
type input "****"
click at [1277, 141] on div "Jennifer Fischer" at bounding box center [1363, 140] width 182 height 24
click at [1365, 160] on div "Apply" at bounding box center [1381, 170] width 44 height 22
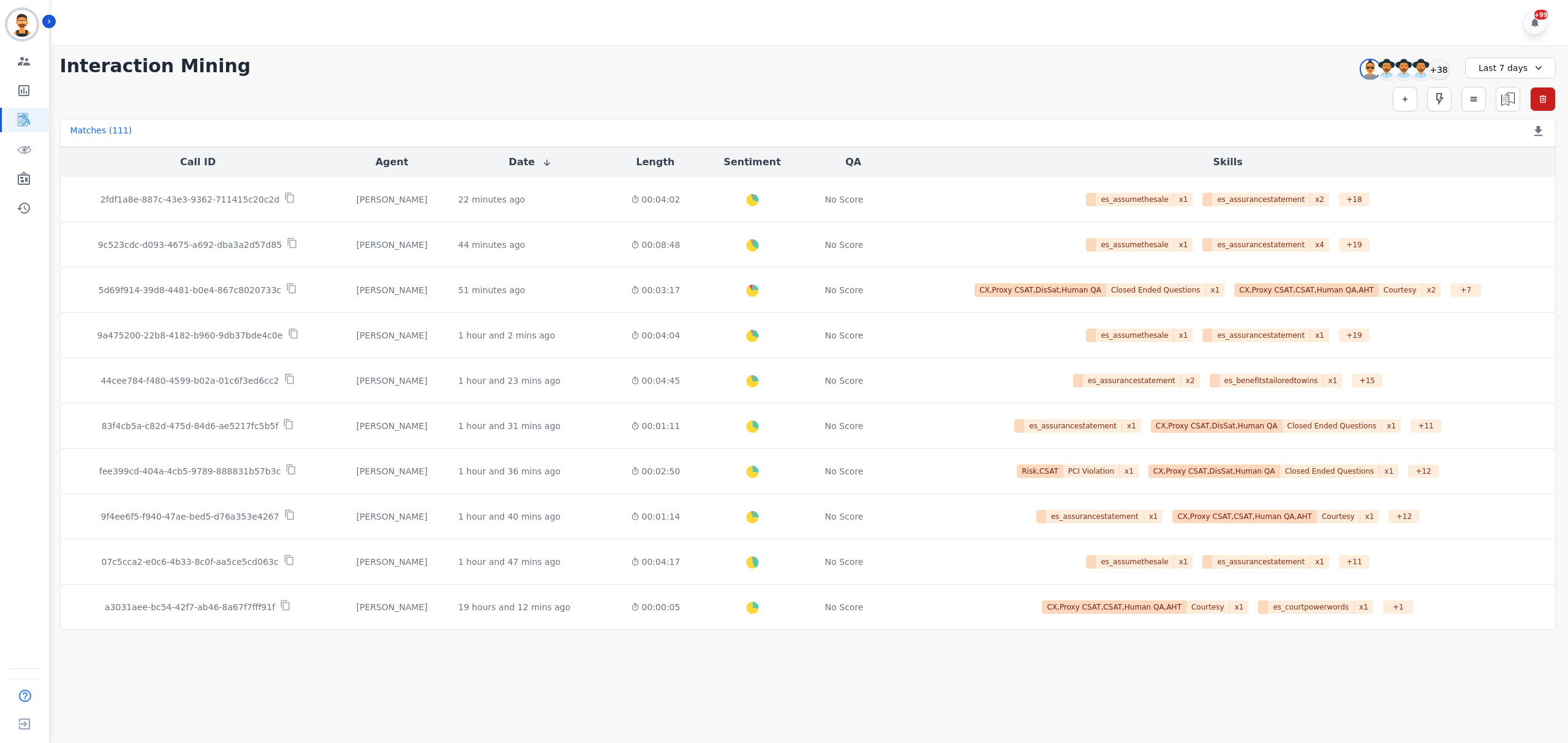
click at [1500, 59] on div "Last 7 days" at bounding box center [1510, 67] width 90 height 21
click at [1519, 100] on li "Custom" at bounding box center [1518, 96] width 62 height 13
click at [1536, 104] on input "**********" at bounding box center [1510, 100] width 75 height 21
click at [1536, 101] on input "**********" at bounding box center [1510, 100] width 75 height 21
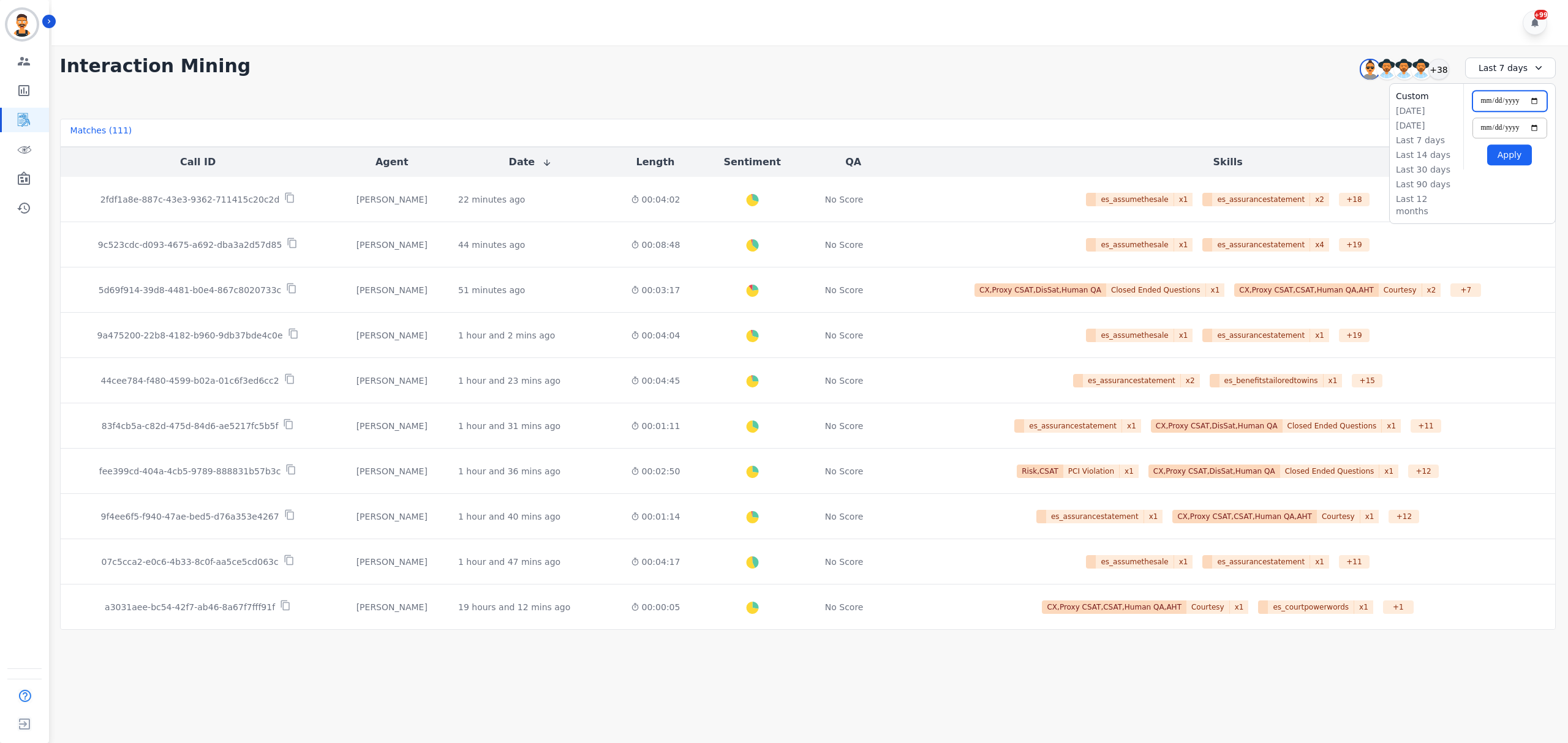
type input "**********"
click at [1534, 127] on input "**********" at bounding box center [1510, 127] width 75 height 21
type input "**********"
click at [1514, 162] on button "Apply" at bounding box center [1509, 154] width 45 height 21
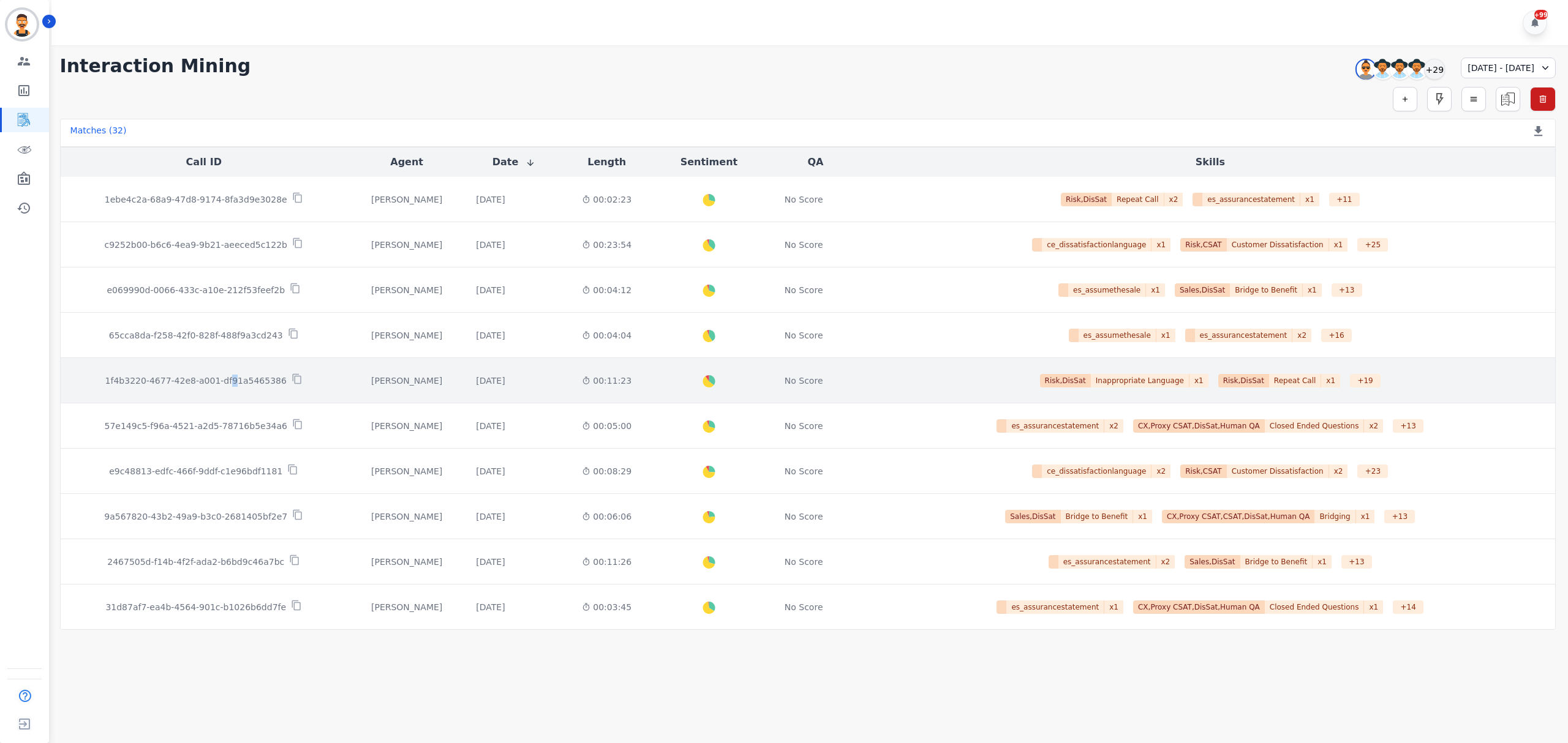
click at [230, 380] on p "1f4b3220-4677-42e8-a001-df91a5465386" at bounding box center [196, 380] width 181 height 13
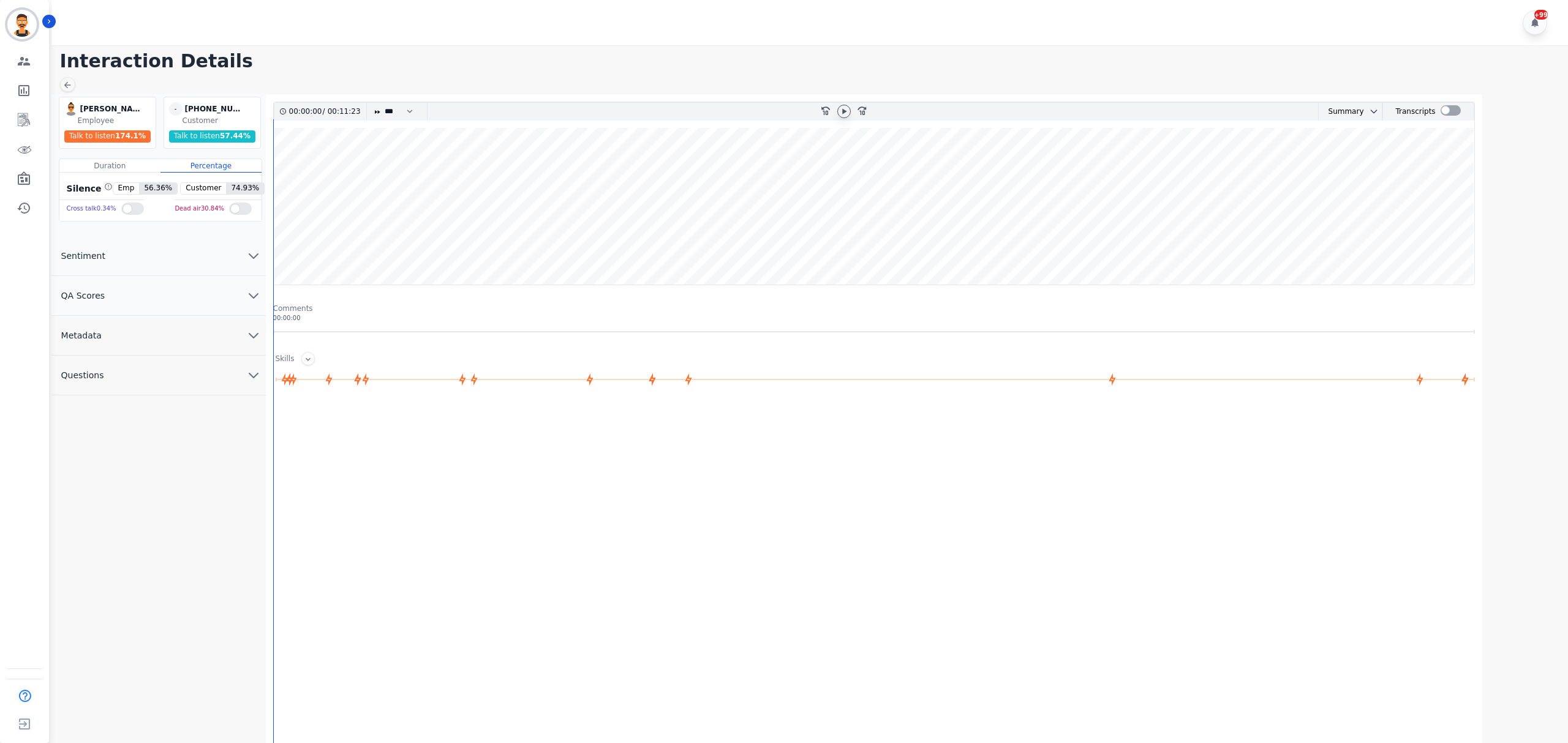
click at [844, 110] on icon at bounding box center [844, 111] width 10 height 10
click at [291, 164] on wave at bounding box center [873, 207] width 1200 height 157
click at [1448, 110] on div at bounding box center [1451, 110] width 20 height 10
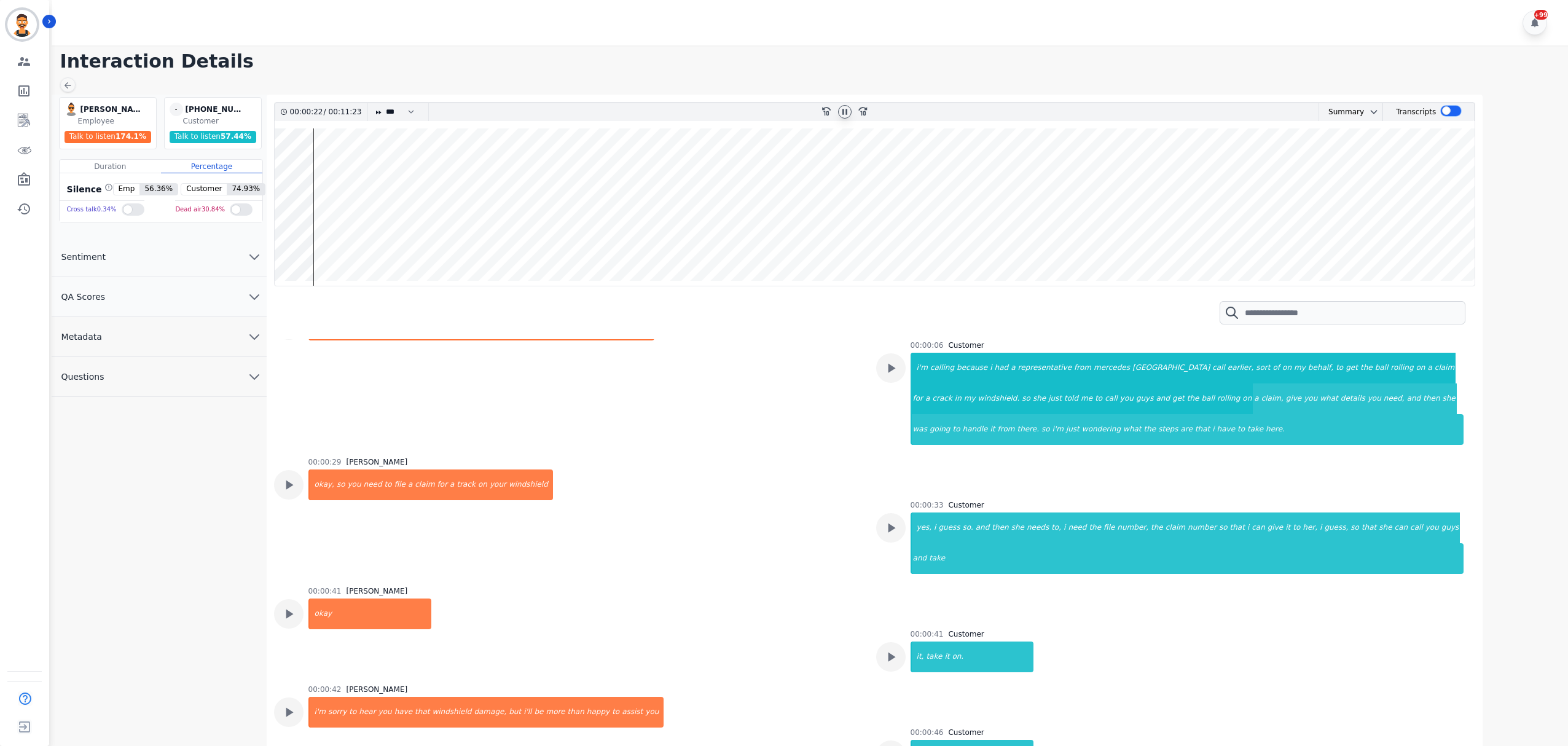
scroll to position [82, 0]
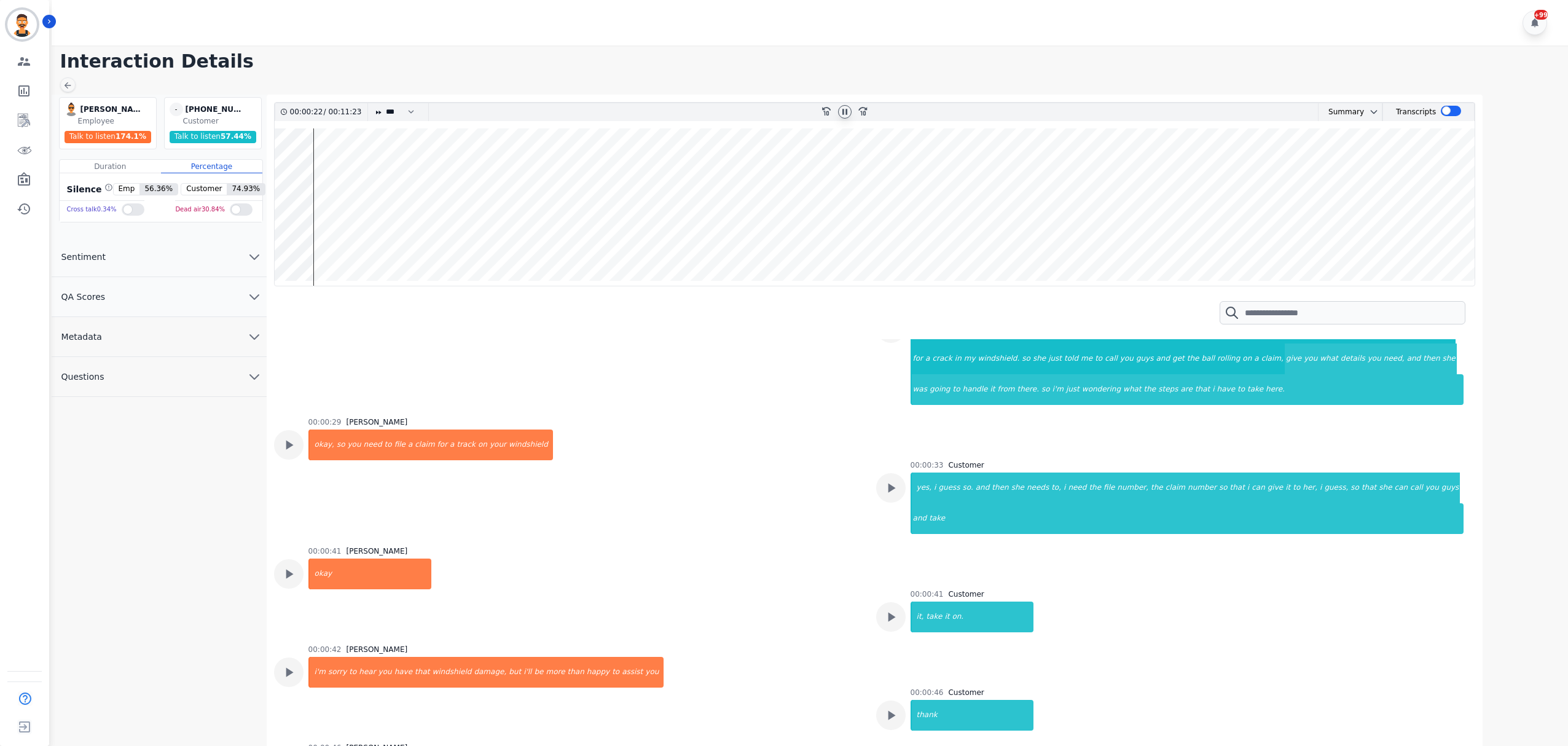
click at [969, 469] on div "Customer" at bounding box center [966, 466] width 36 height 10
click at [1010, 485] on div "she" at bounding box center [1018, 488] width 15 height 30
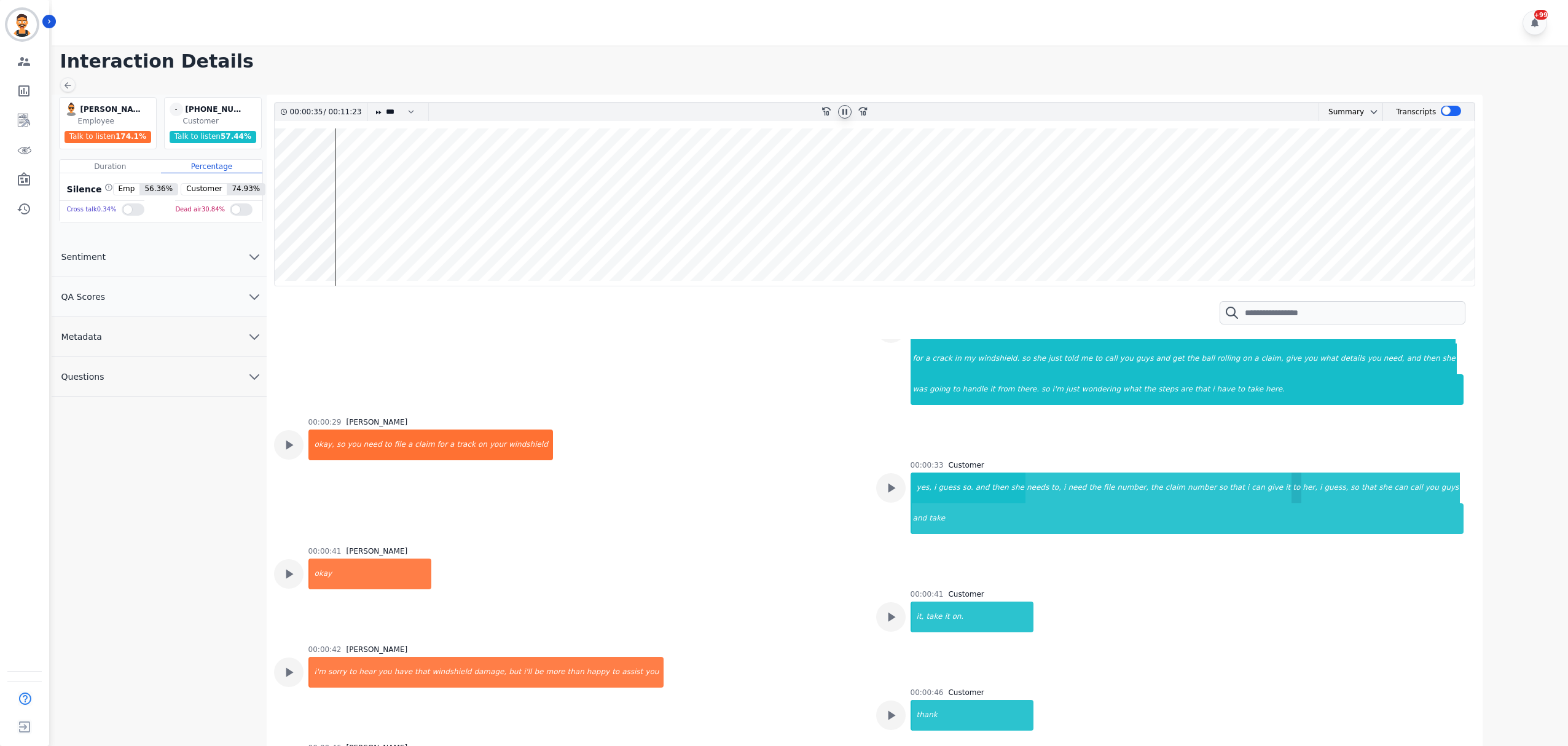
click at [1291, 489] on div "to" at bounding box center [1296, 488] width 10 height 30
click at [1440, 488] on div "guys" at bounding box center [1450, 488] width 20 height 30
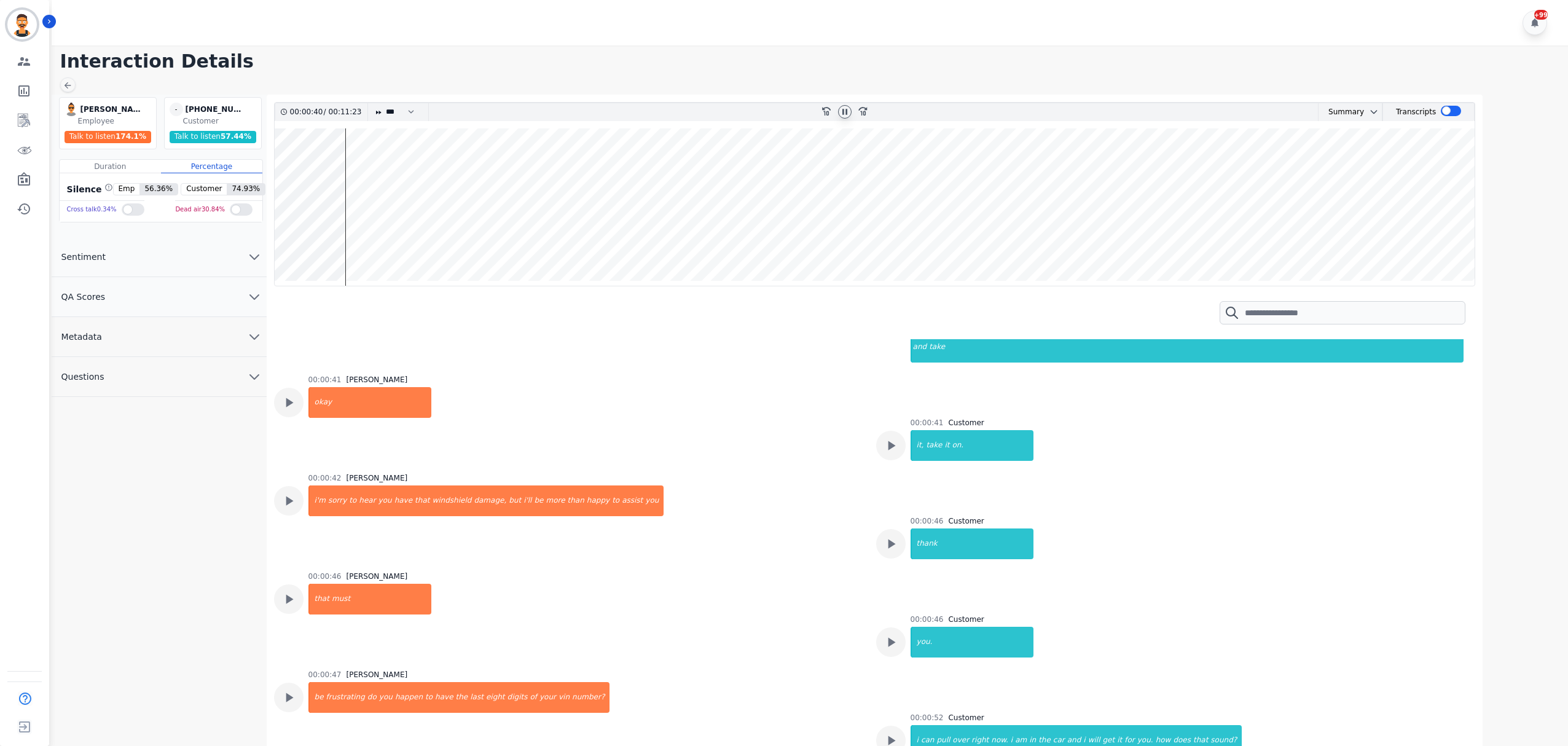
scroll to position [409, 0]
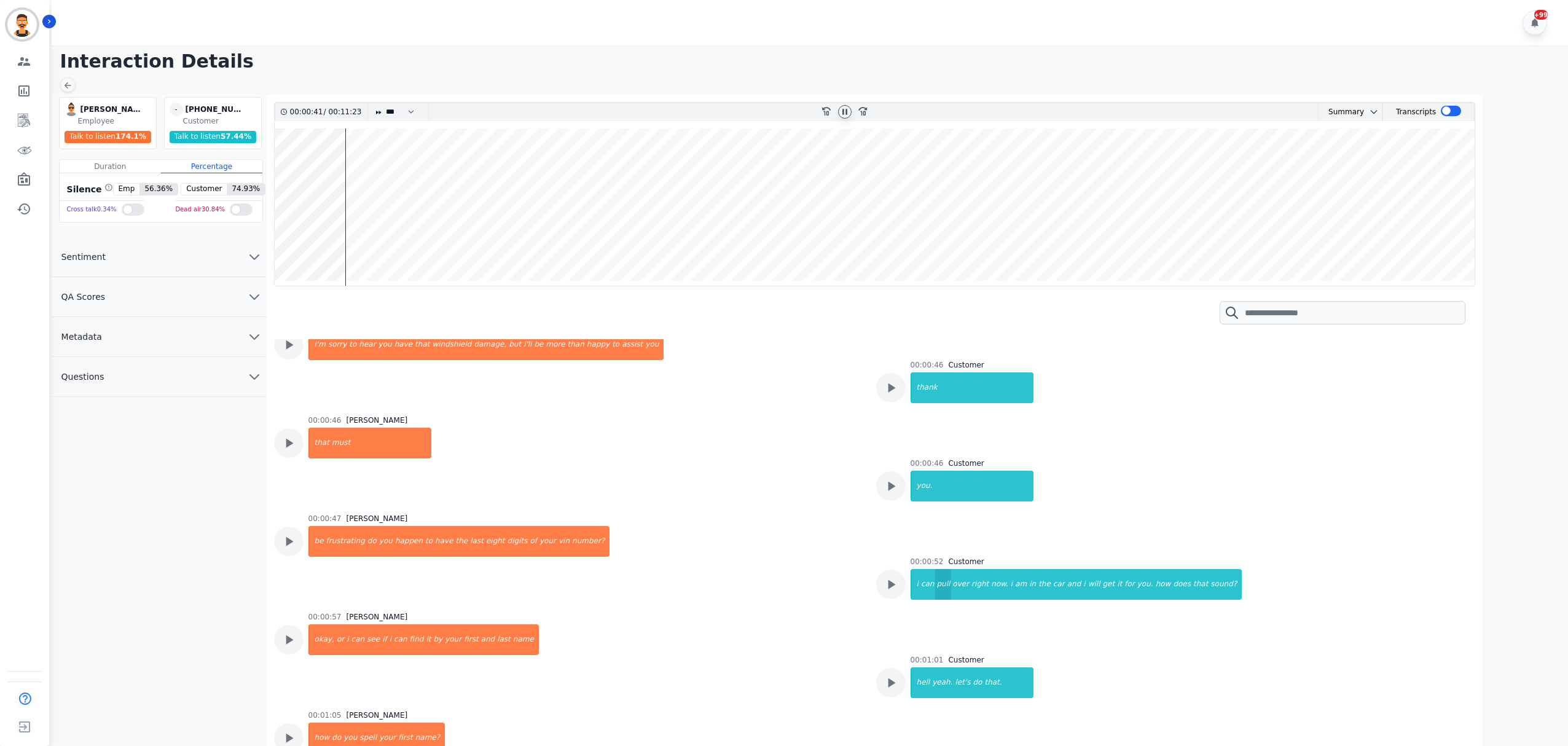
click at [936, 569] on div "pull" at bounding box center [943, 584] width 16 height 30
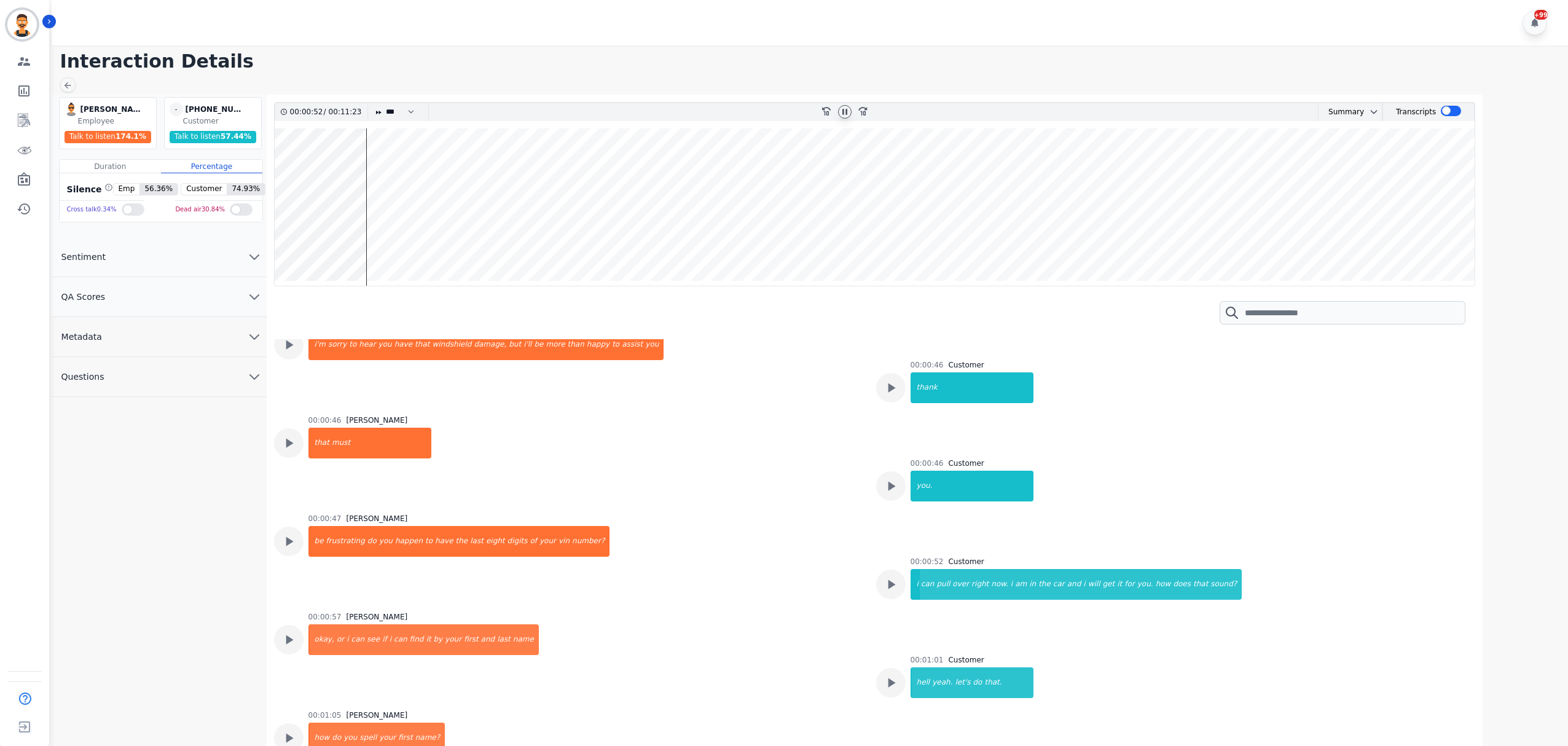
scroll to position [655, 0]
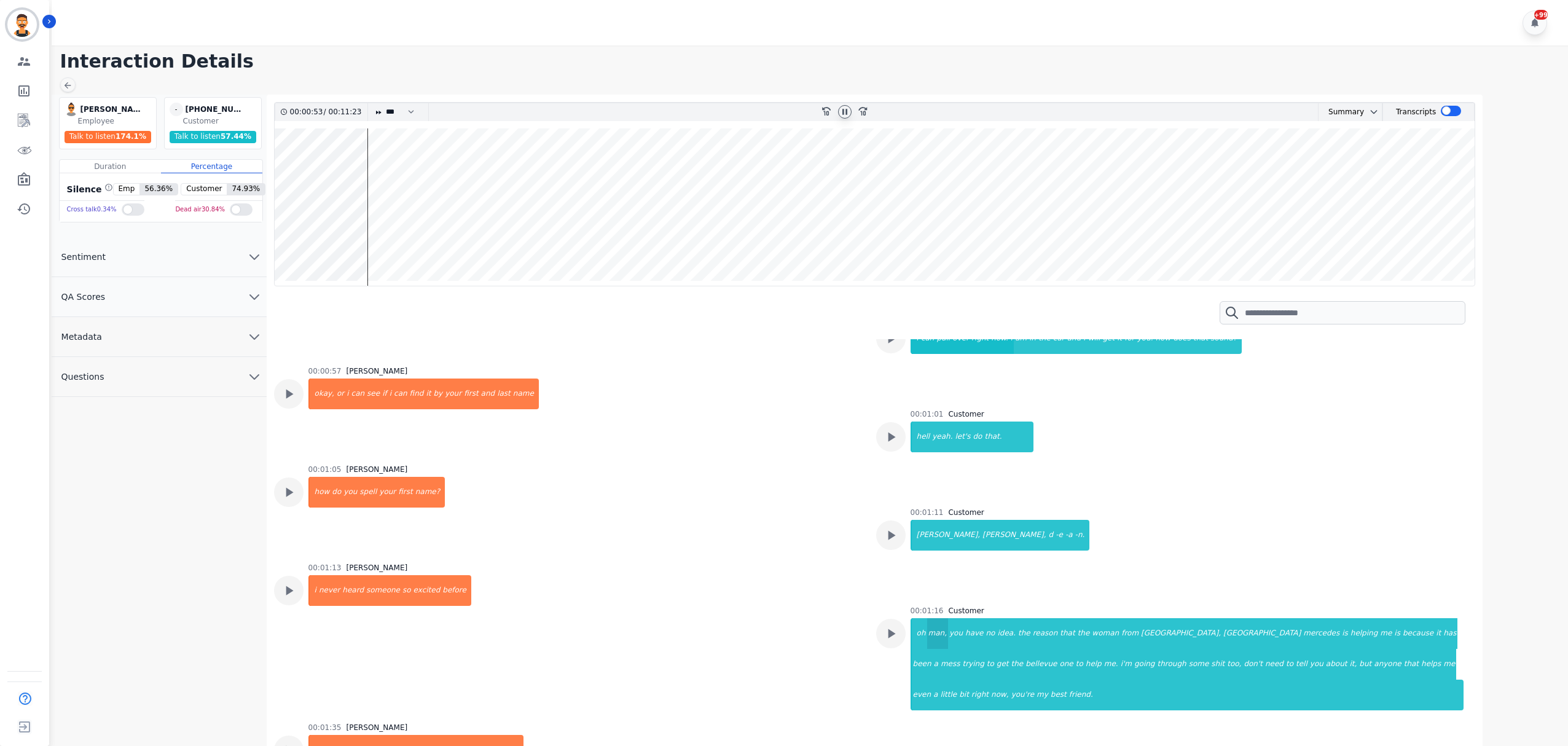
click at [933, 618] on div "man," at bounding box center [937, 633] width 21 height 30
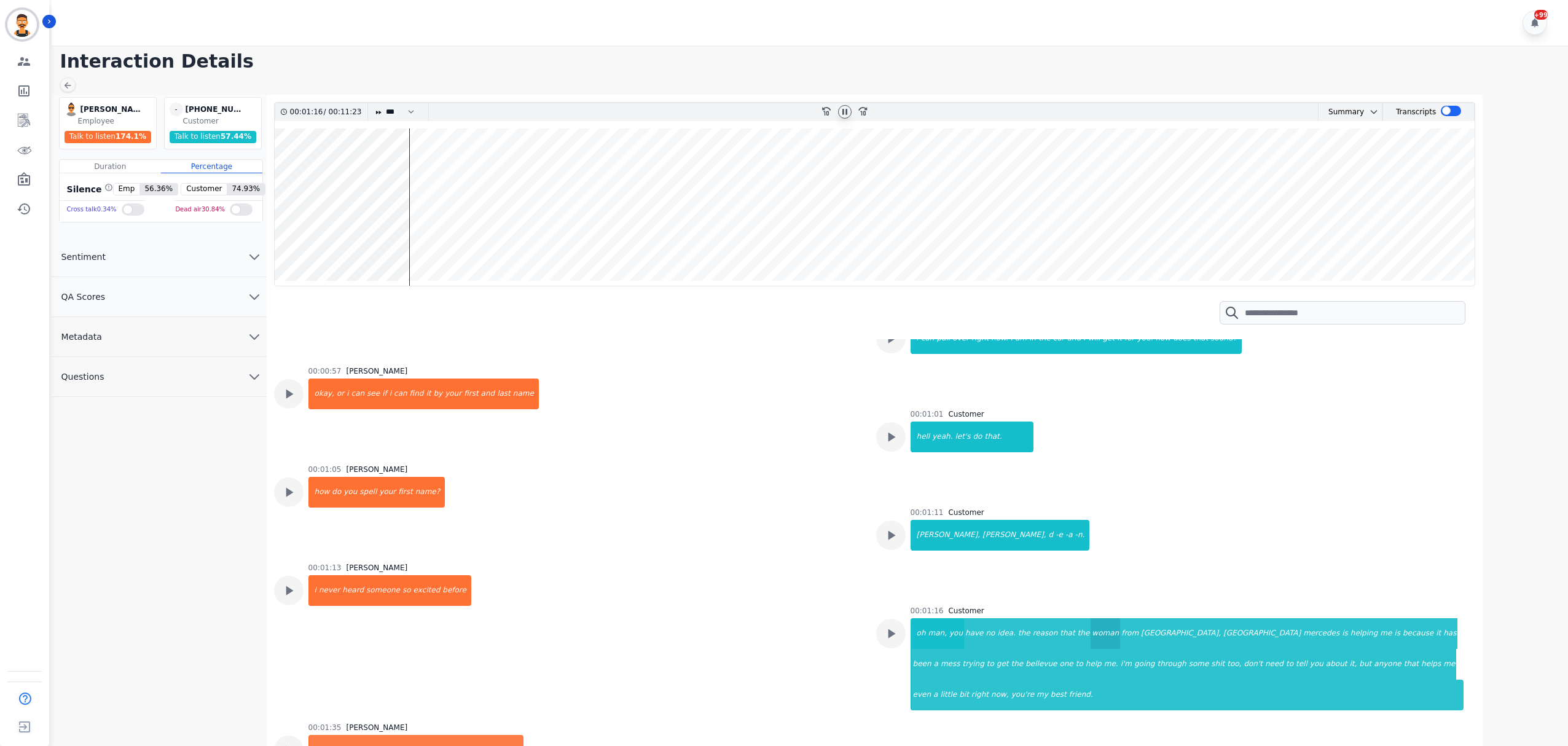
click at [1090, 618] on div "woman" at bounding box center [1105, 633] width 30 height 30
click at [1379, 618] on div "me" at bounding box center [1386, 633] width 14 height 30
click at [940, 649] on div "a" at bounding box center [936, 664] width 7 height 30
click at [1025, 649] on div "the" at bounding box center [1017, 664] width 14 height 30
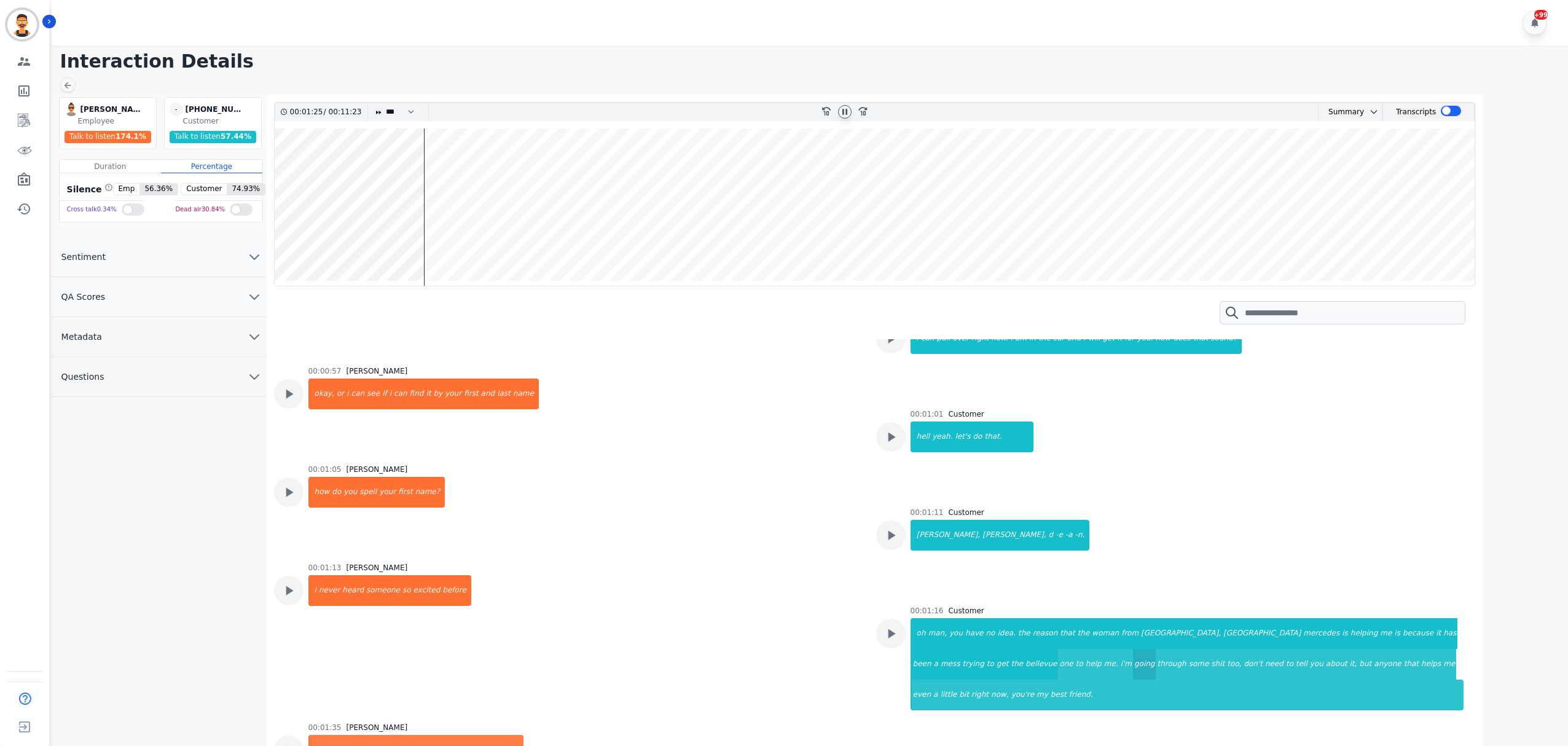
click at [1133, 649] on div "going" at bounding box center [1145, 664] width 24 height 30
click at [1325, 649] on div "about" at bounding box center [1337, 664] width 24 height 30
click at [958, 680] on div "little" at bounding box center [948, 695] width 19 height 30
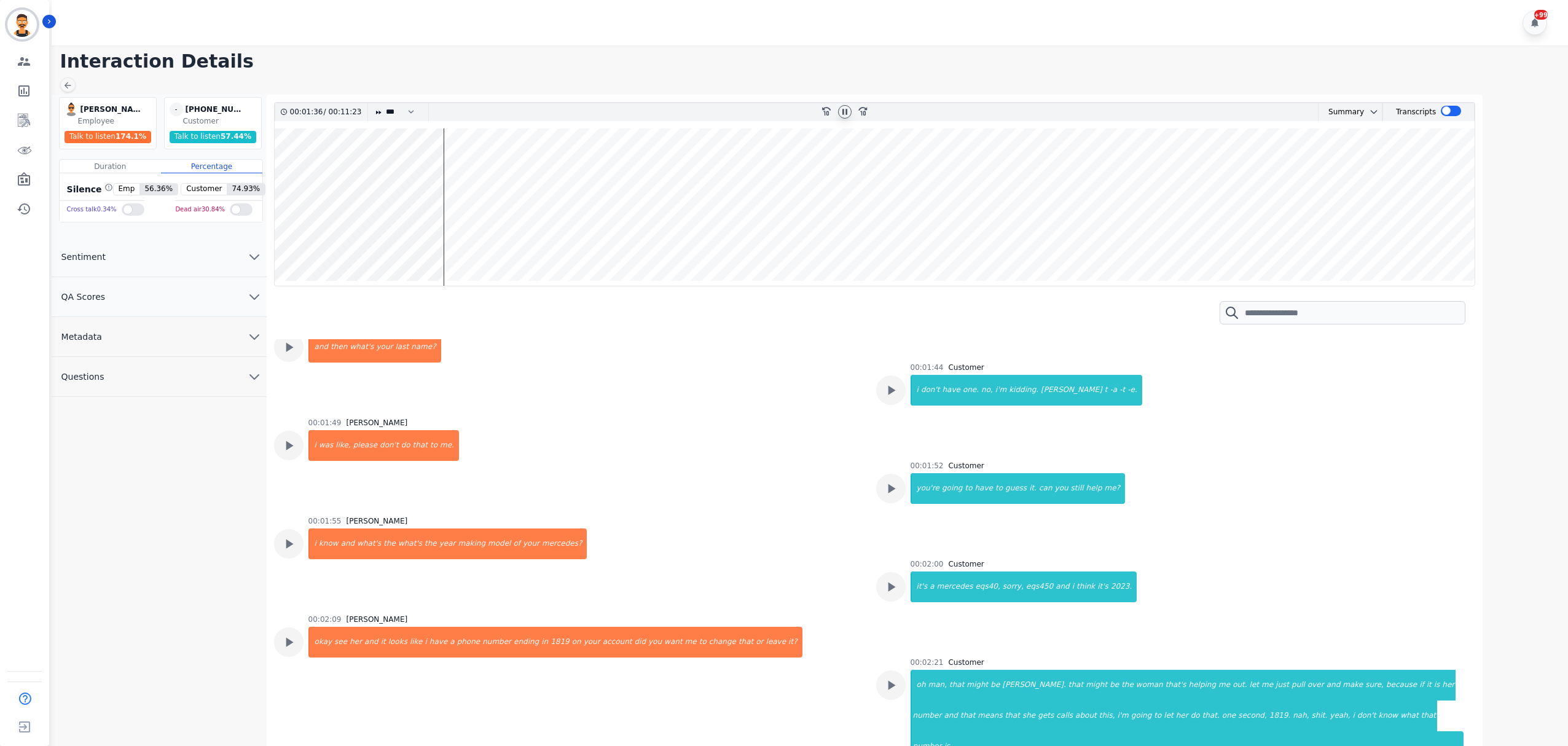
scroll to position [1311, 0]
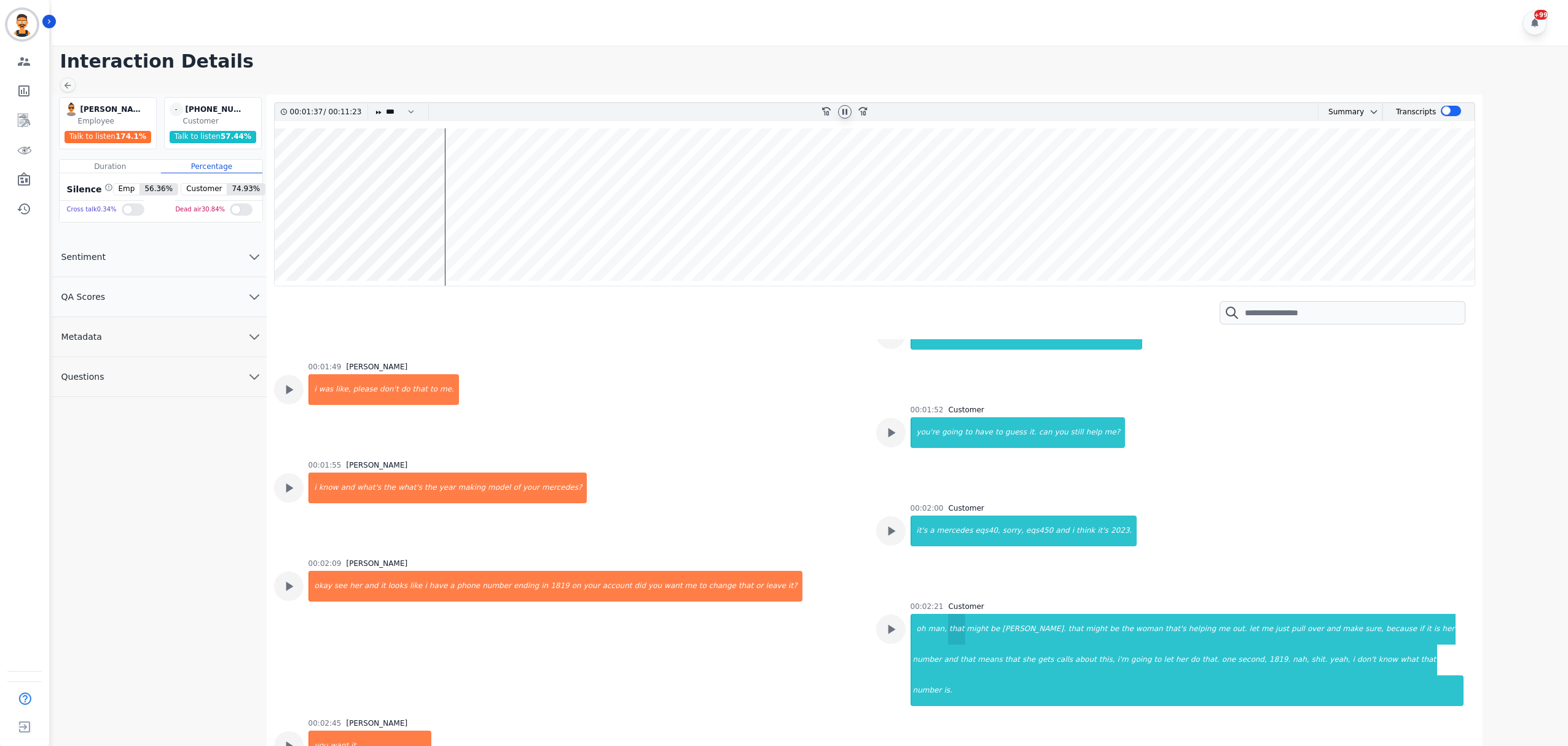
click at [948, 614] on div "that" at bounding box center [957, 629] width 17 height 30
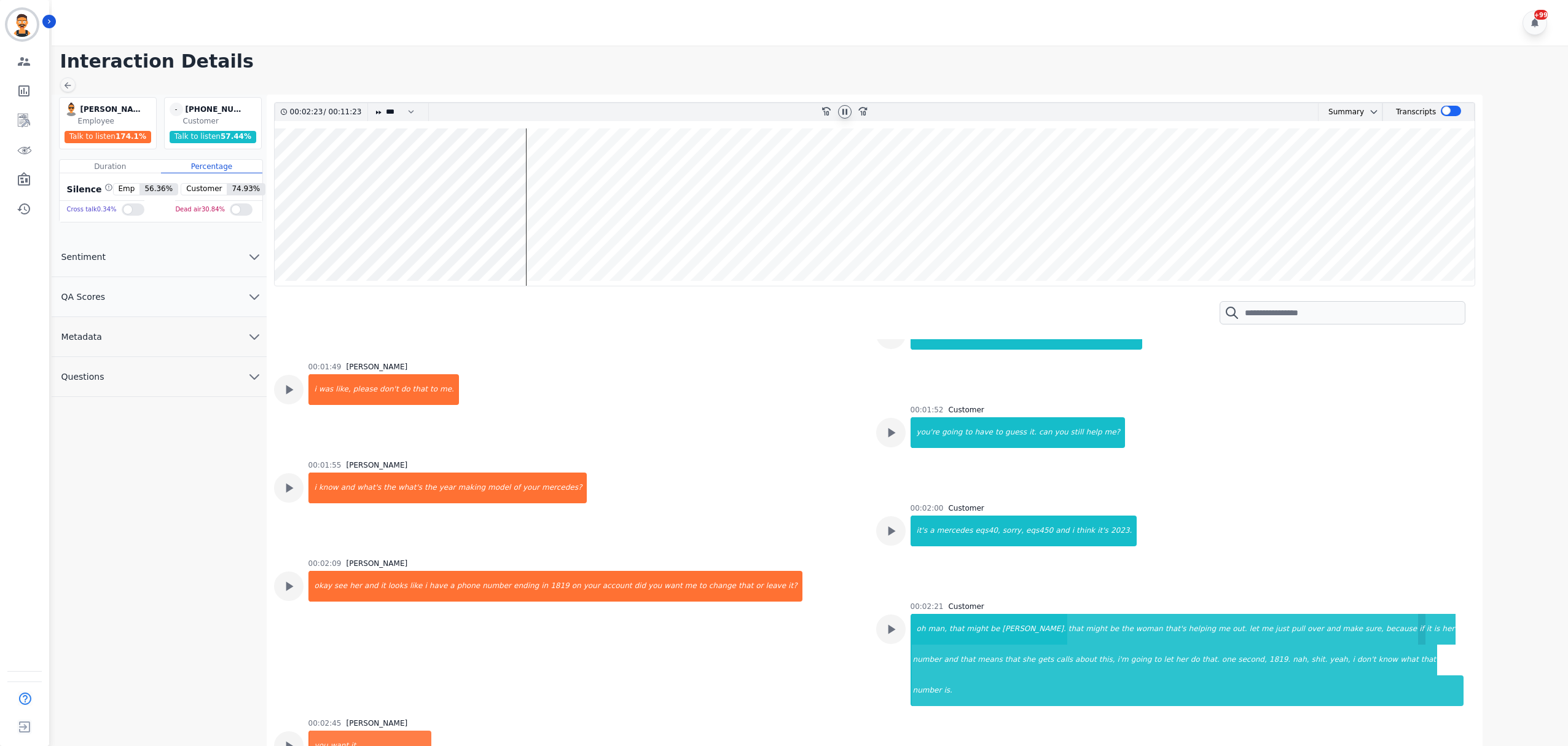
click at [1418, 614] on div "if" at bounding box center [1422, 629] width 8 height 30
click at [976, 644] on div "that" at bounding box center [968, 660] width 17 height 30
click at [1116, 644] on div "i'm" at bounding box center [1123, 660] width 14 height 30
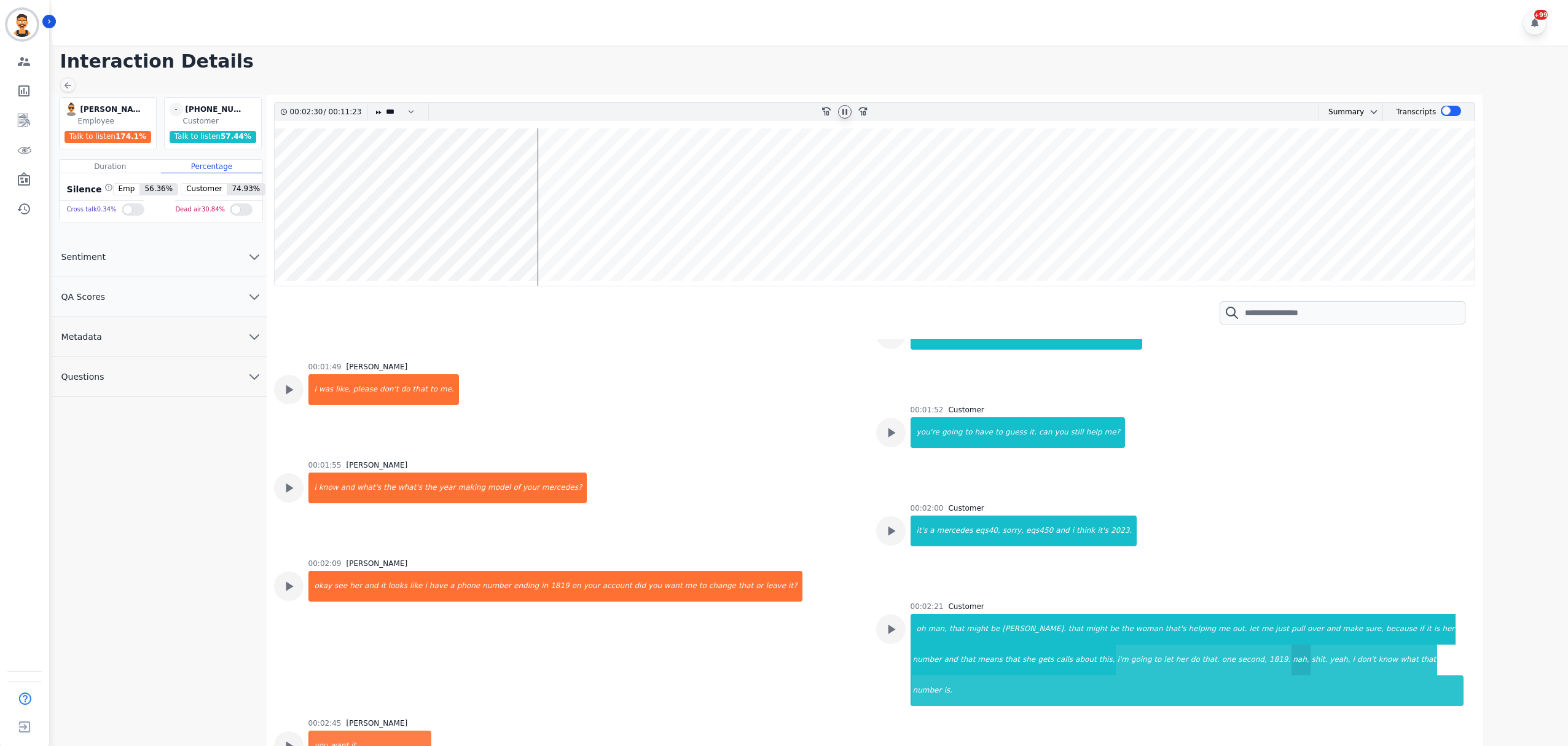
click at [1268, 644] on div "1819." at bounding box center [1280, 660] width 24 height 30
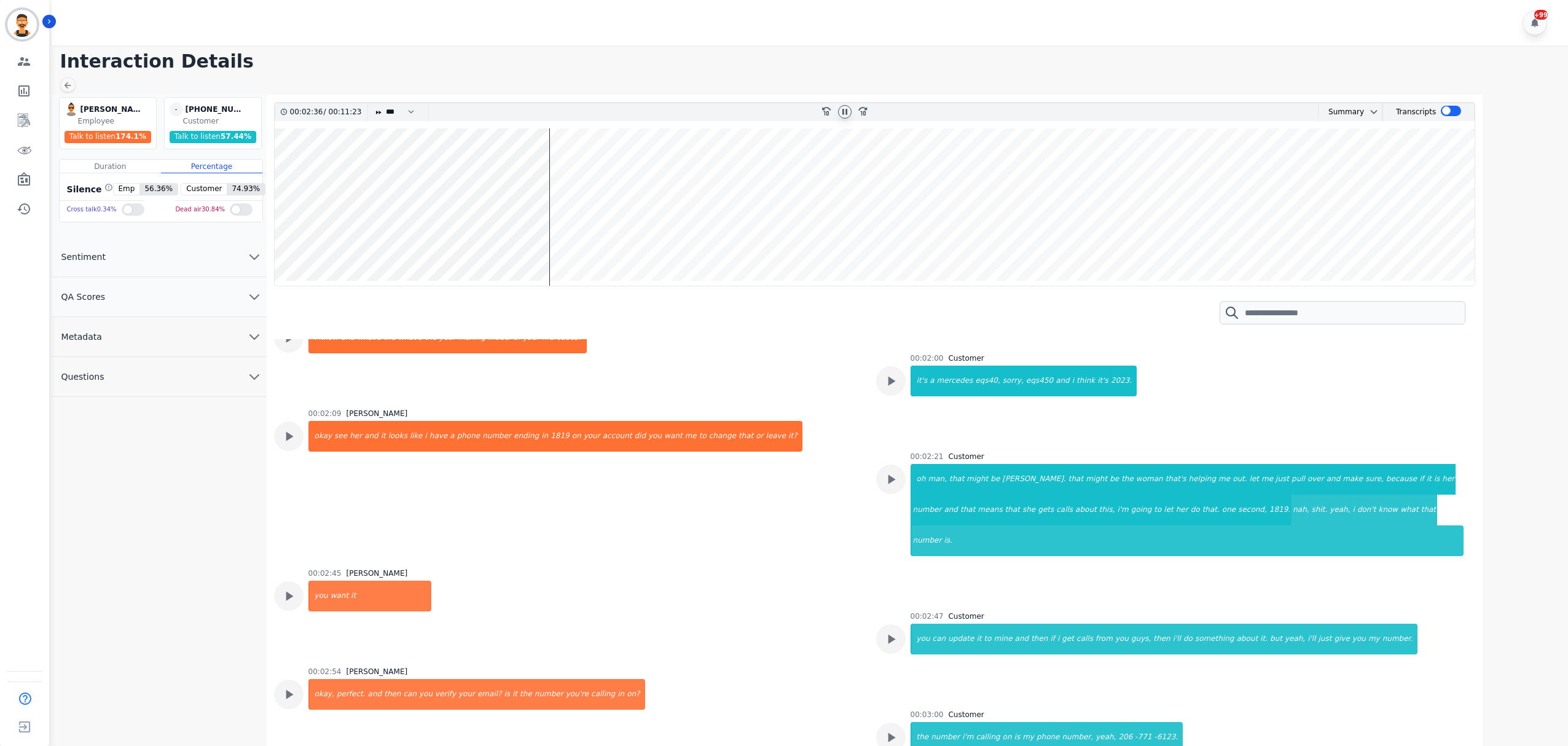
scroll to position [1556, 0]
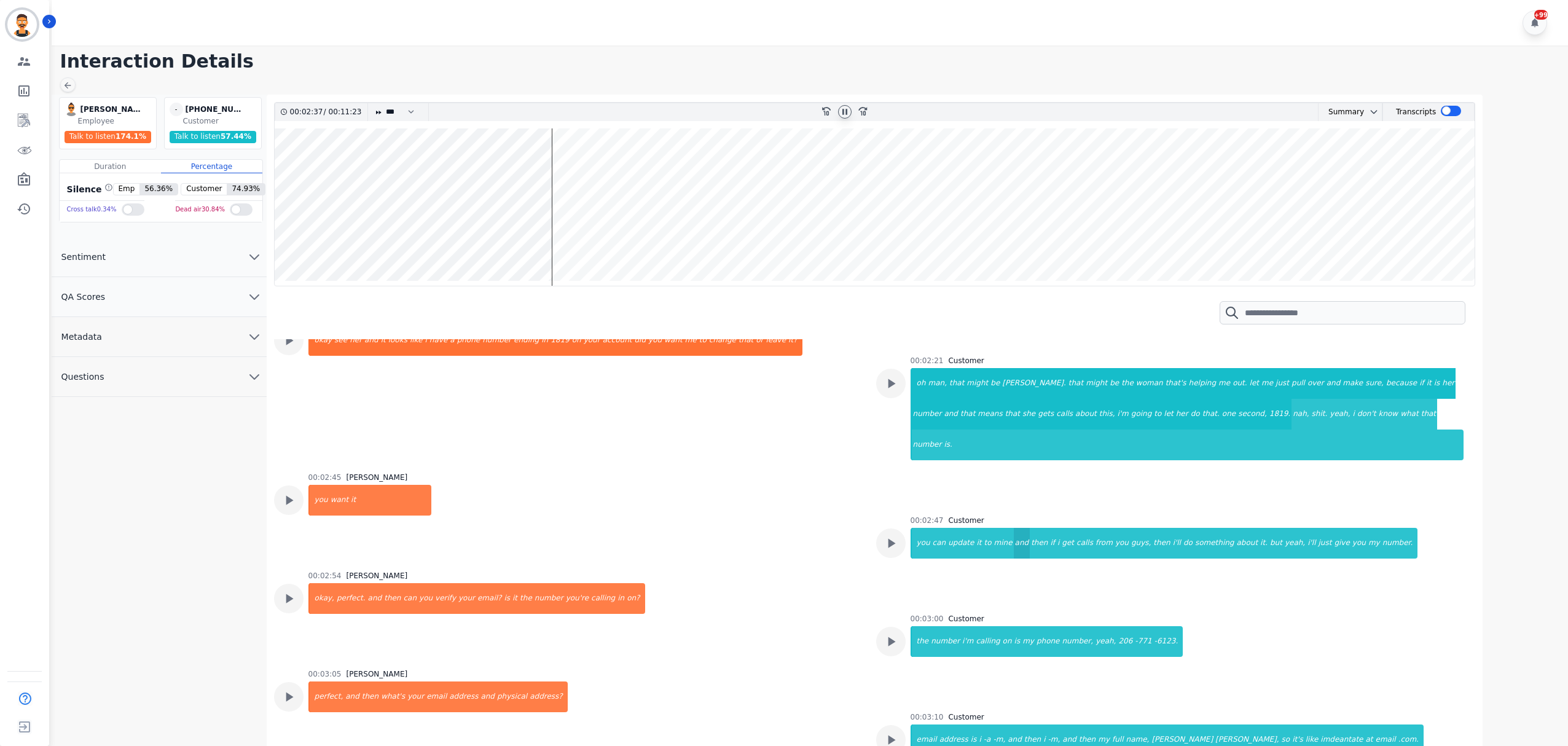
click at [1013, 528] on div "and" at bounding box center [1022, 543] width 17 height 30
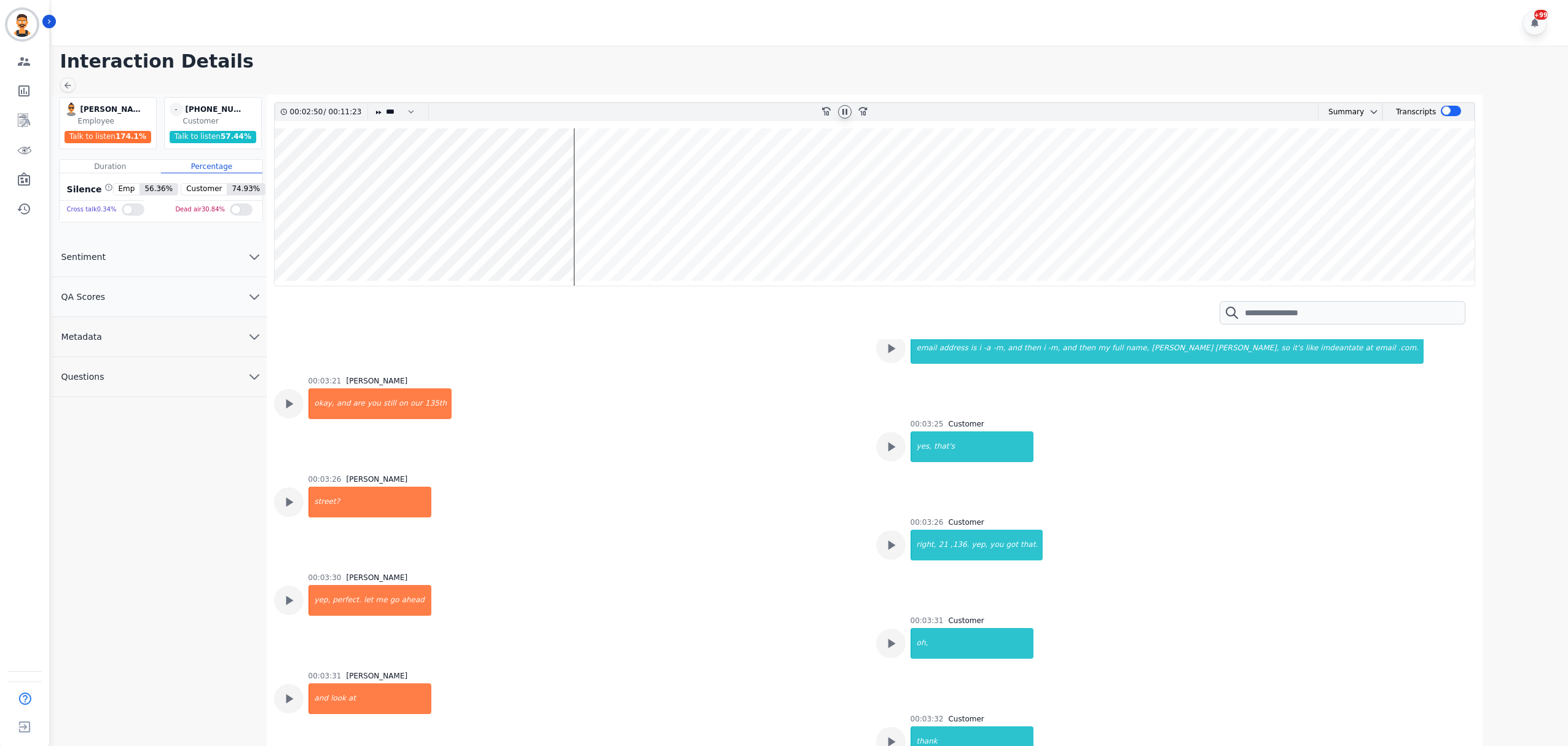
scroll to position [1721, 0]
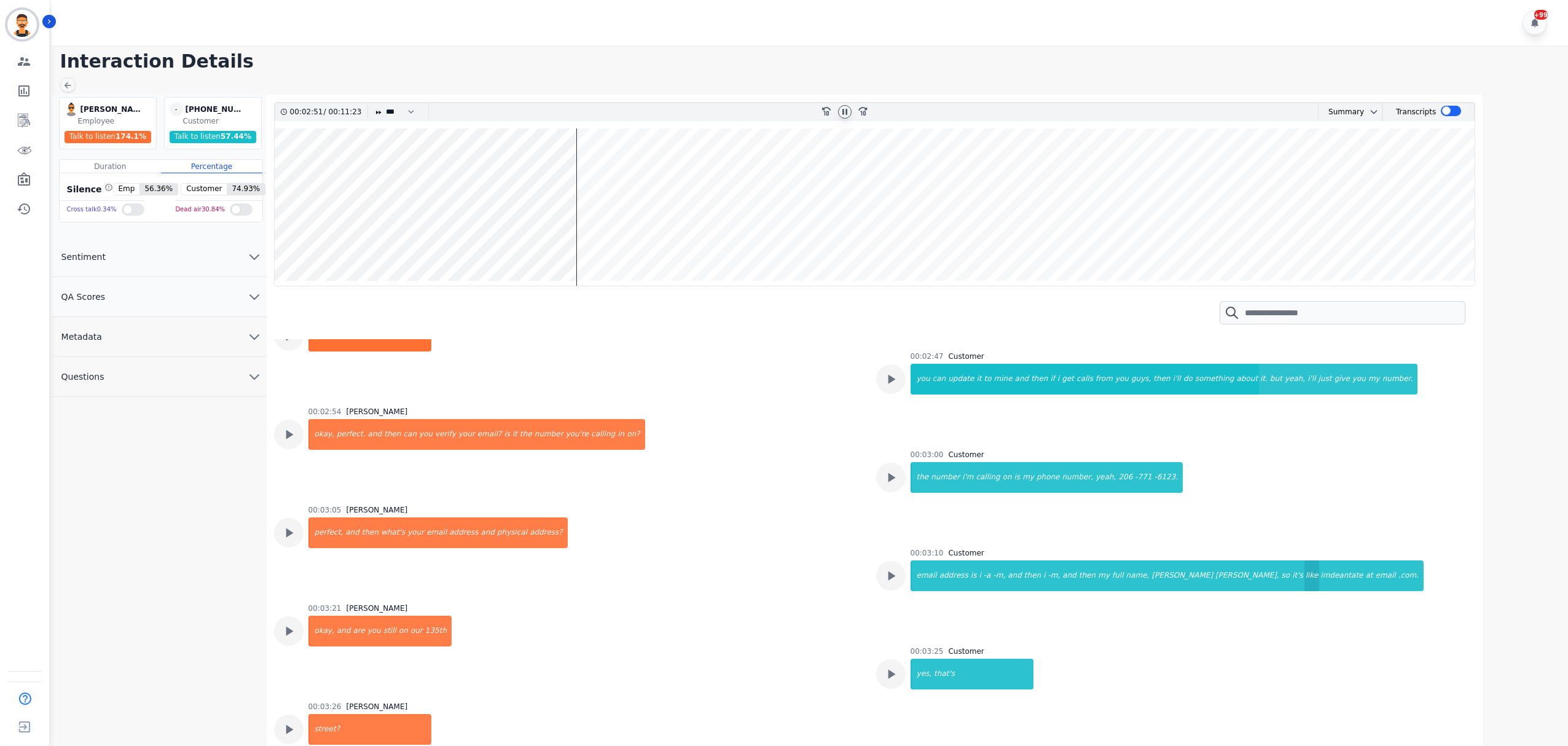
click at [1305, 561] on div "like" at bounding box center [1312, 576] width 15 height 30
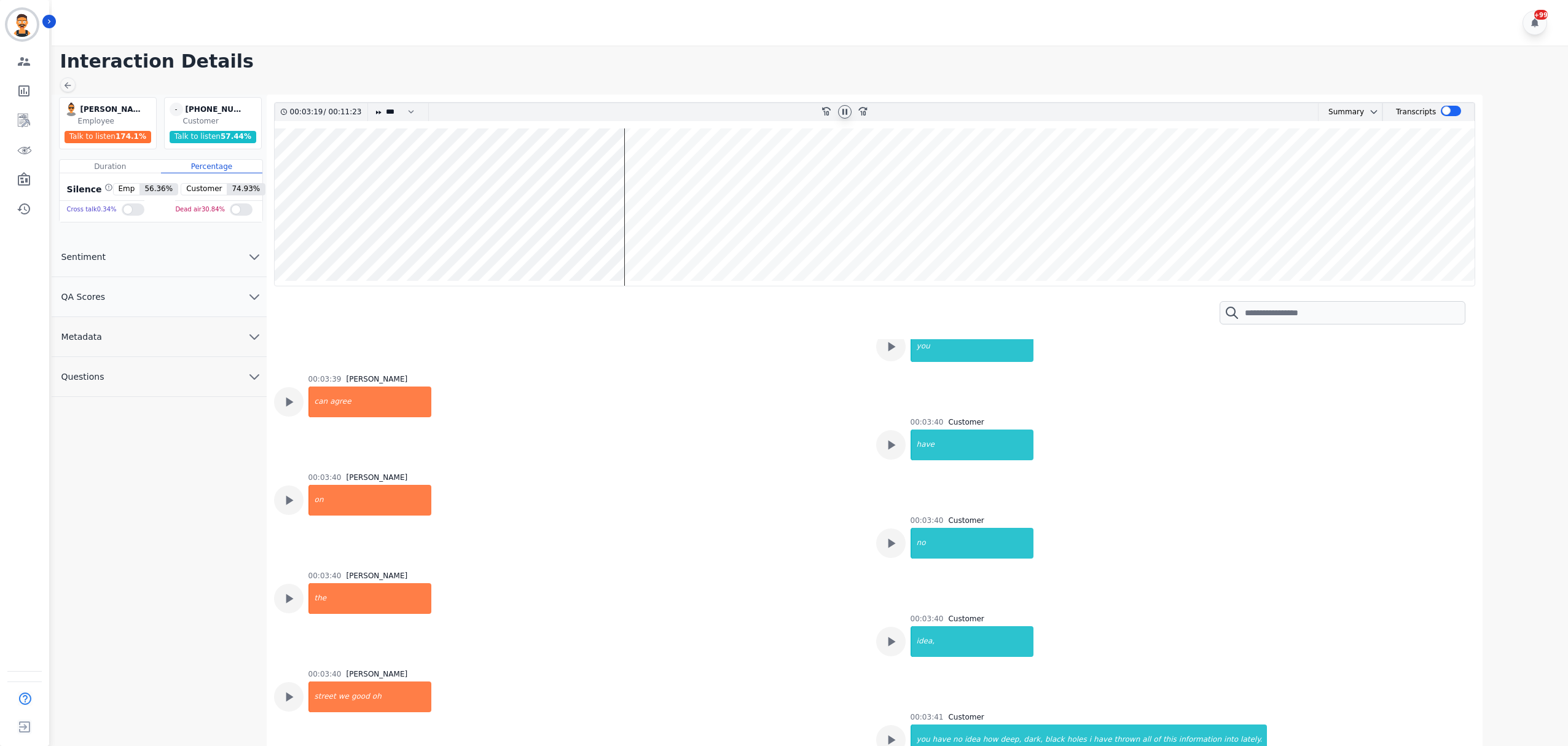
scroll to position [2704, 0]
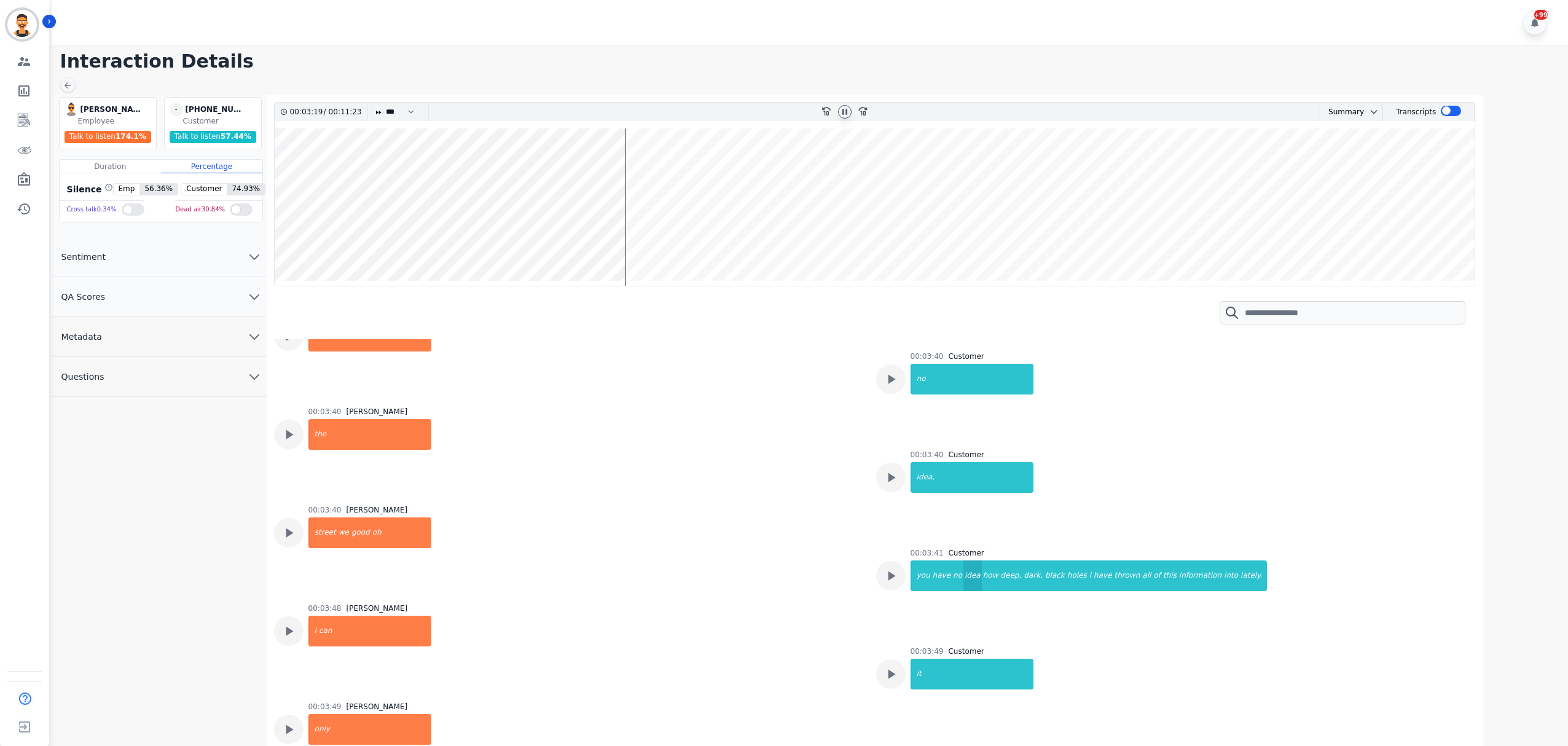
click at [963, 561] on div "idea" at bounding box center [973, 576] width 19 height 30
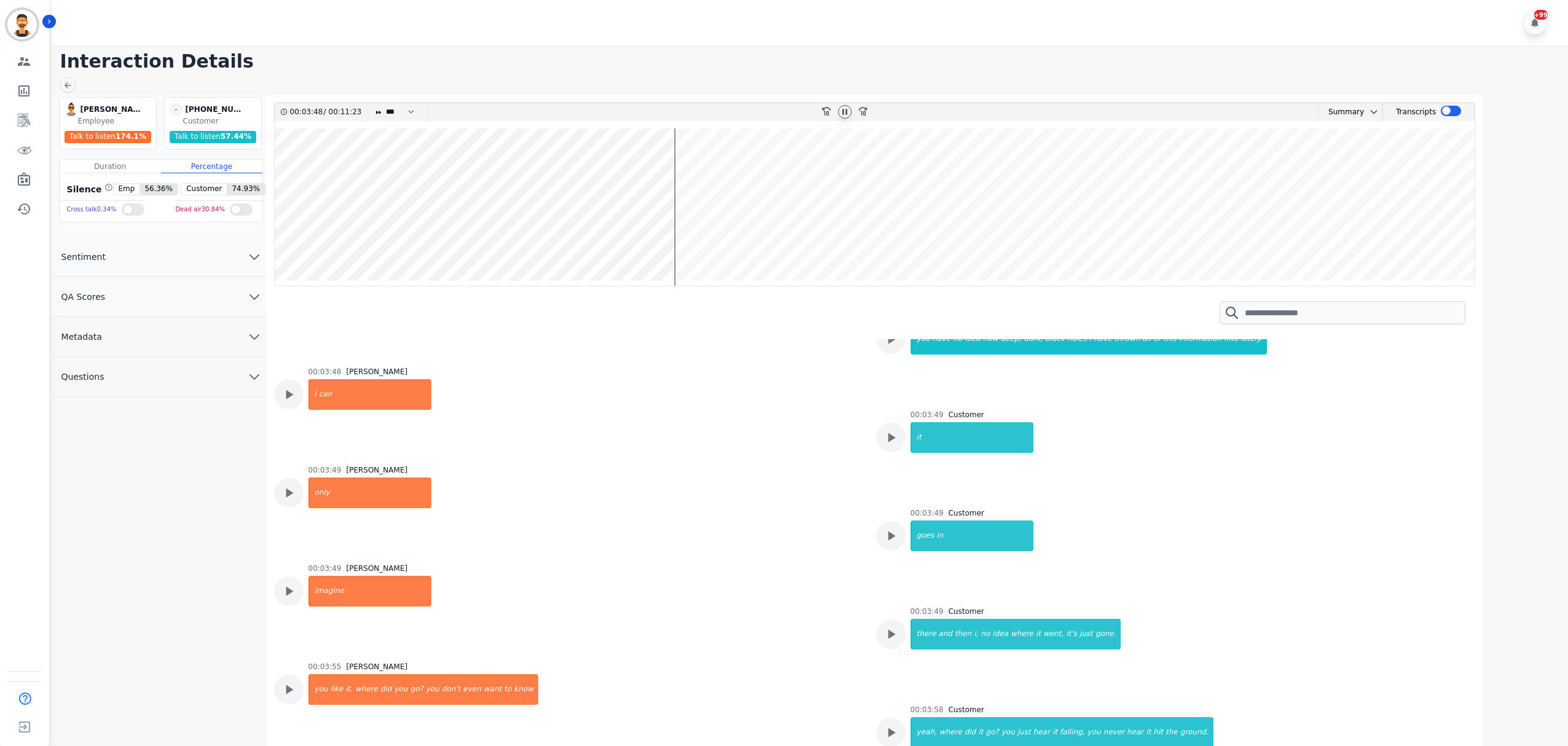
scroll to position [3031, 0]
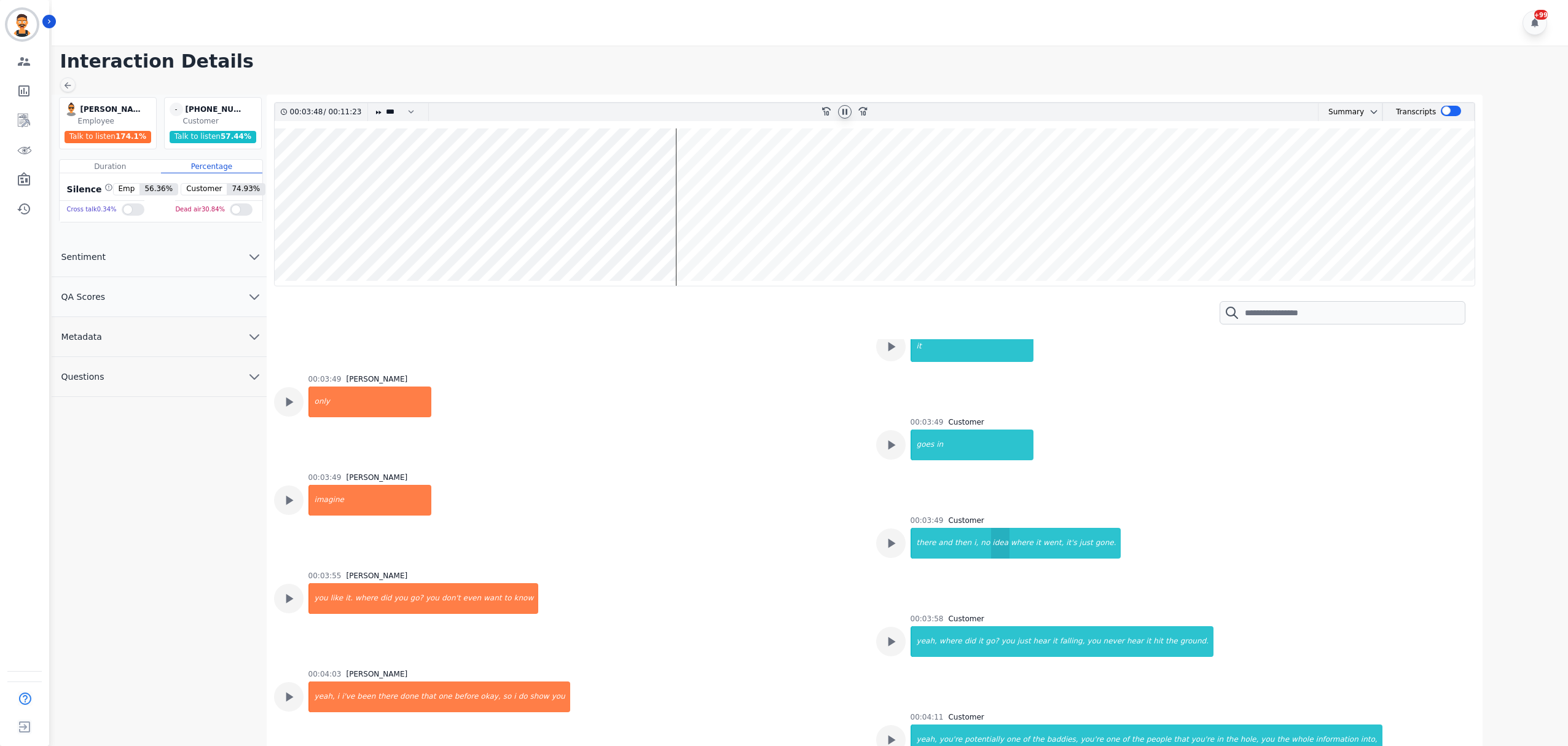
click at [991, 528] on div "idea" at bounding box center [1001, 543] width 19 height 30
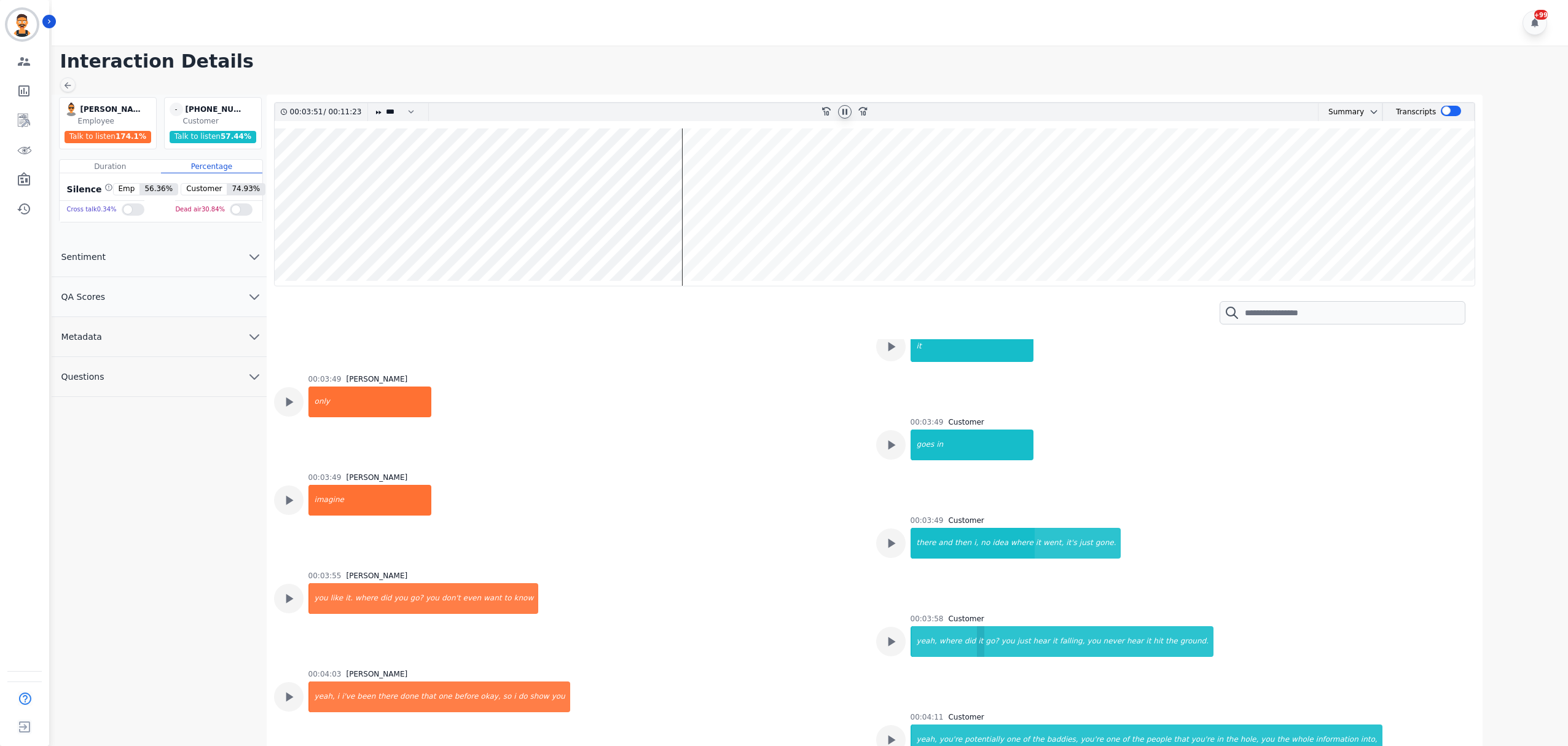
click at [977, 627] on div "it" at bounding box center [980, 642] width 8 height 30
click at [1179, 627] on div "ground." at bounding box center [1196, 642] width 35 height 30
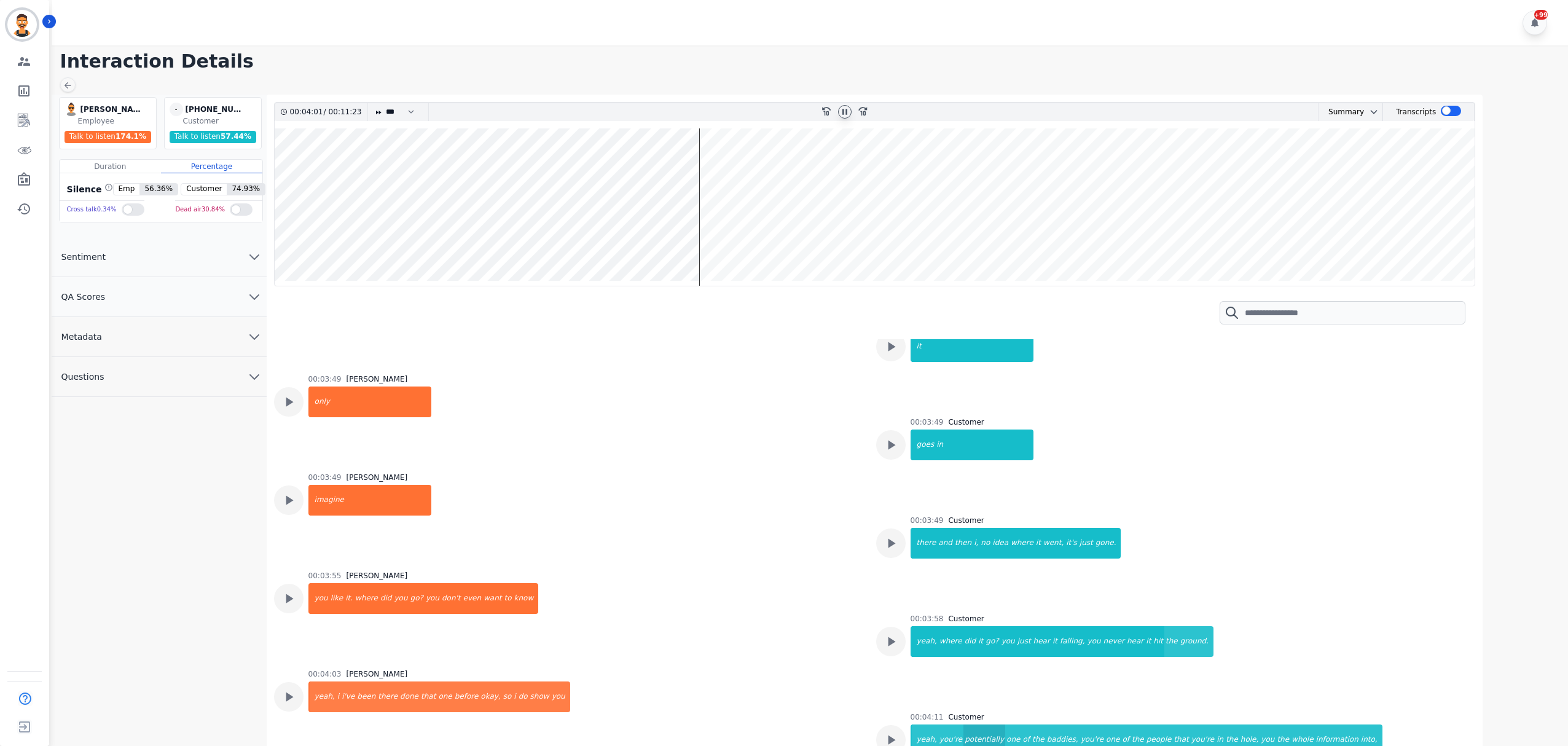
click at [963, 725] on div "potentially" at bounding box center [984, 740] width 41 height 30
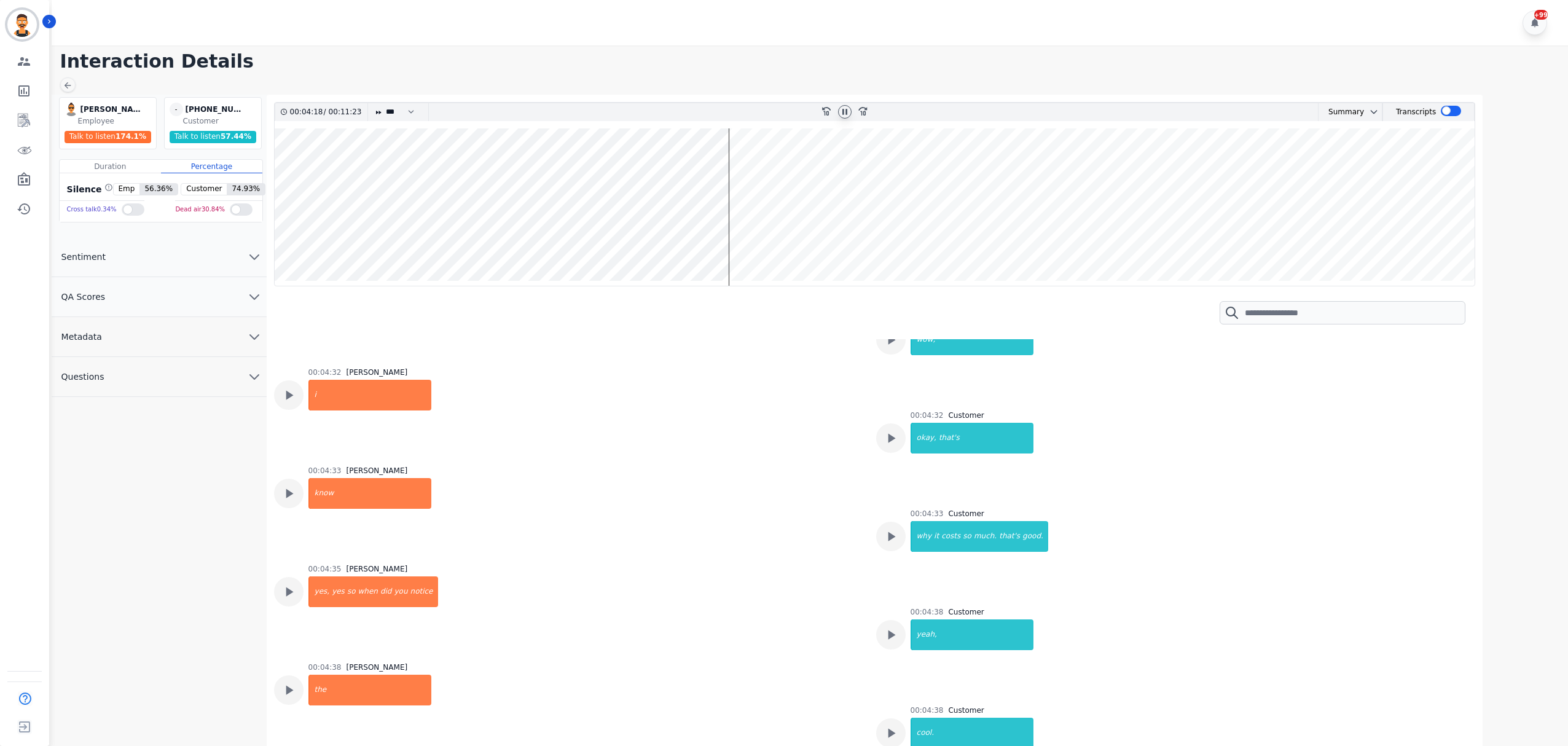
scroll to position [4015, 0]
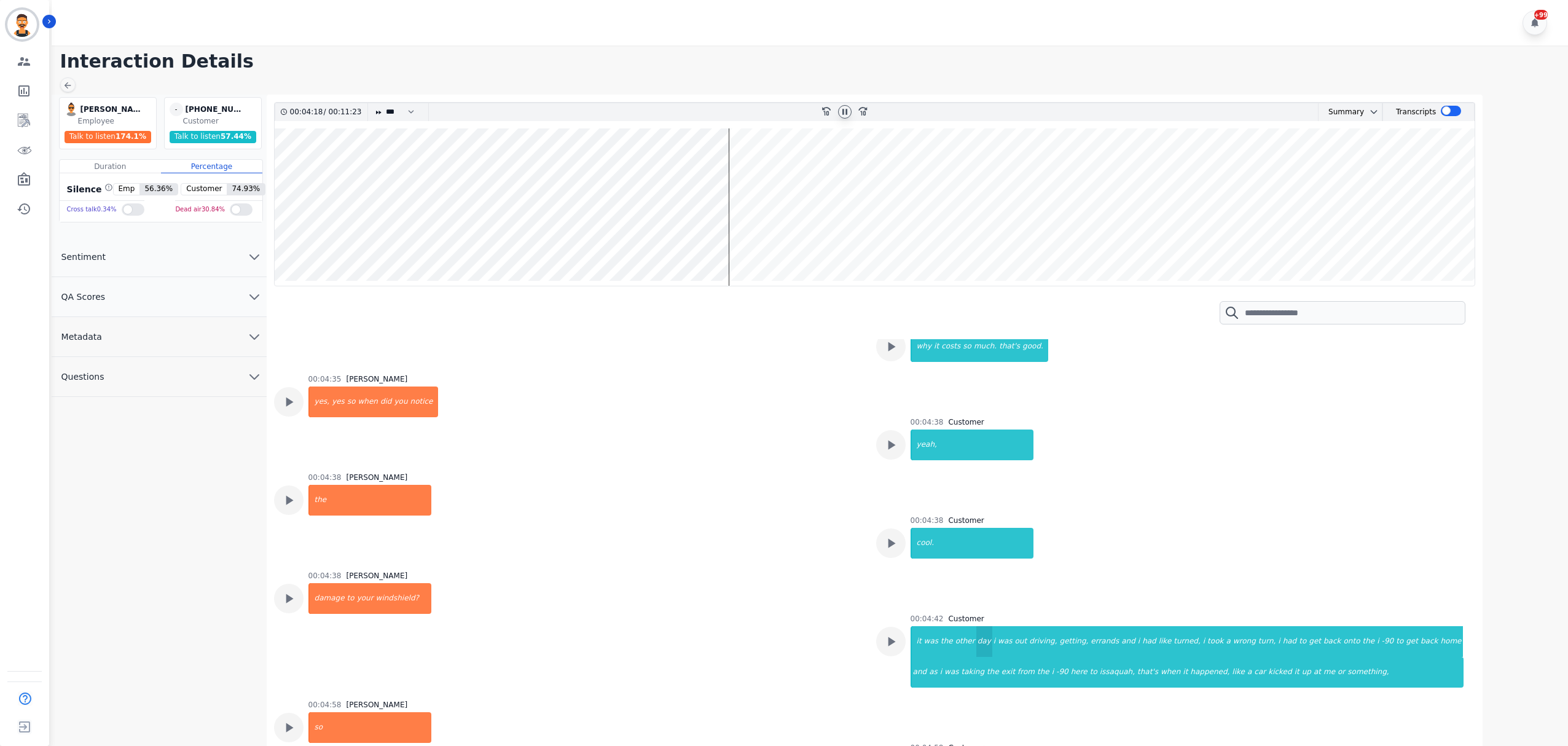
click at [976, 627] on div "day" at bounding box center [984, 642] width 16 height 30
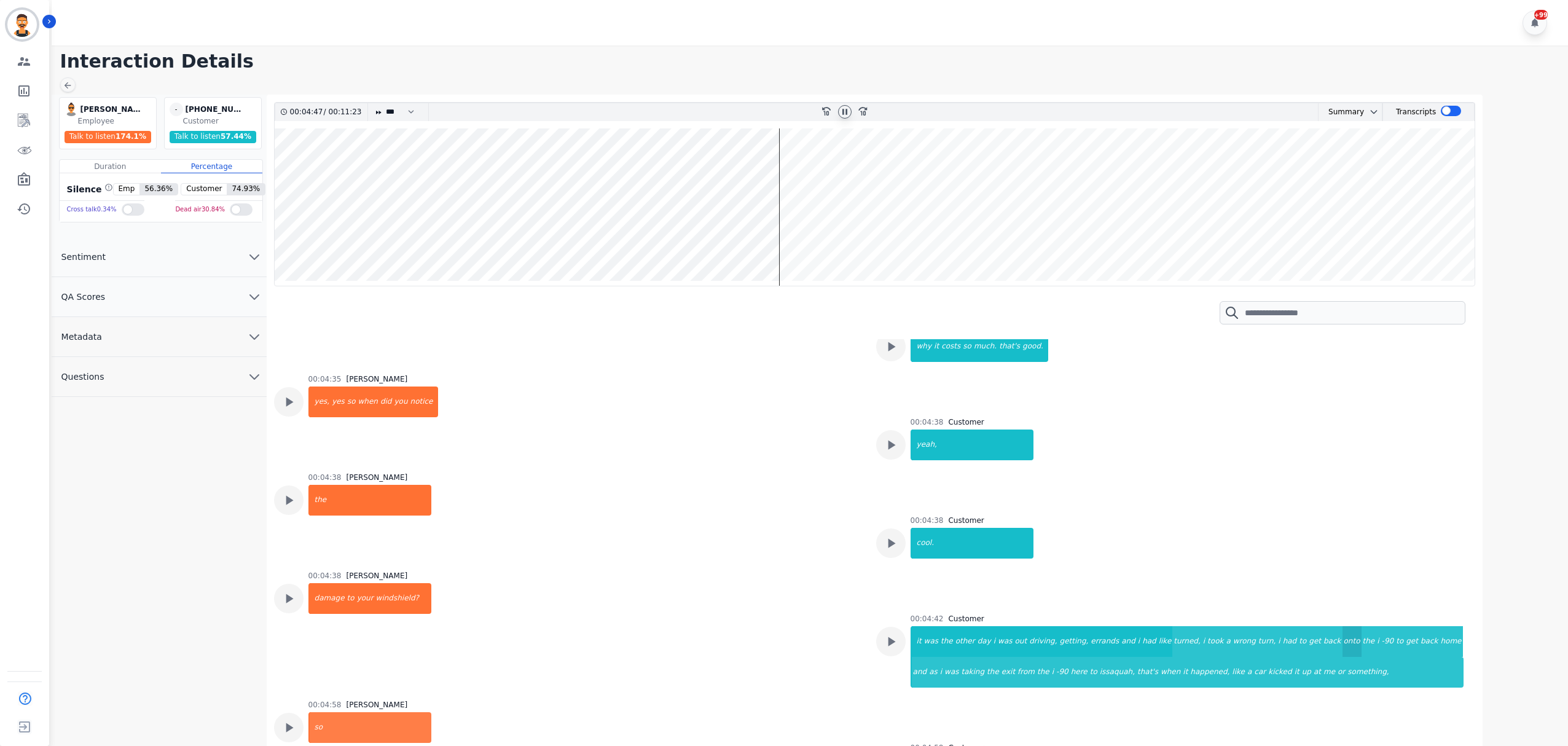
click at [1343, 627] on div "onto" at bounding box center [1352, 642] width 19 height 30
click at [1419, 627] on div "back" at bounding box center [1429, 642] width 20 height 30
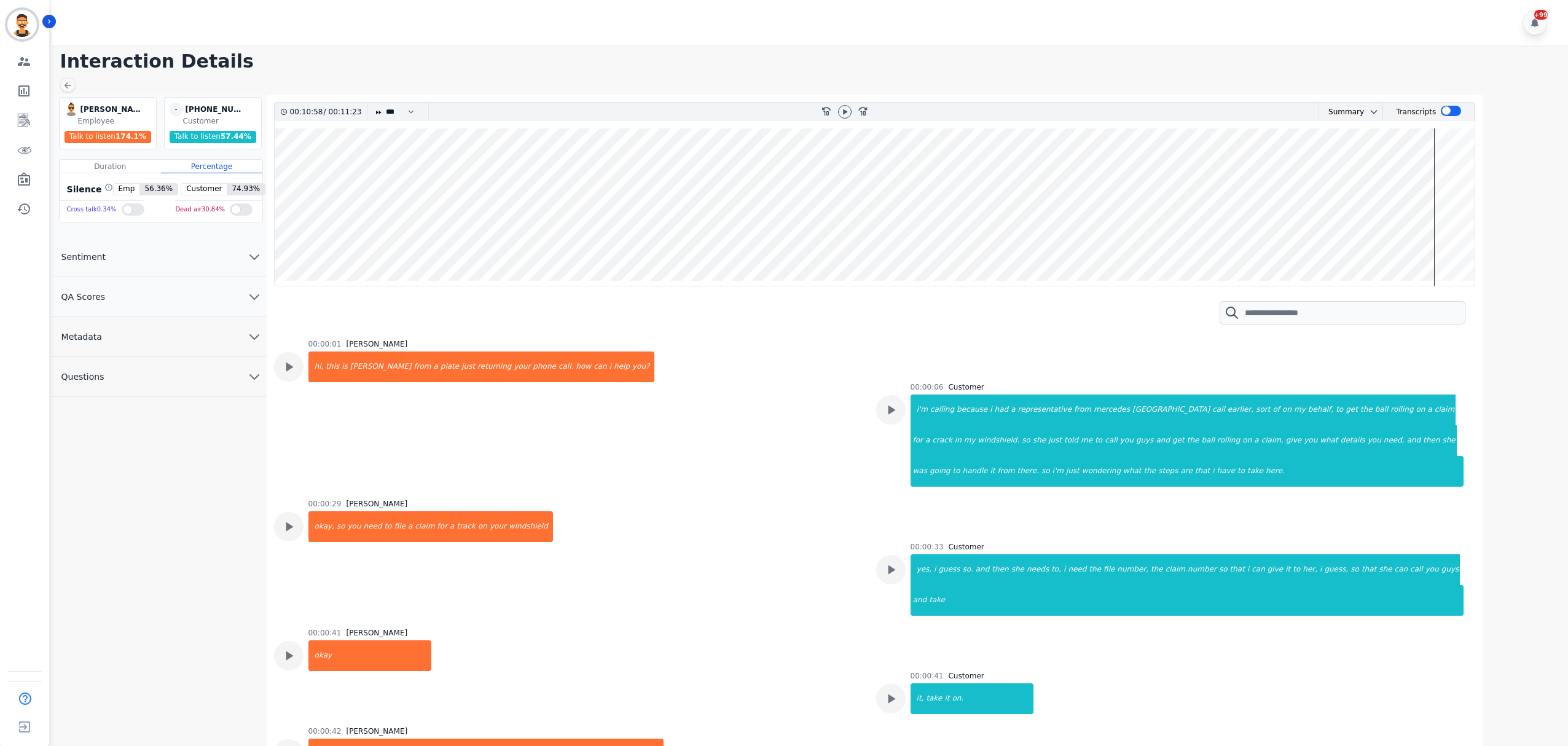
scroll to position [12291, 0]
